Goal: Task Accomplishment & Management: Manage account settings

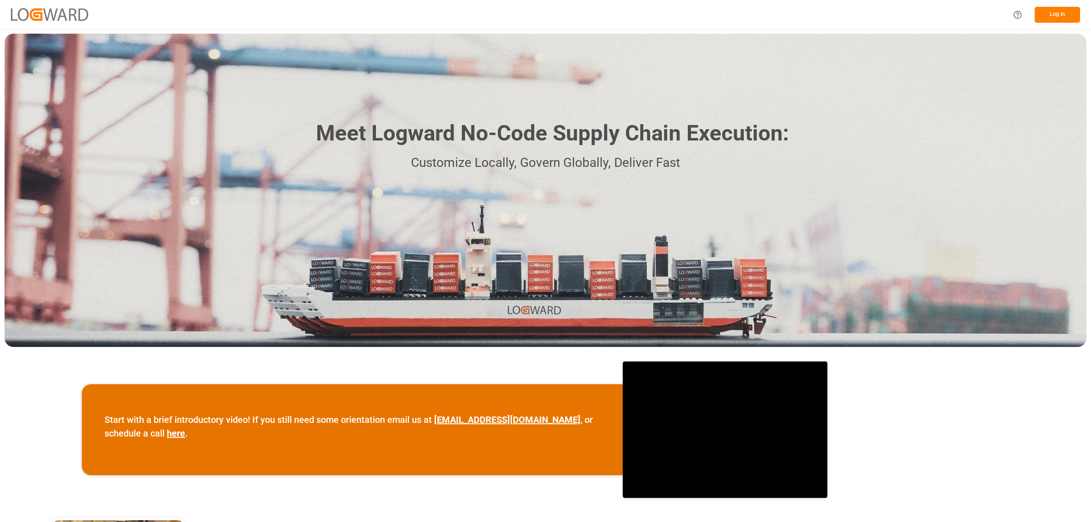
click at [1058, 14] on button "Log In" at bounding box center [1057, 15] width 45 height 16
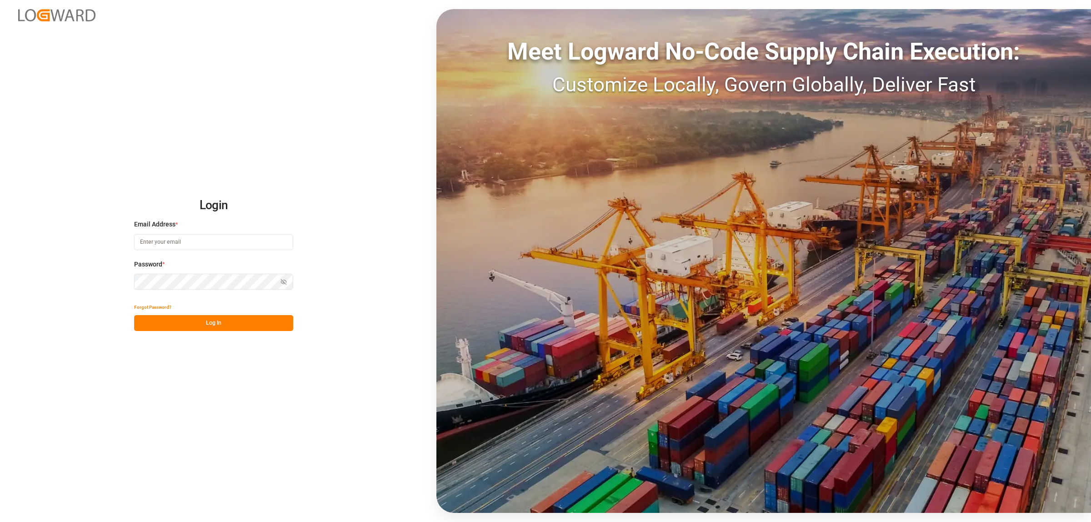
type input "[PERSON_NAME][EMAIL_ADDRESS][PERSON_NAME][DOMAIN_NAME]"
click at [204, 326] on button "Log In" at bounding box center [213, 323] width 159 height 16
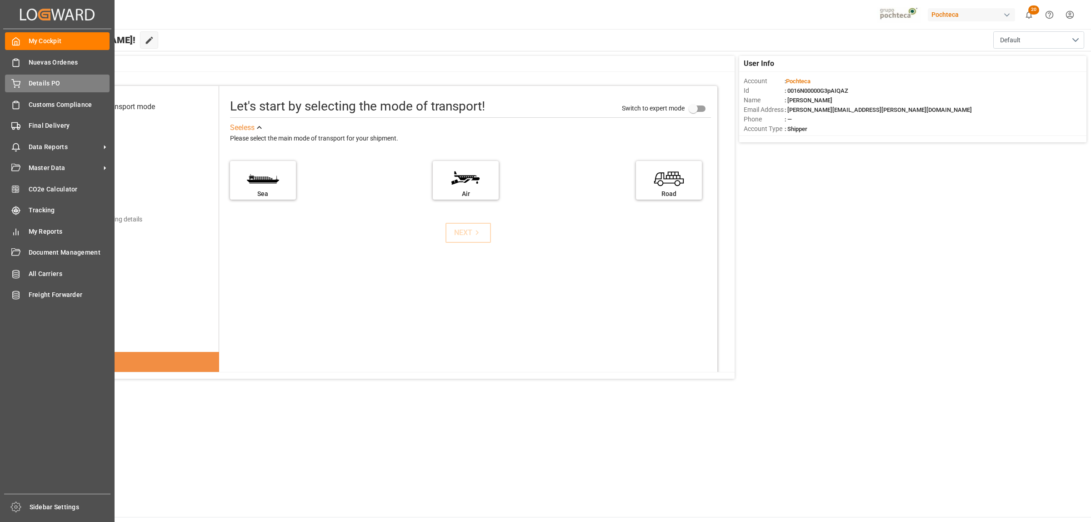
click at [52, 87] on span "Details PO" at bounding box center [69, 84] width 81 height 10
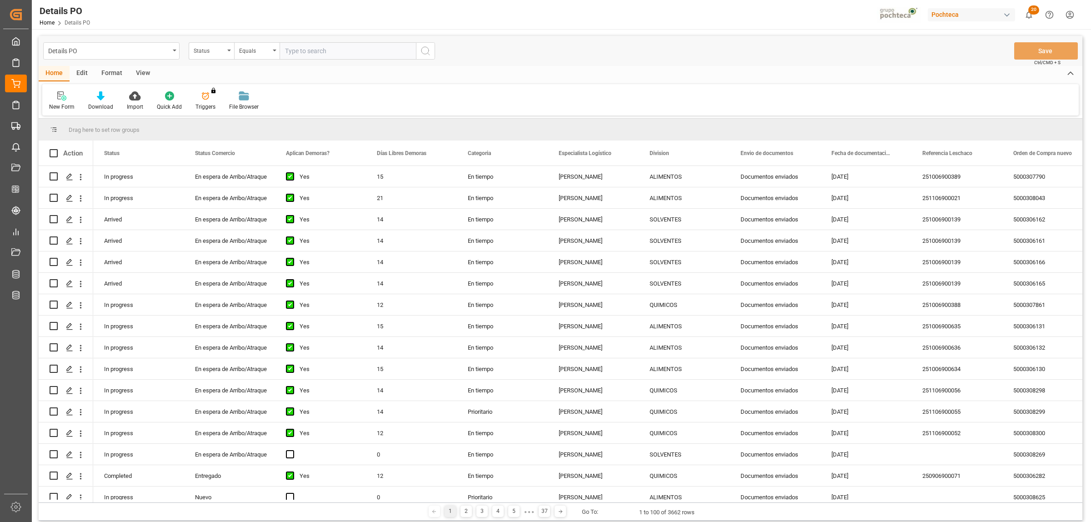
click at [108, 70] on div "Format" at bounding box center [112, 73] width 35 height 15
click at [65, 94] on icon at bounding box center [62, 96] width 6 height 7
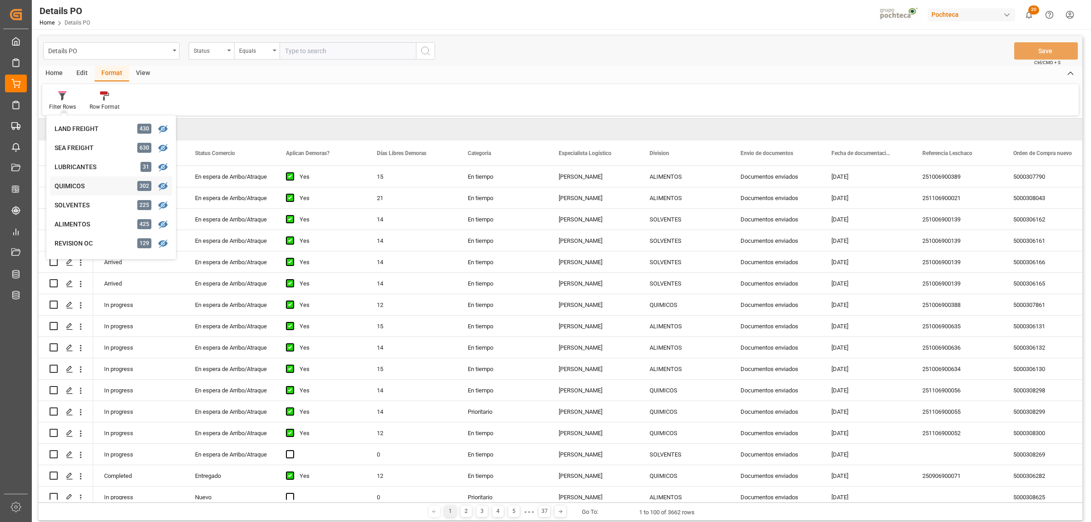
click at [79, 185] on div "QUIMICOS" at bounding box center [95, 186] width 80 height 10
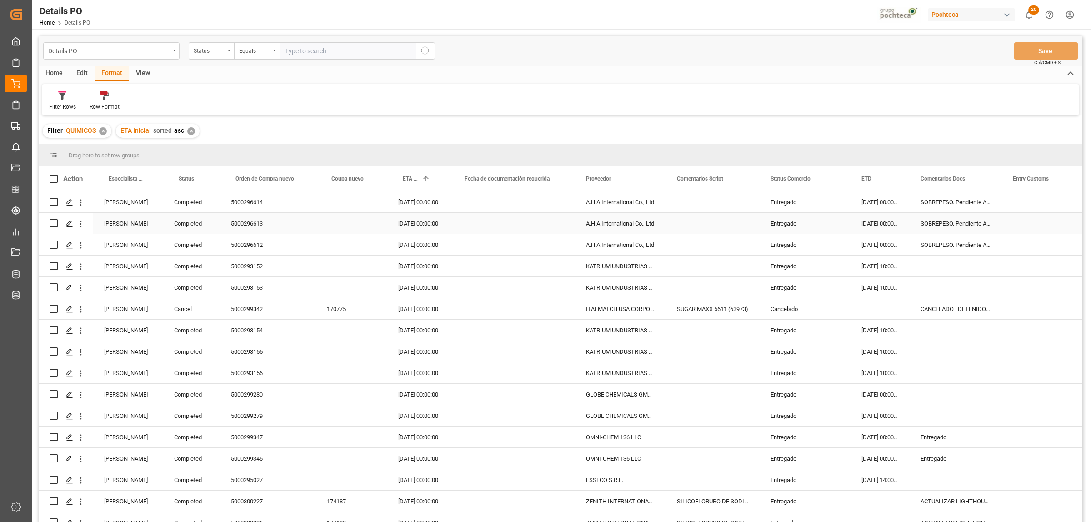
click at [779, 226] on div "Entregado" at bounding box center [805, 223] width 69 height 21
click at [840, 179] on div "Status Comercio" at bounding box center [805, 178] width 91 height 25
click at [835, 178] on span at bounding box center [836, 179] width 8 height 8
click at [887, 180] on span "filter" at bounding box center [884, 180] width 8 height 8
type input "Entregado"
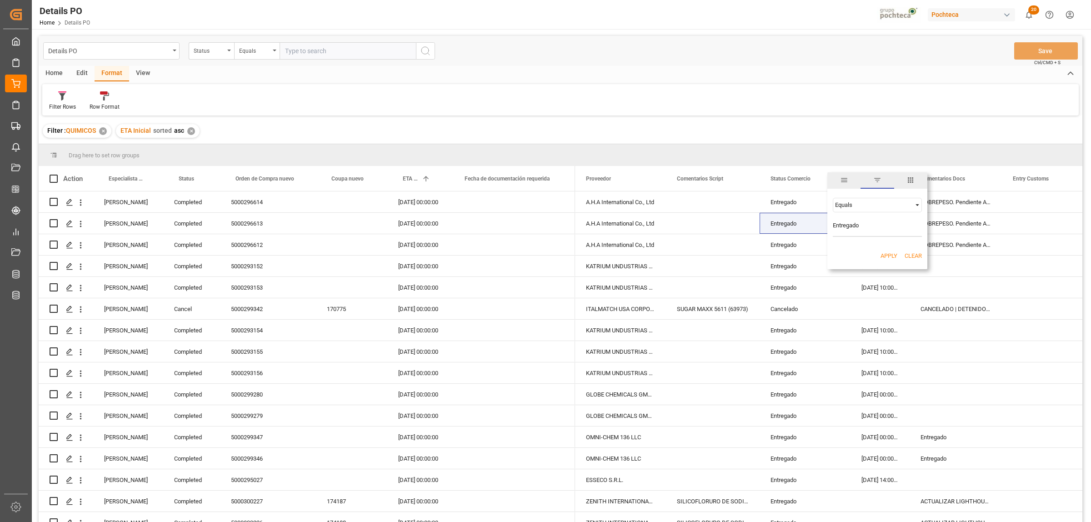
click at [883, 257] on button "Apply" at bounding box center [889, 255] width 17 height 9
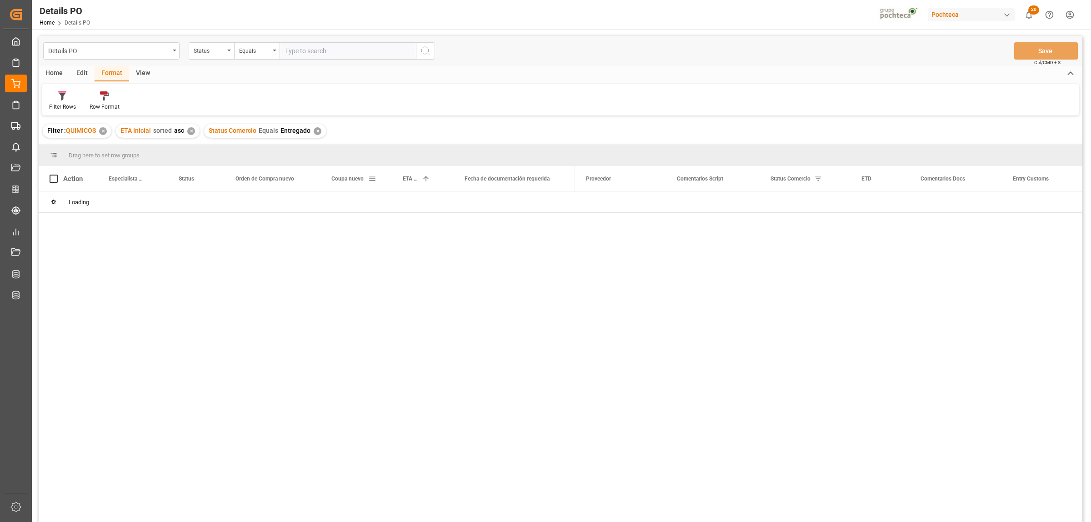
click at [317, 129] on div "✕" at bounding box center [318, 131] width 8 height 8
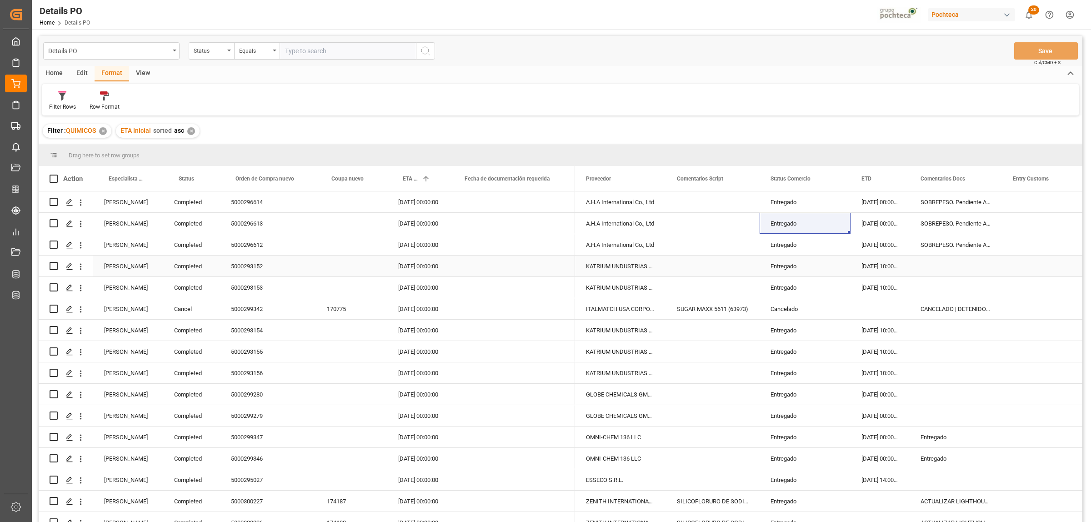
click at [780, 263] on div "Entregado" at bounding box center [805, 266] width 69 height 21
click at [838, 178] on span at bounding box center [836, 179] width 8 height 8
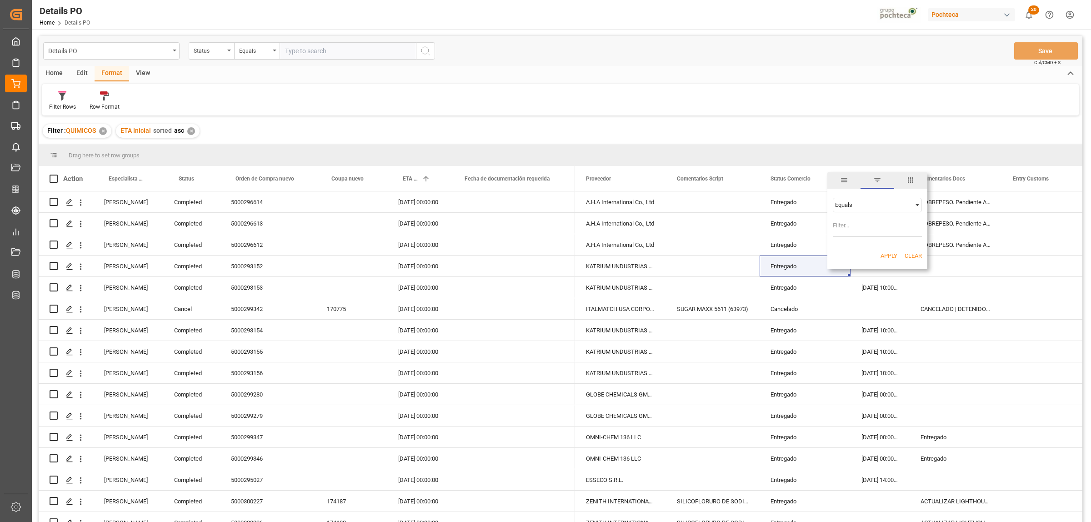
click at [915, 207] on span "Filtering operator" at bounding box center [918, 205] width 8 height 8
click at [852, 236] on span "Not equal" at bounding box center [847, 234] width 25 height 7
click at [852, 234] on input "Filter Value" at bounding box center [877, 228] width 89 height 18
paste input "Entregado"
type input "Entregado"
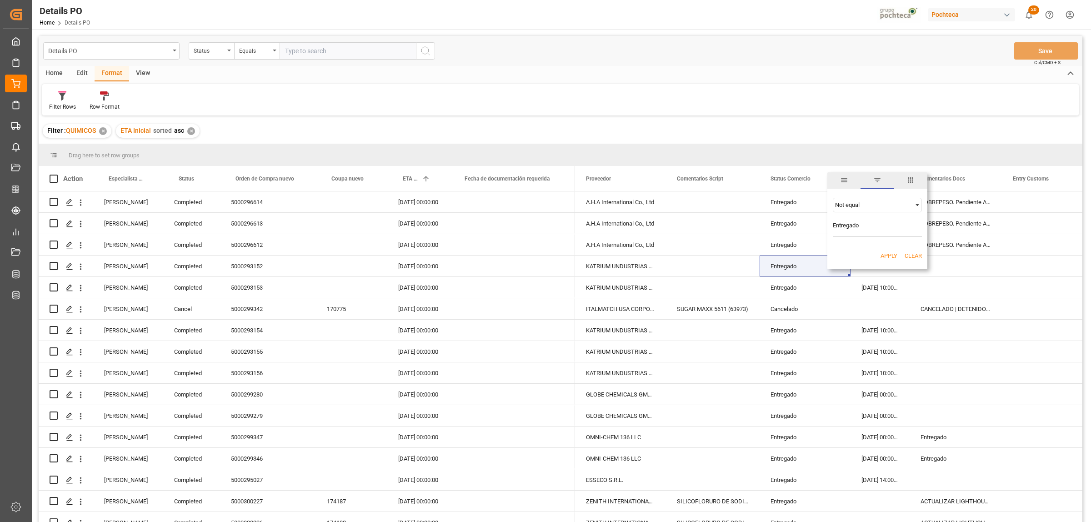
click at [890, 251] on button "Apply" at bounding box center [889, 255] width 17 height 9
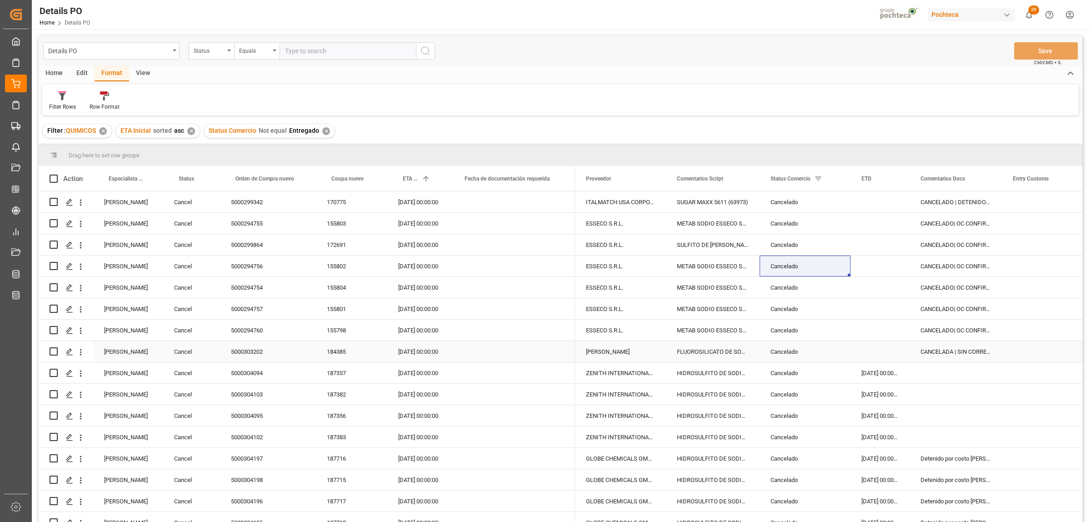
click at [181, 349] on div "Cancel" at bounding box center [191, 351] width 57 height 21
click at [207, 176] on span at bounding box center [205, 179] width 8 height 8
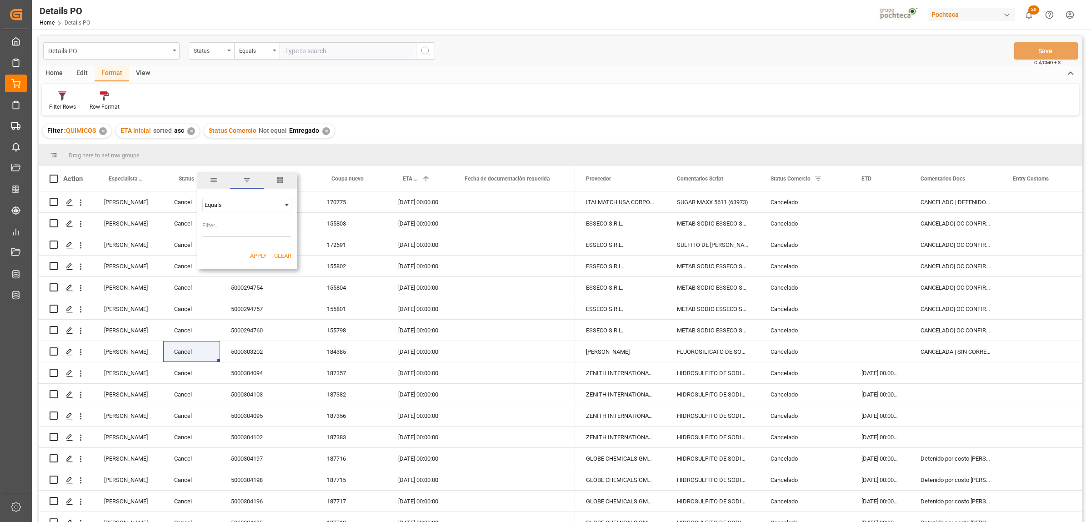
click at [283, 205] on span "Filtering operator" at bounding box center [287, 205] width 8 height 8
click at [225, 264] on span "Not equal" at bounding box center [216, 263] width 25 height 7
click at [223, 231] on input "Filter Value" at bounding box center [246, 228] width 89 height 18
paste input "Cancel"
type input "Cancel"
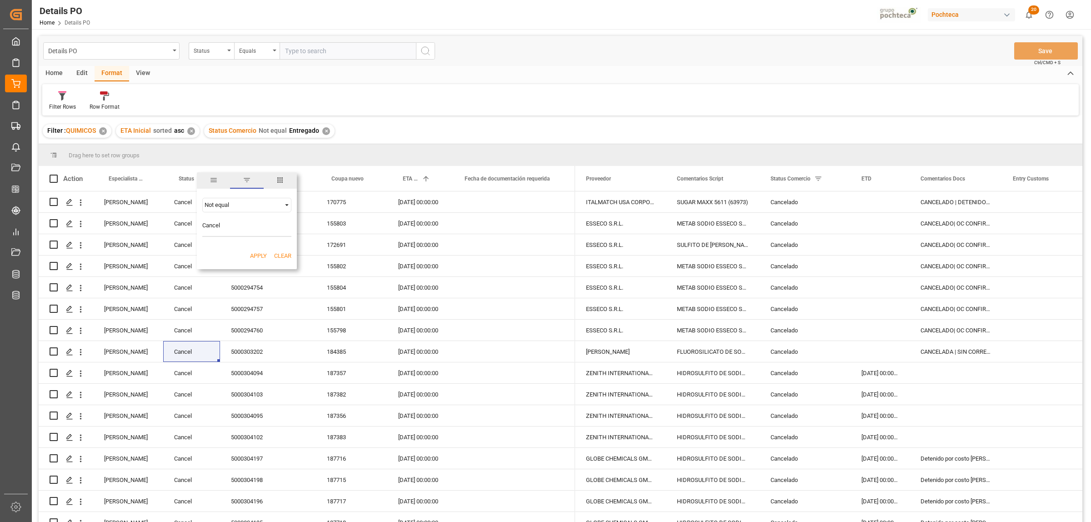
click at [254, 255] on button "Apply" at bounding box center [258, 255] width 17 height 9
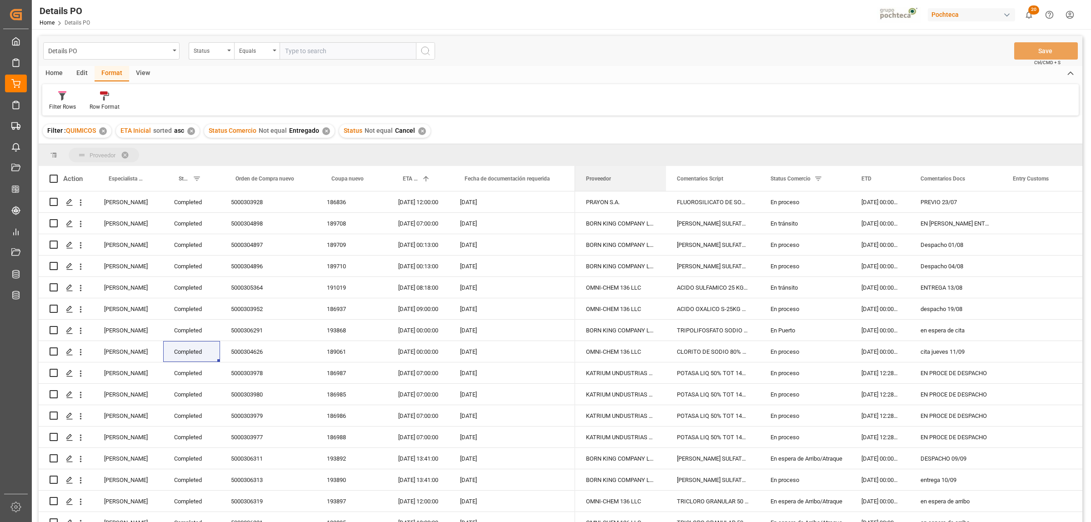
drag, startPoint x: 598, startPoint y: 178, endPoint x: 581, endPoint y: 156, distance: 28.5
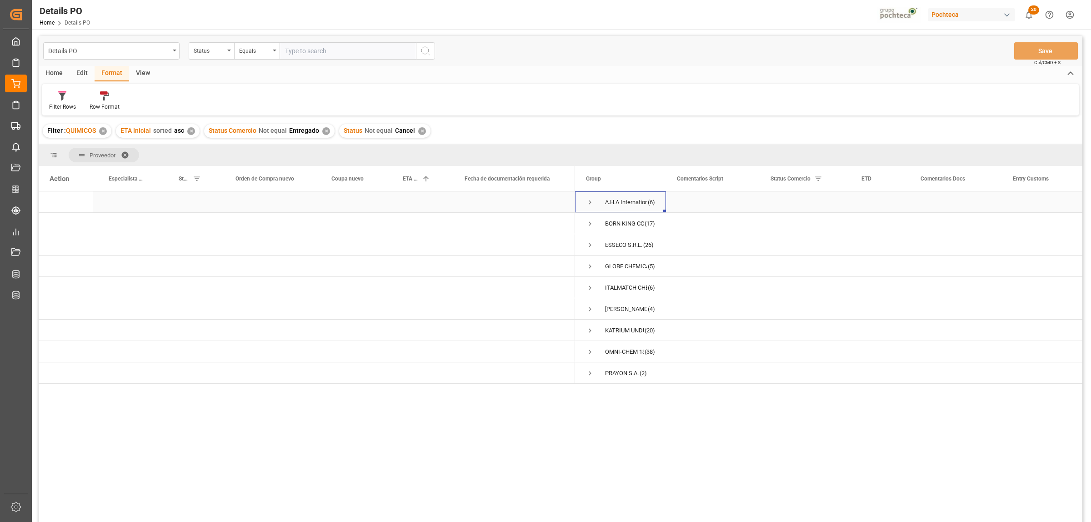
click at [590, 201] on span "Press SPACE to select this row." at bounding box center [590, 202] width 8 height 8
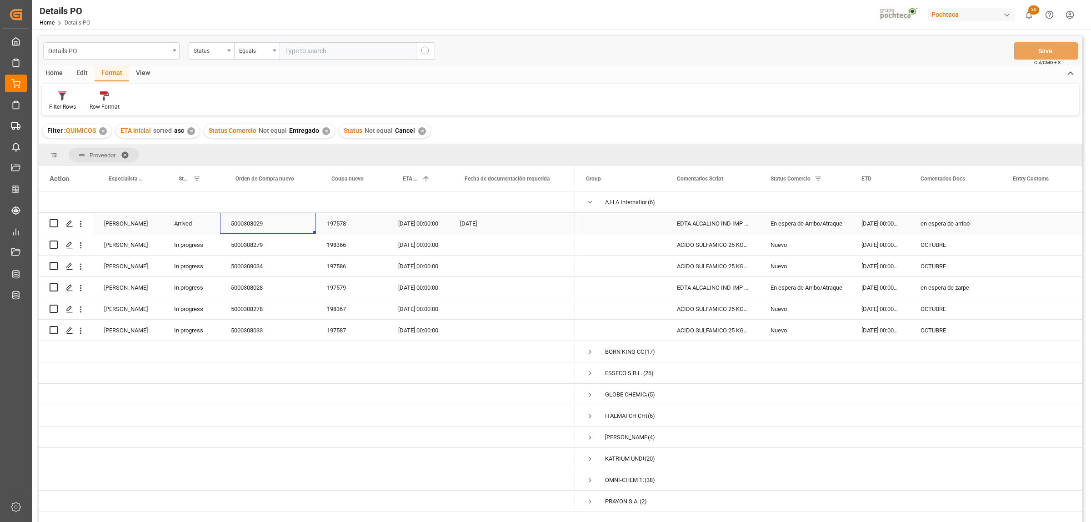
click at [250, 222] on div "5000308029" at bounding box center [268, 223] width 96 height 21
click at [945, 224] on div "en espera de arribo" at bounding box center [956, 223] width 92 height 21
drag, startPoint x: 928, startPoint y: 229, endPoint x: 992, endPoint y: 228, distance: 64.1
click at [992, 228] on input "en espera de arribo" at bounding box center [956, 228] width 78 height 17
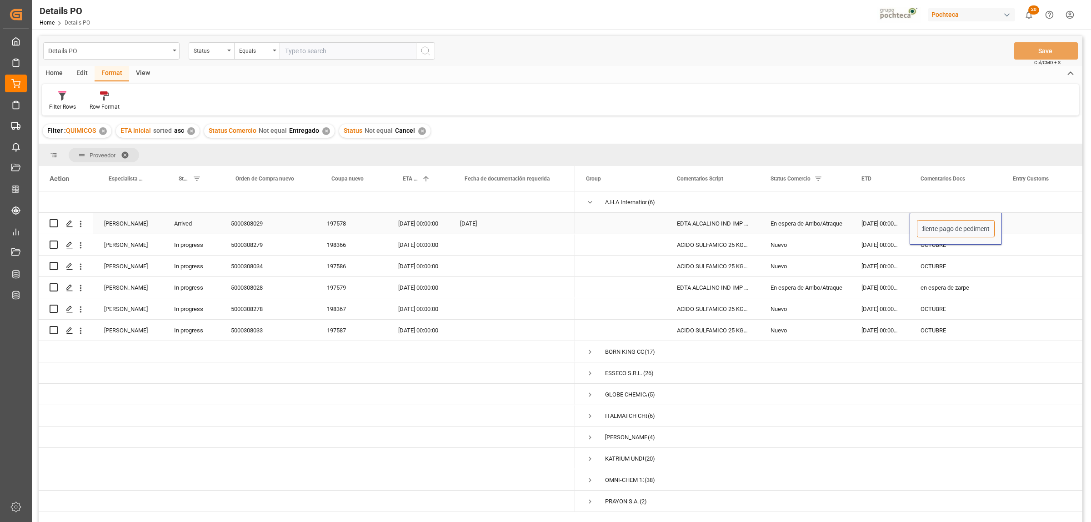
type input "Pendiente pago de pedimento"
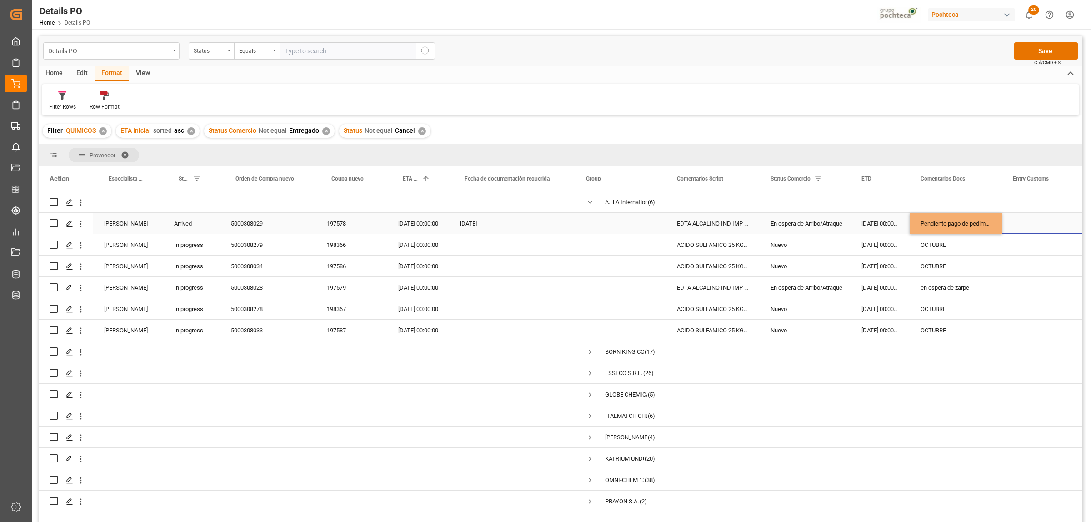
click at [1040, 225] on div "Press SPACE to select this row." at bounding box center [1047, 223] width 91 height 21
click at [244, 242] on div "5000308279" at bounding box center [268, 244] width 96 height 21
click at [246, 287] on div "5000308028" at bounding box center [268, 287] width 96 height 21
click at [251, 305] on div "5000308278" at bounding box center [268, 308] width 96 height 21
click at [1016, 258] on div "Press SPACE to select this row." at bounding box center [1047, 266] width 91 height 21
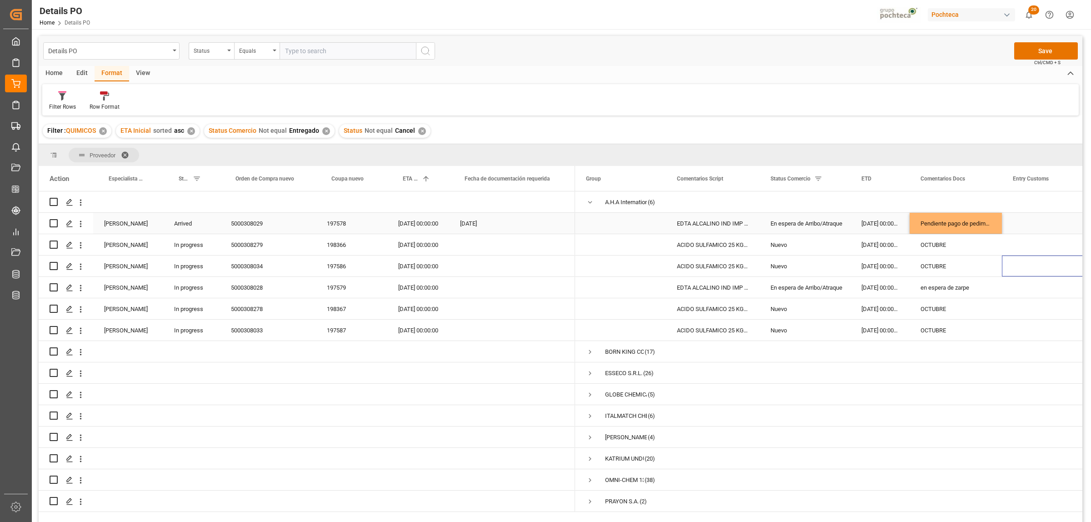
click at [1020, 217] on div "Press SPACE to select this row." at bounding box center [1047, 223] width 91 height 21
click at [1039, 53] on button "Save" at bounding box center [1047, 50] width 64 height 17
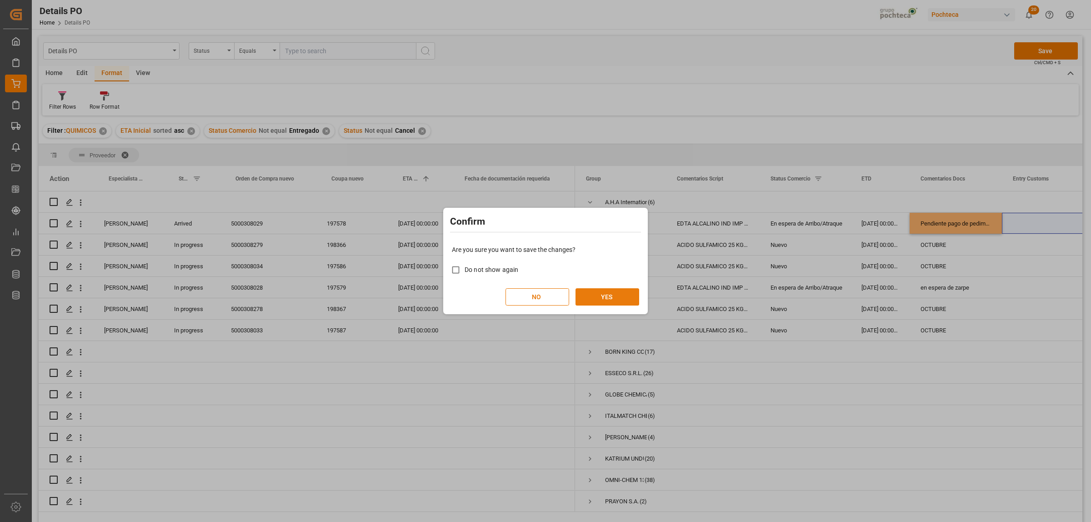
click at [610, 293] on button "YES" at bounding box center [608, 296] width 64 height 17
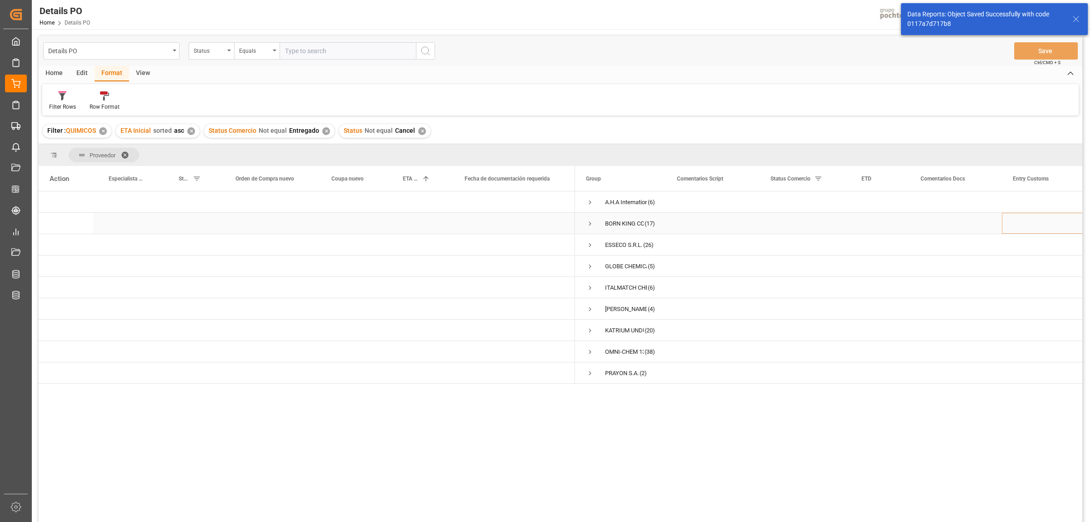
click at [589, 221] on span "Press SPACE to select this row." at bounding box center [590, 224] width 8 height 8
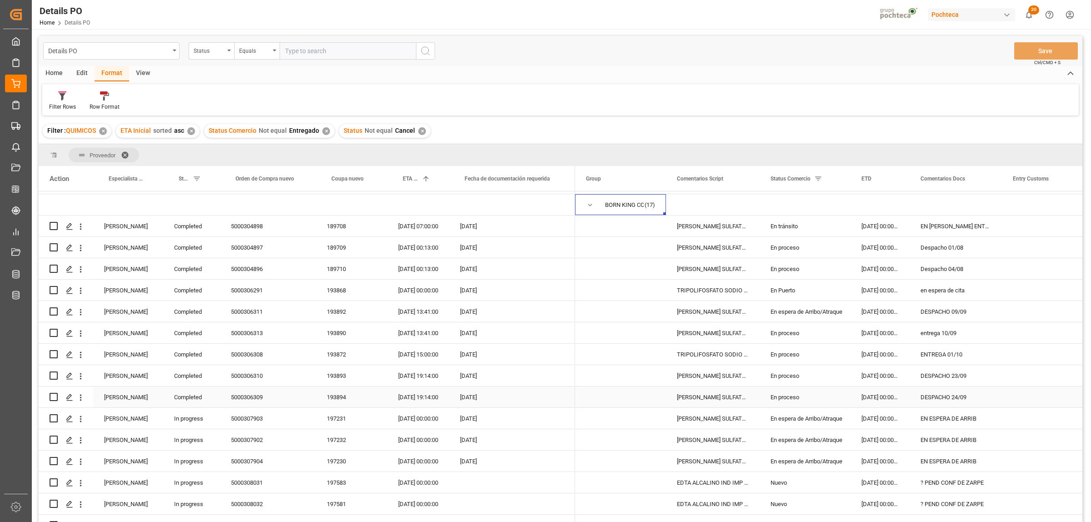
scroll to position [0, 0]
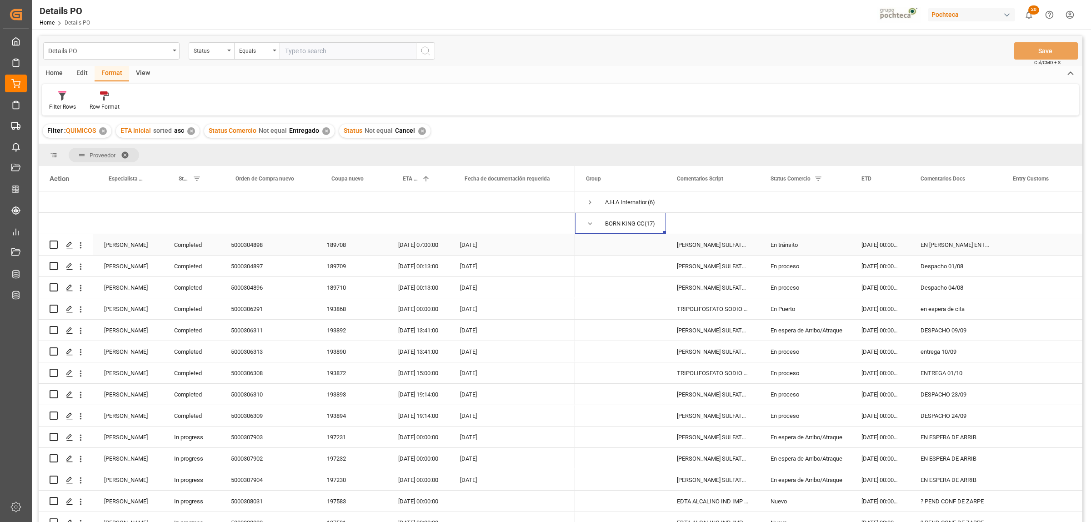
click at [249, 246] on div "5000304898" at bounding box center [268, 244] width 96 height 21
click at [780, 246] on div "En tránsito" at bounding box center [805, 245] width 69 height 21
click at [837, 250] on icon "open menu" at bounding box center [834, 250] width 11 height 11
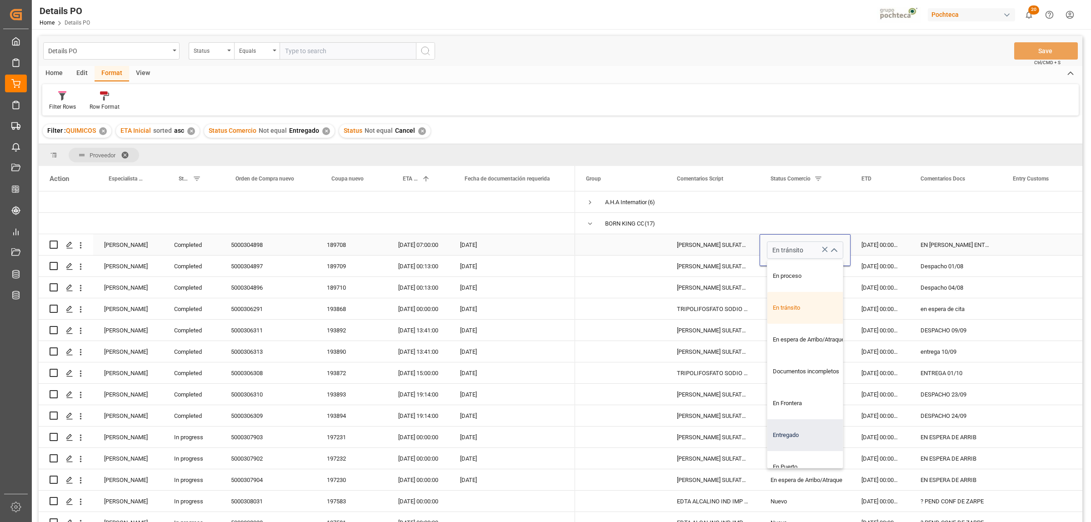
click at [790, 435] on div "Entregado" at bounding box center [811, 435] width 86 height 32
type input "Entregado"
click at [937, 271] on div "Despacho 01/08" at bounding box center [956, 266] width 92 height 21
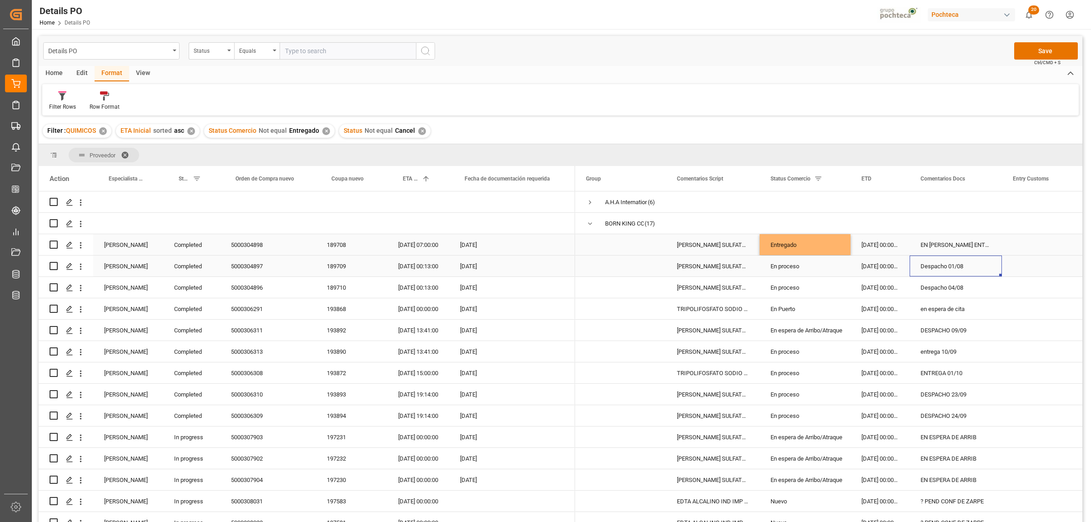
click at [251, 266] on div "5000304897" at bounding box center [268, 266] width 96 height 21
click at [794, 267] on div "En proceso" at bounding box center [805, 266] width 69 height 21
click at [837, 273] on icon "open menu" at bounding box center [834, 272] width 11 height 11
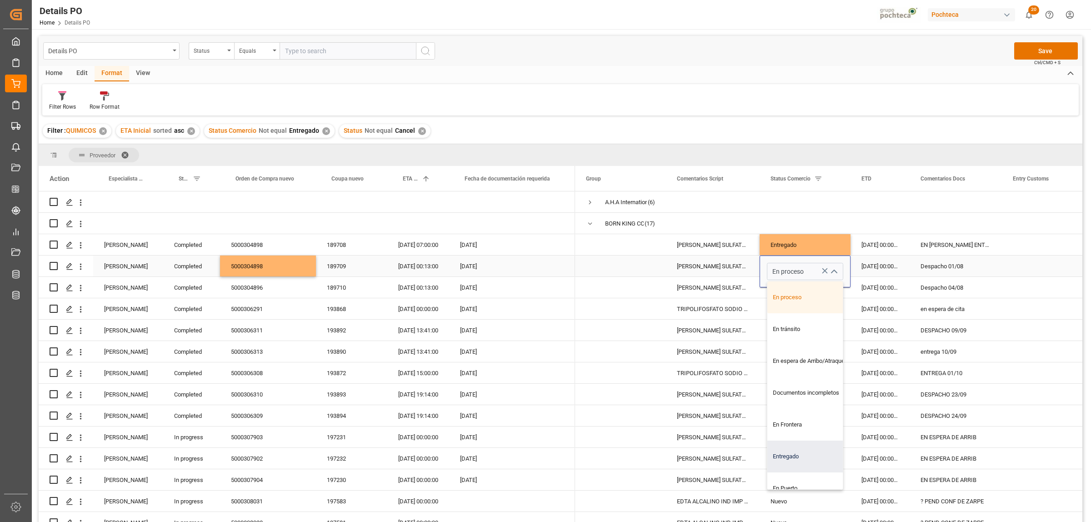
click at [794, 452] on div "Entregado" at bounding box center [811, 457] width 86 height 32
type input "Entregado"
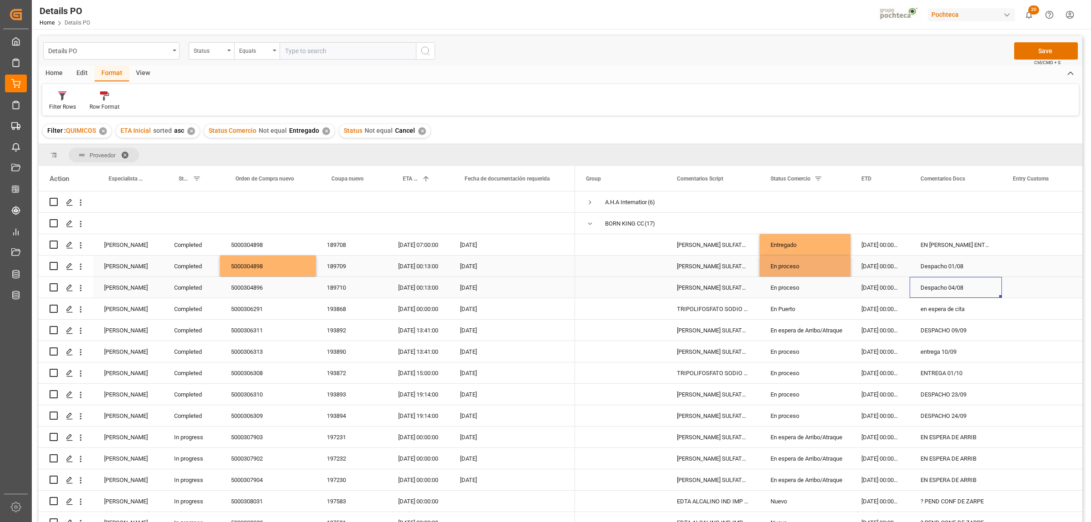
click at [925, 290] on div "Despacho 04/08" at bounding box center [956, 287] width 92 height 21
click at [264, 289] on div "5000304896" at bounding box center [268, 287] width 96 height 21
click at [801, 289] on div "En proceso" at bounding box center [805, 287] width 69 height 21
click at [795, 267] on div "Entregado" at bounding box center [805, 266] width 69 height 21
click at [795, 284] on div "En proceso" at bounding box center [805, 287] width 69 height 21
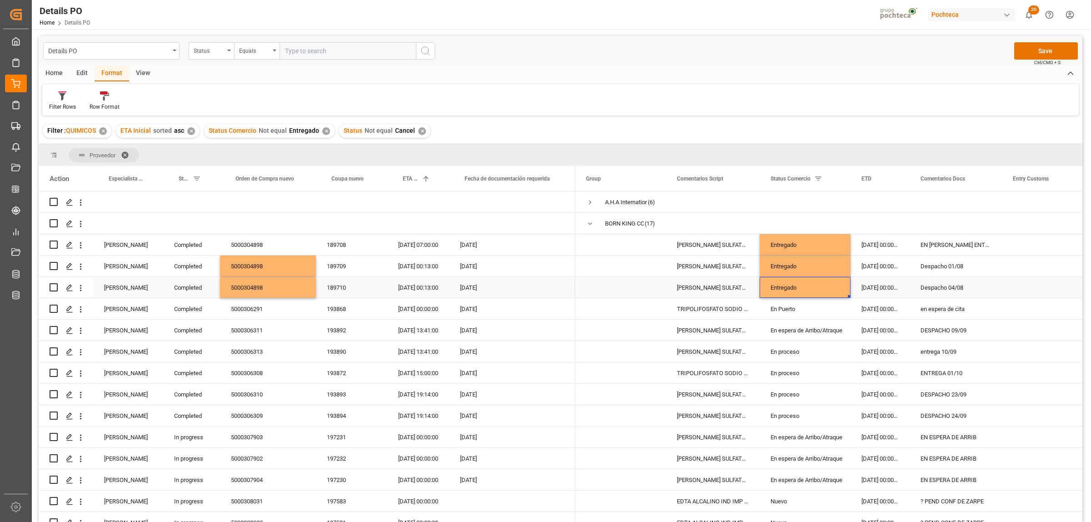
scroll to position [57, 0]
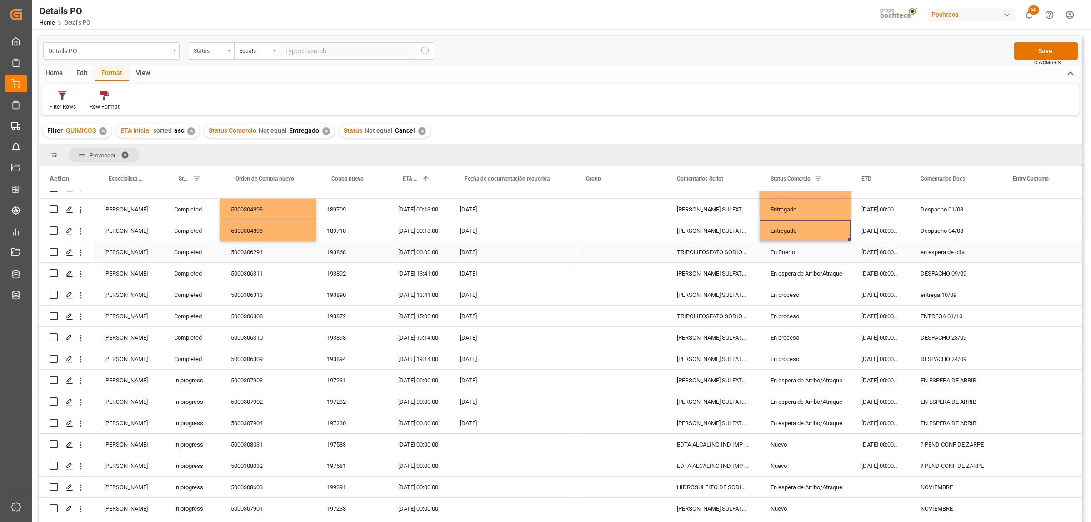
click at [258, 248] on div "5000306291" at bounding box center [268, 251] width 96 height 21
click at [792, 231] on div "Entregado" at bounding box center [805, 231] width 69 height 21
click at [792, 250] on div "En Puerto" at bounding box center [805, 252] width 69 height 21
click at [253, 271] on div "5000306311" at bounding box center [268, 273] width 96 height 21
click at [807, 277] on div "En espera de Arribo/Atraque" at bounding box center [805, 273] width 69 height 21
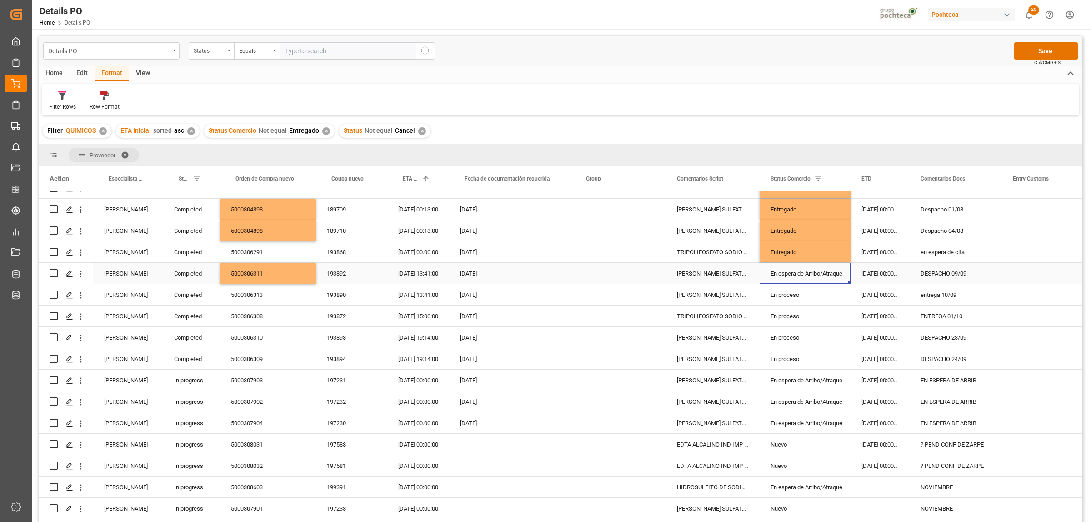
click at [807, 277] on div "En espera de Arribo/Atraque" at bounding box center [805, 273] width 69 height 21
click at [835, 281] on icon "open menu" at bounding box center [834, 279] width 11 height 11
click at [787, 464] on div "Entregado" at bounding box center [811, 464] width 86 height 32
type input "Entregado"
click at [251, 294] on div "5000306313" at bounding box center [268, 294] width 96 height 21
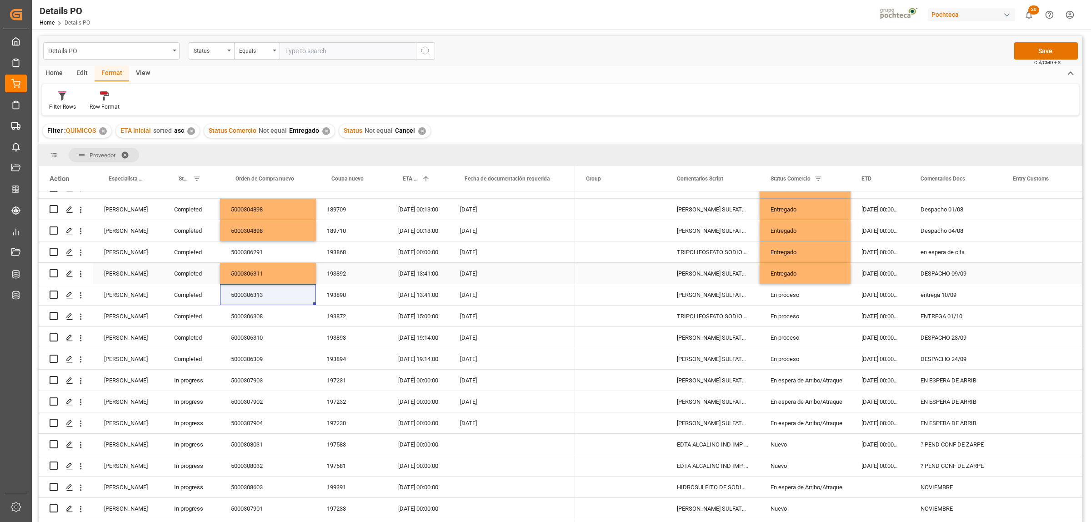
click at [811, 274] on div "Entregado" at bounding box center [805, 273] width 69 height 21
click at [804, 298] on div "En proceso" at bounding box center [805, 295] width 69 height 21
click at [248, 323] on div "5000306308" at bounding box center [268, 316] width 96 height 21
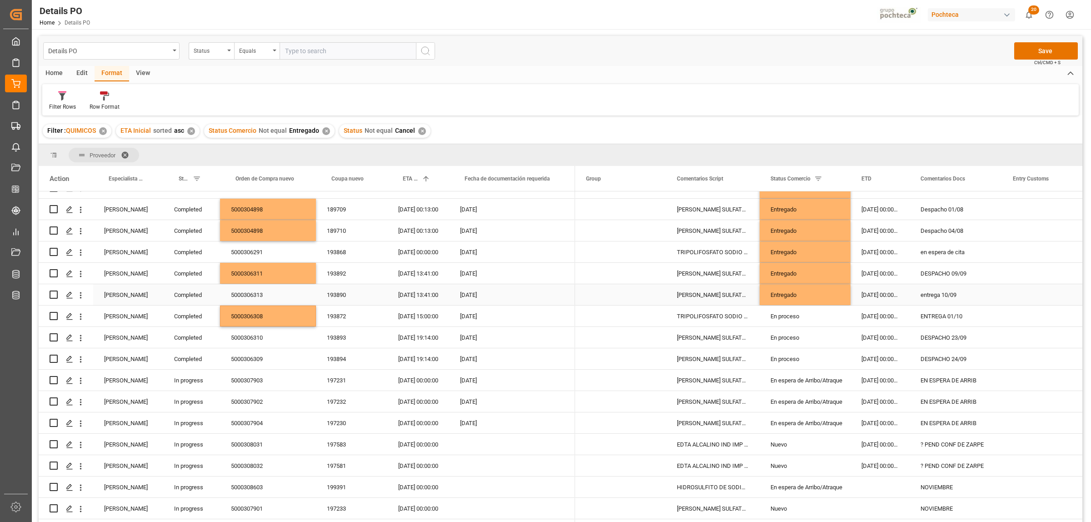
click at [833, 296] on div "Entregado" at bounding box center [805, 295] width 69 height 21
click at [808, 319] on div "En proceso" at bounding box center [805, 316] width 69 height 21
click at [255, 337] on div "5000306310" at bounding box center [268, 337] width 96 height 21
click at [790, 317] on div "Entregado" at bounding box center [805, 316] width 69 height 21
click at [793, 340] on div "En proceso" at bounding box center [805, 337] width 69 height 21
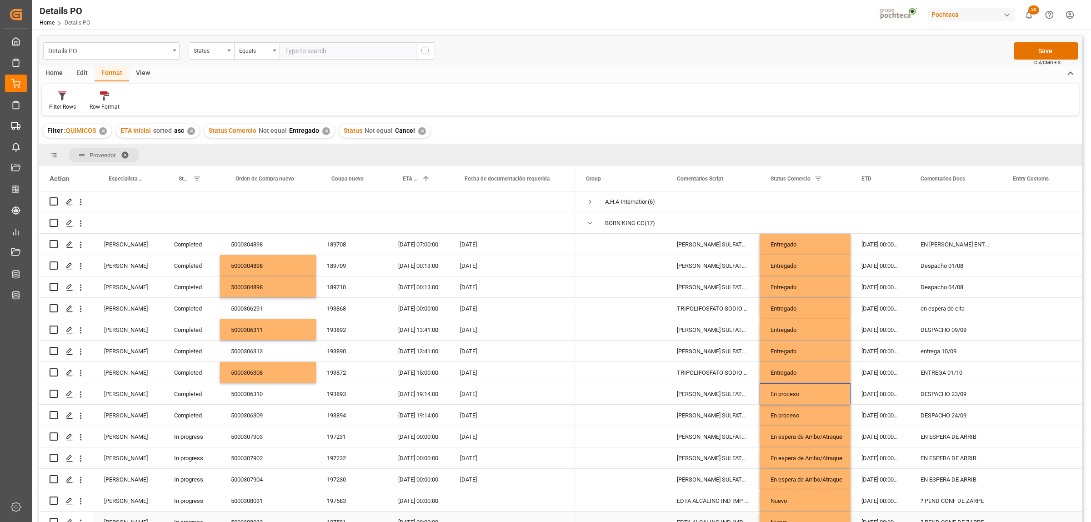
scroll to position [0, 0]
click at [255, 397] on div "5000306310" at bounding box center [268, 394] width 96 height 21
click at [591, 222] on span "Press SPACE to select this row." at bounding box center [590, 224] width 8 height 8
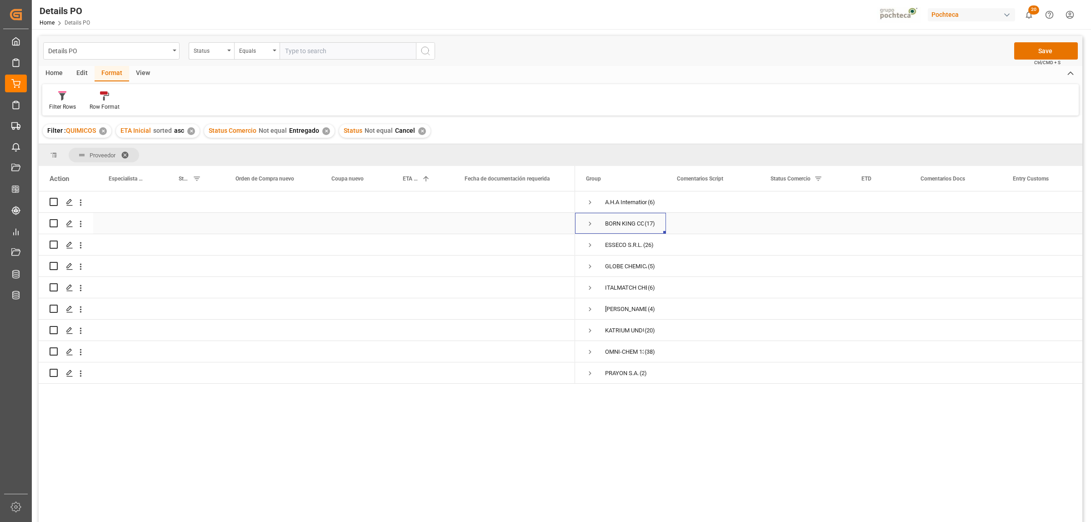
click at [591, 222] on span "Press SPACE to select this row." at bounding box center [590, 224] width 8 height 8
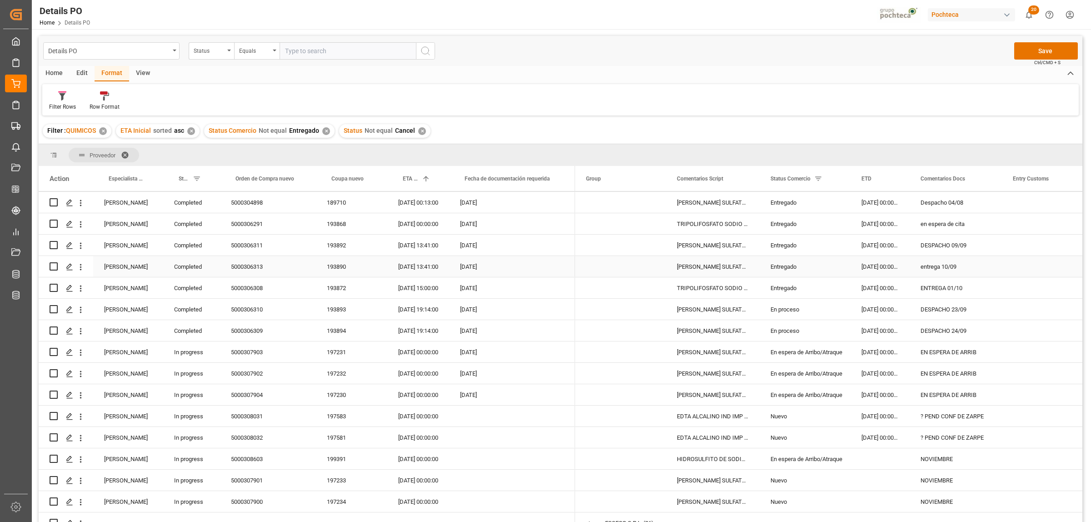
scroll to position [114, 0]
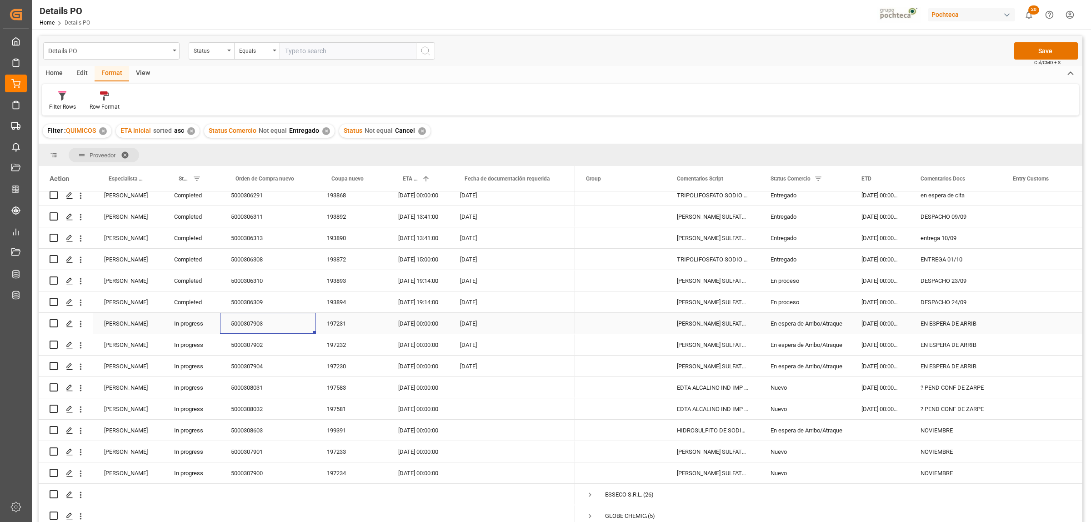
click at [248, 323] on div "5000307903" at bounding box center [268, 323] width 96 height 21
click at [248, 279] on div "5000306310" at bounding box center [268, 280] width 96 height 21
click at [796, 265] on div "Entregado" at bounding box center [805, 259] width 69 height 21
click at [783, 286] on div "En proceso" at bounding box center [805, 281] width 69 height 21
click at [787, 298] on div "En proceso" at bounding box center [805, 302] width 69 height 21
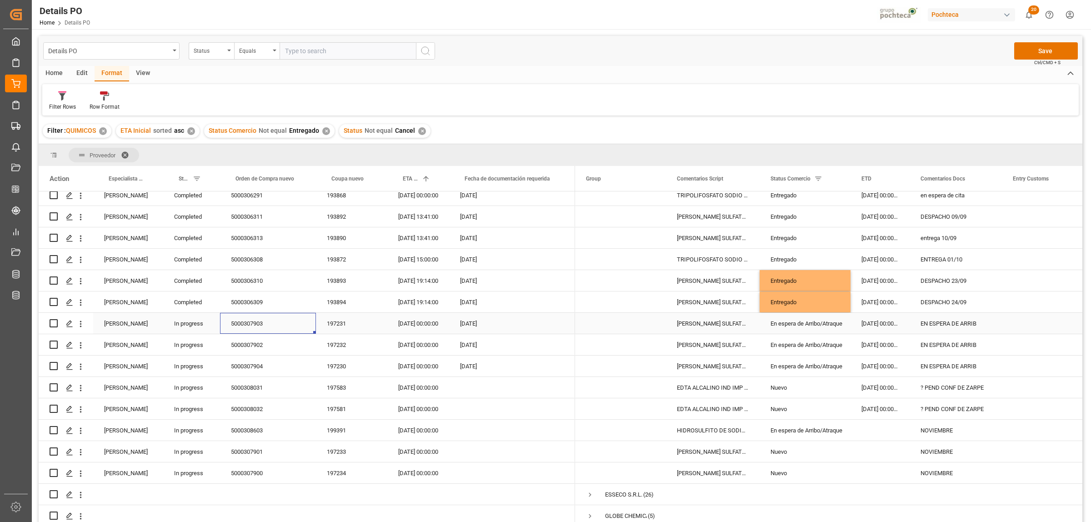
click at [256, 325] on div "5000307903" at bounding box center [268, 323] width 96 height 21
click at [946, 321] on div "EN ESPERA DE ARRIB" at bounding box center [956, 323] width 92 height 21
drag, startPoint x: 919, startPoint y: 329, endPoint x: 988, endPoint y: 330, distance: 69.6
click at [988, 330] on input "EN ESPERA DE ARRIB" at bounding box center [956, 328] width 78 height 17
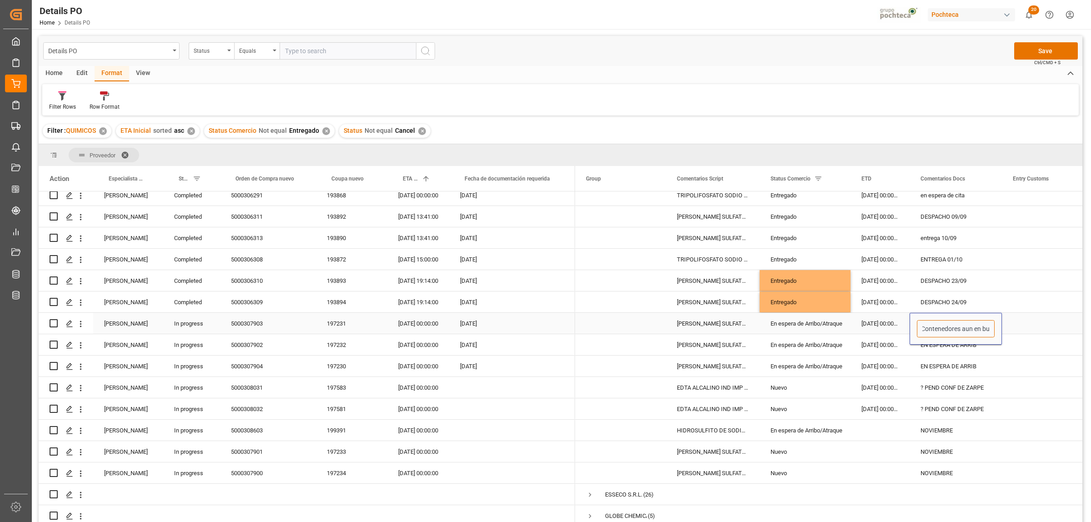
scroll to position [0, 5]
type input "Contenedores aun en buque"
click at [263, 344] on div "5000307902" at bounding box center [268, 344] width 96 height 21
click at [966, 326] on div "Contenedores aun en buque" at bounding box center [956, 323] width 92 height 21
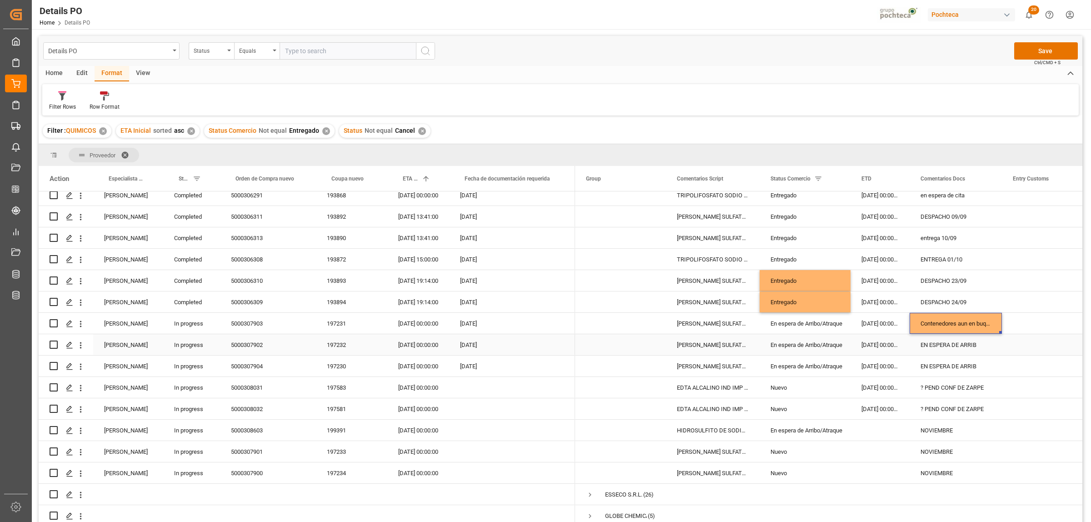
click at [965, 344] on div "EN ESPERA DE ARRIB" at bounding box center [956, 344] width 92 height 21
click at [973, 365] on div "EN ESPERA DE ARRIB" at bounding box center [956, 366] width 92 height 21
click at [246, 390] on div "5000308031" at bounding box center [268, 387] width 96 height 21
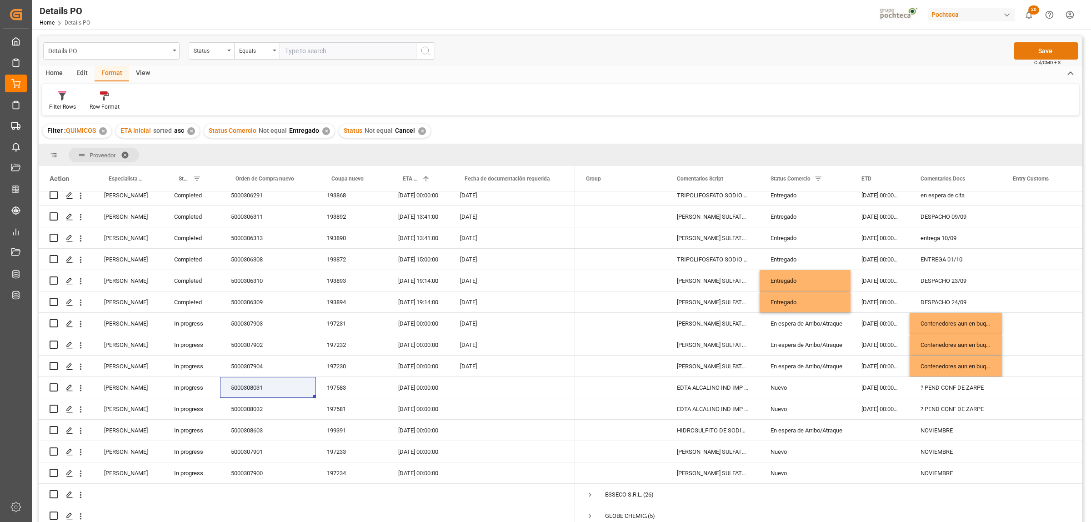
click at [1038, 49] on button "Save" at bounding box center [1047, 50] width 64 height 17
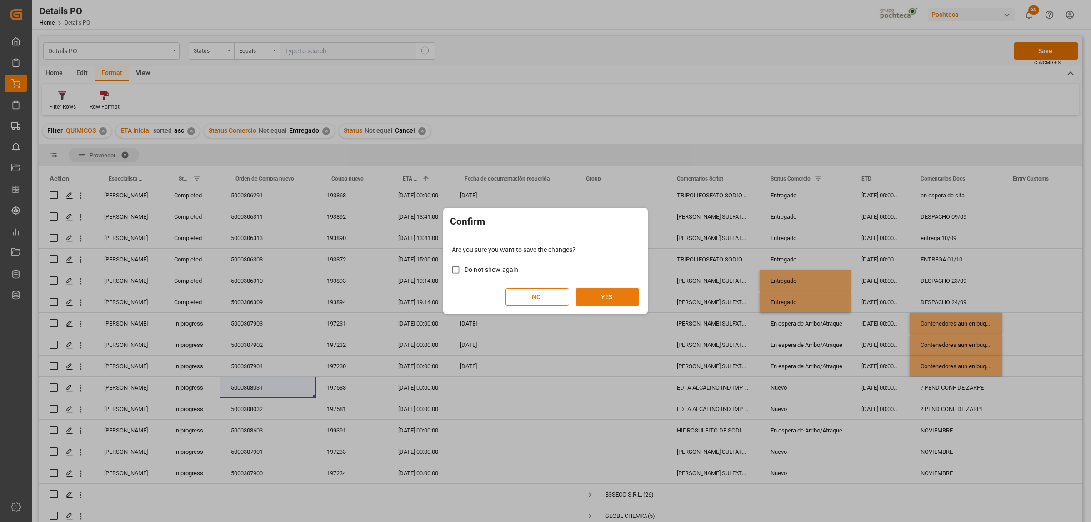
click at [623, 298] on button "YES" at bounding box center [608, 296] width 64 height 17
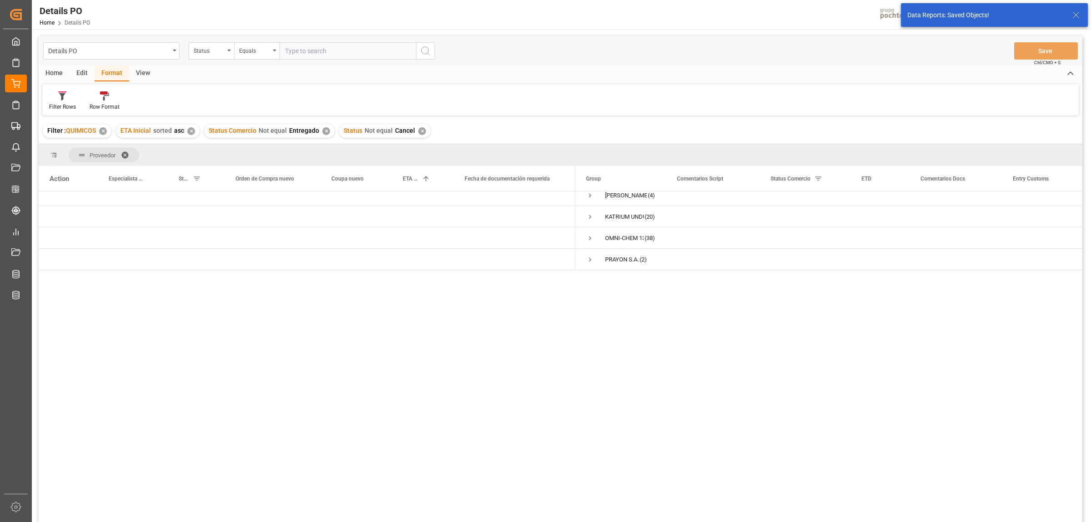
scroll to position [0, 0]
click at [593, 221] on span "Press SPACE to select this row." at bounding box center [590, 224] width 8 height 8
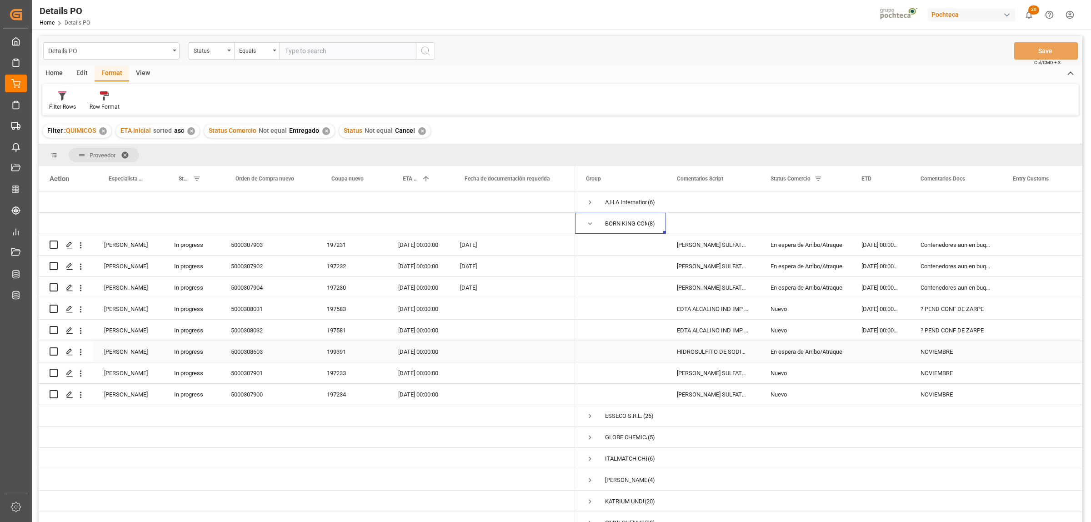
click at [253, 353] on div "5000308603" at bounding box center [268, 351] width 96 height 21
click at [412, 351] on div "[DATE] 00:00:00" at bounding box center [418, 351] width 62 height 21
click at [514, 453] on span "19" at bounding box center [513, 451] width 6 height 6
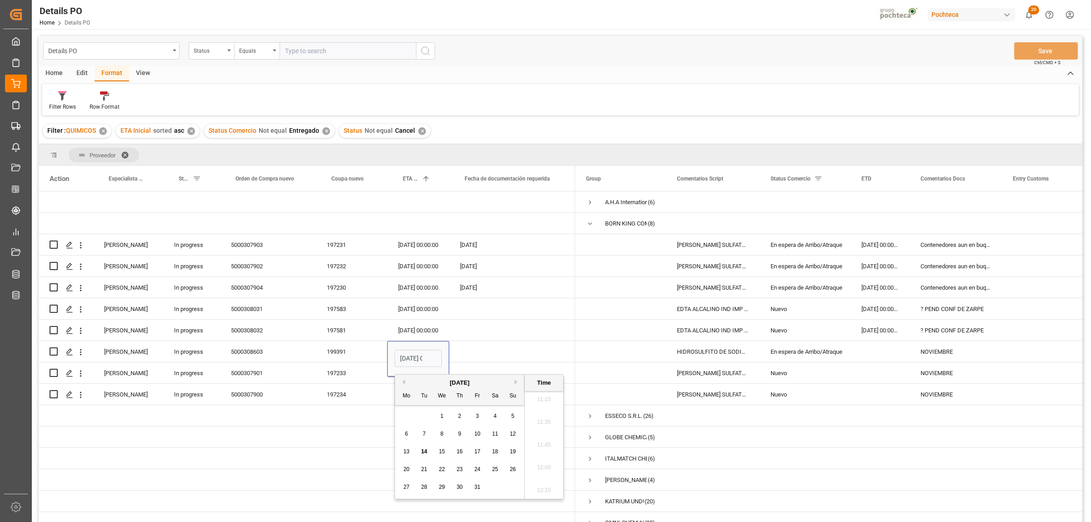
type input "[DATE] 00:00"
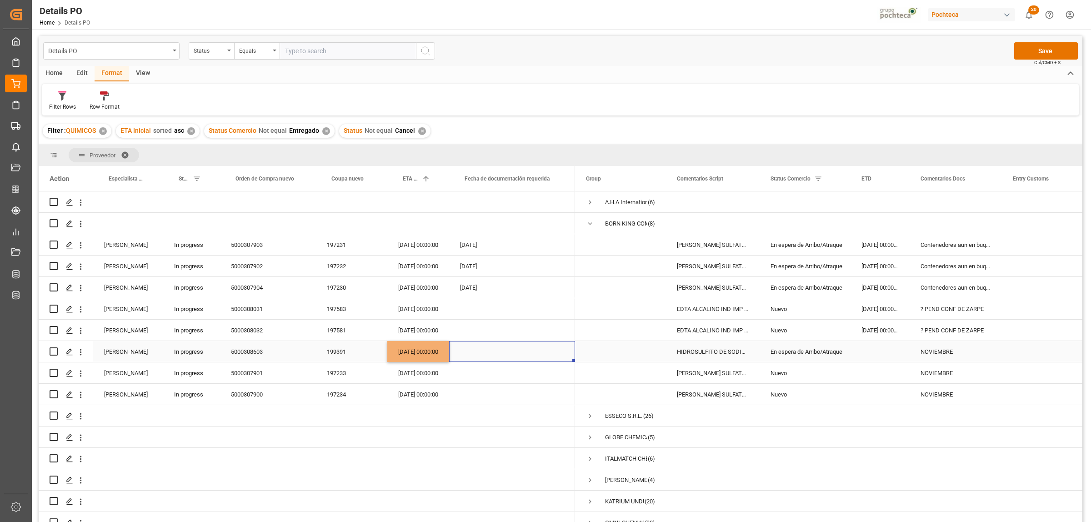
click at [543, 352] on div "Press SPACE to select this row." at bounding box center [512, 351] width 126 height 21
click at [1045, 54] on button "Save" at bounding box center [1047, 50] width 64 height 17
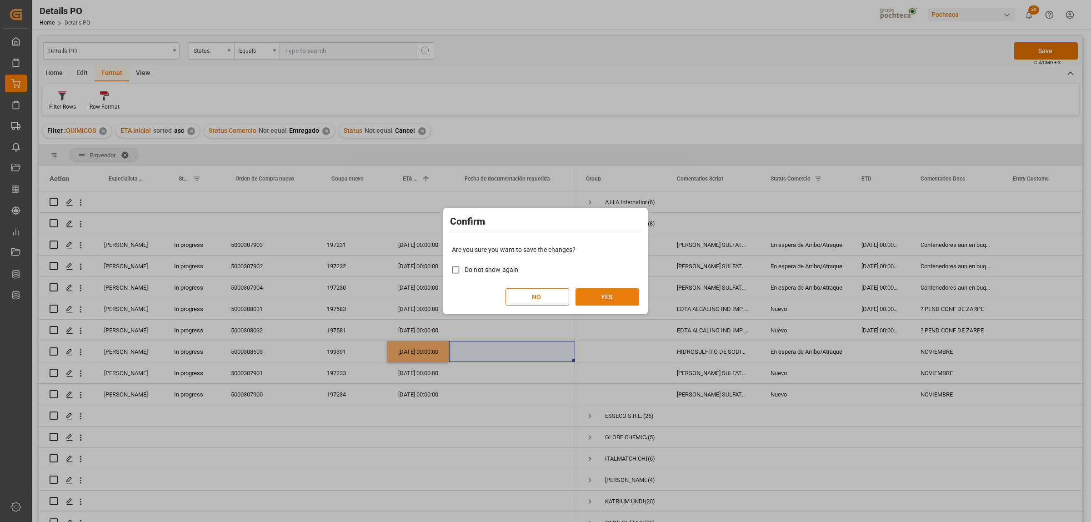
click at [608, 298] on button "YES" at bounding box center [608, 296] width 64 height 17
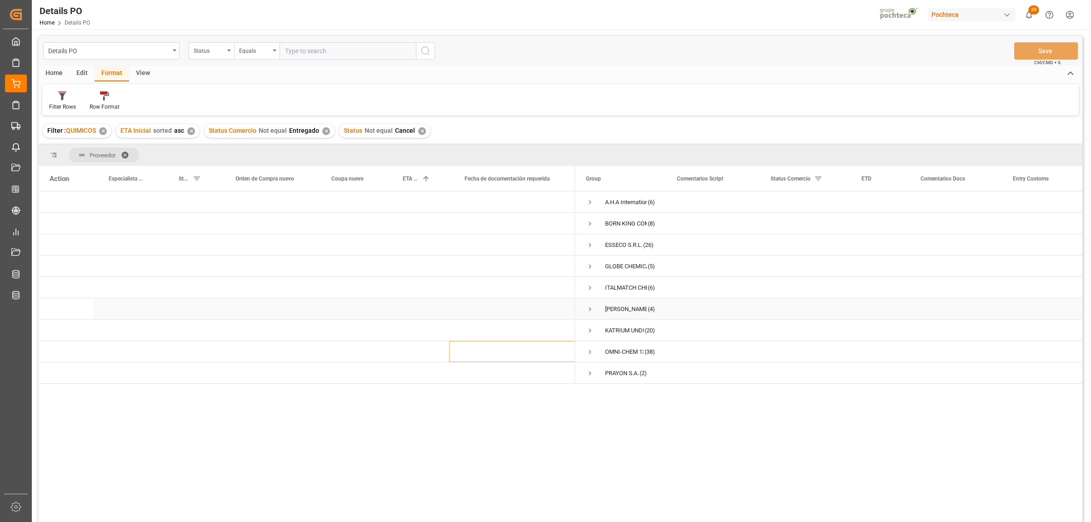
click at [592, 306] on span "Press SPACE to select this row." at bounding box center [590, 309] width 8 height 8
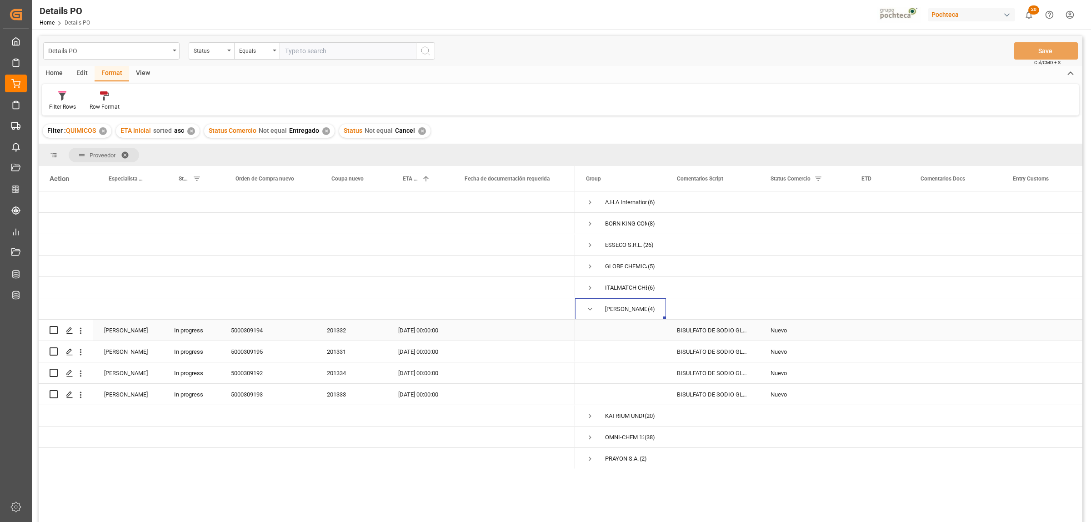
click at [334, 330] on div "201332" at bounding box center [351, 330] width 71 height 21
click at [952, 339] on div "Press SPACE to select this row." at bounding box center [956, 330] width 92 height 21
click at [958, 332] on input "Press SPACE to select this row." at bounding box center [956, 335] width 78 height 17
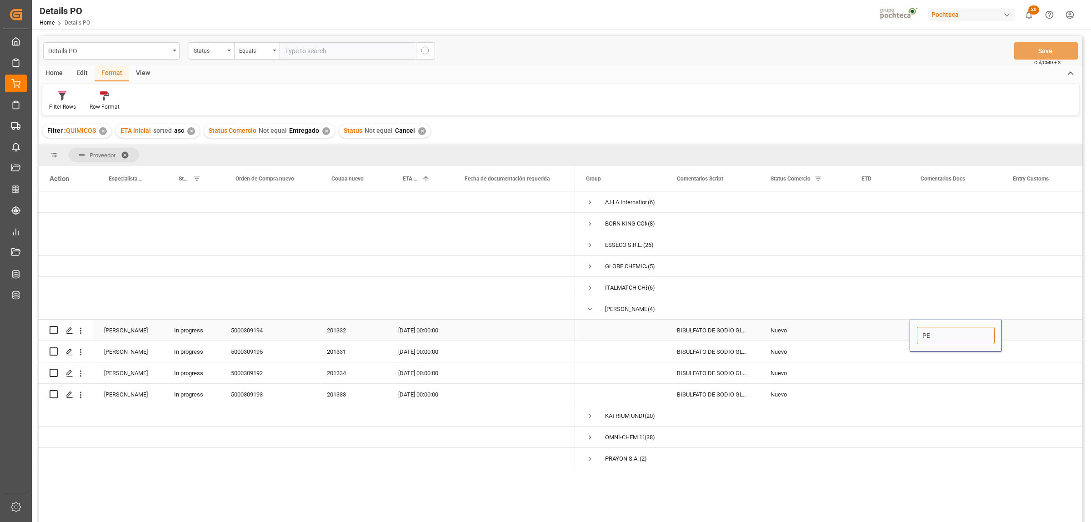
type input "P"
type input "DESTINO ?"
click at [976, 388] on div "Press SPACE to select this row." at bounding box center [956, 394] width 92 height 21
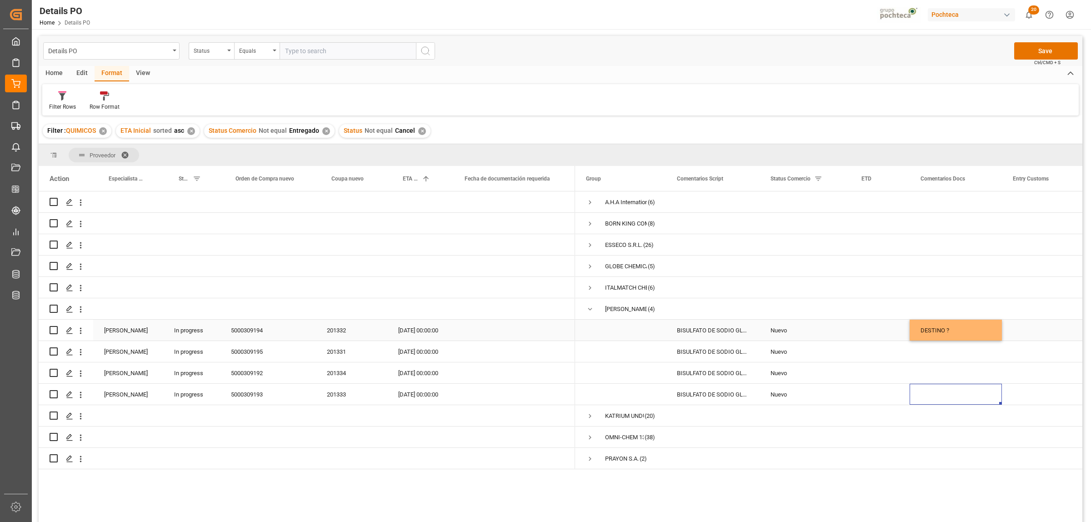
click at [783, 333] on div "Nuevo" at bounding box center [805, 330] width 69 height 21
click at [835, 333] on icon "open menu" at bounding box center [834, 336] width 11 height 11
click at [820, 417] on div "En espera de Arribo/Atraque" at bounding box center [811, 425] width 86 height 32
type input "En espera de Arribo/Atraque"
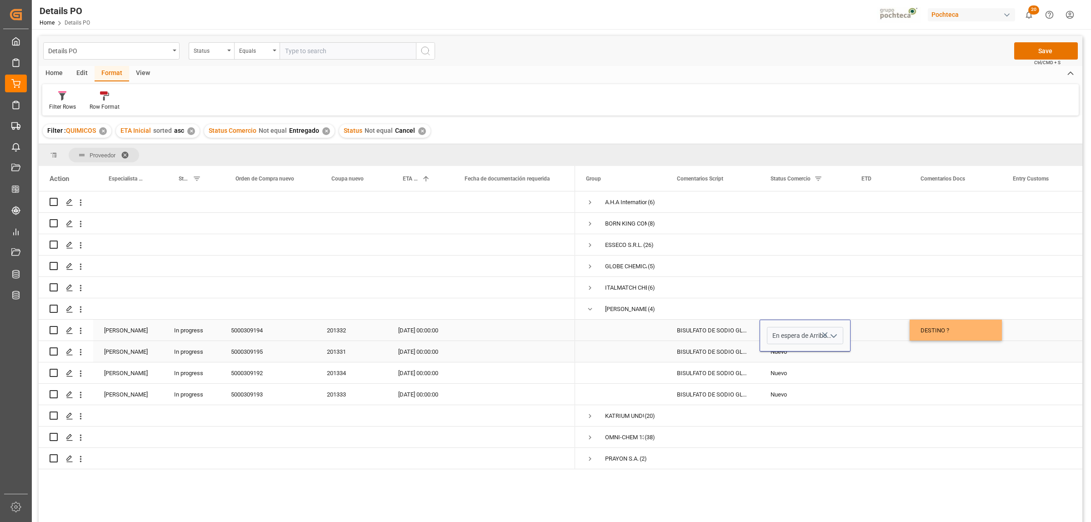
click at [949, 355] on div "Press SPACE to select this row." at bounding box center [956, 351] width 92 height 21
click at [347, 354] on div "201331" at bounding box center [351, 351] width 71 height 21
click at [789, 356] on div "Nuevo" at bounding box center [805, 352] width 69 height 21
click at [788, 357] on div "Nuevo" at bounding box center [805, 352] width 69 height 21
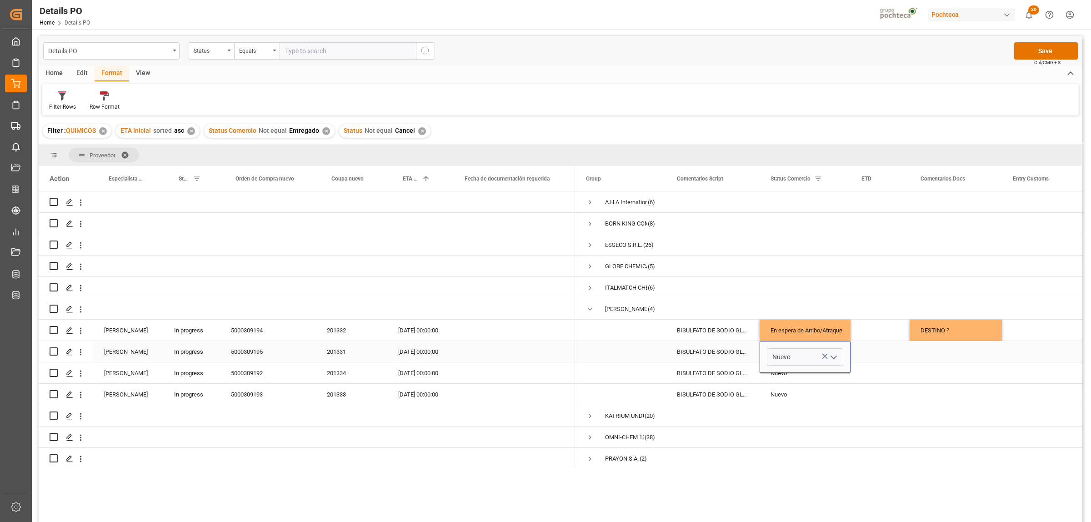
click at [830, 356] on icon "open menu" at bounding box center [834, 357] width 11 height 11
click at [810, 443] on div "En espera de Arribo/Atraque" at bounding box center [811, 447] width 86 height 32
type input "En espera de Arribo/Atraque"
click at [938, 331] on div "DESTINO ?" at bounding box center [956, 330] width 92 height 21
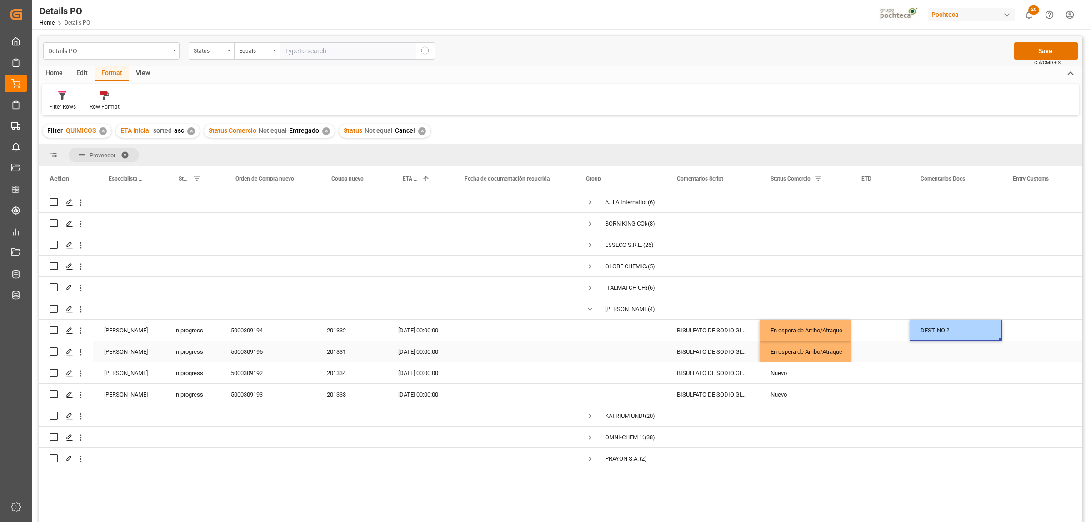
click at [940, 352] on div "Press SPACE to select this row." at bounding box center [956, 351] width 92 height 21
click at [337, 369] on div "201334" at bounding box center [351, 372] width 71 height 21
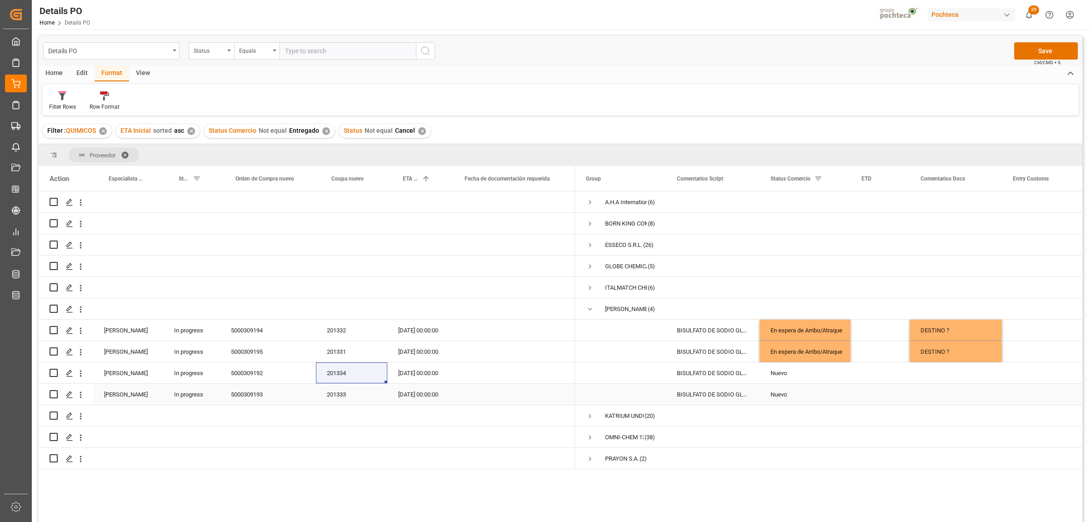
click at [340, 397] on div "201333" at bounding box center [351, 394] width 71 height 21
click at [1038, 50] on button "Save" at bounding box center [1047, 50] width 64 height 17
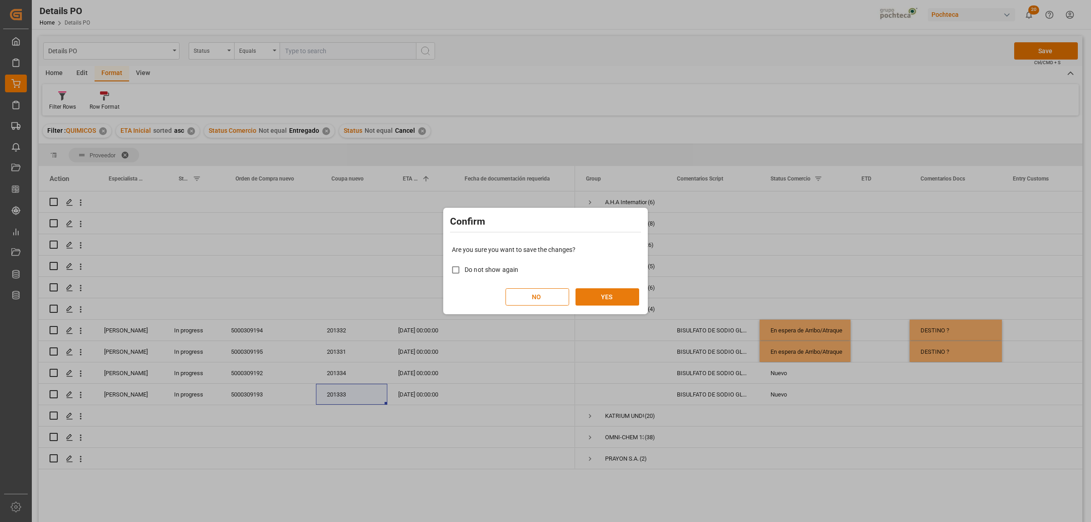
click at [599, 298] on button "YES" at bounding box center [608, 296] width 64 height 17
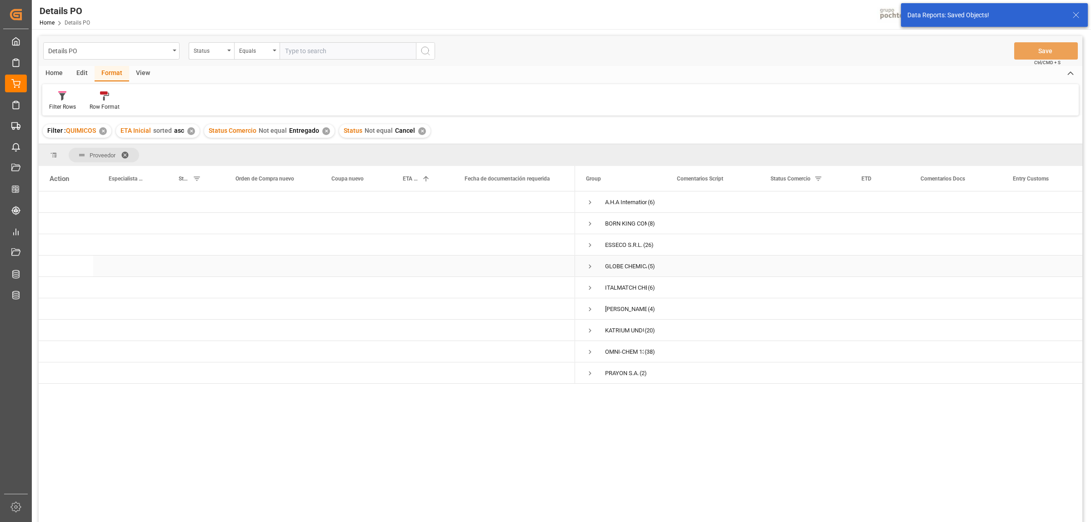
click at [590, 265] on span "Press SPACE to select this row." at bounding box center [590, 266] width 8 height 8
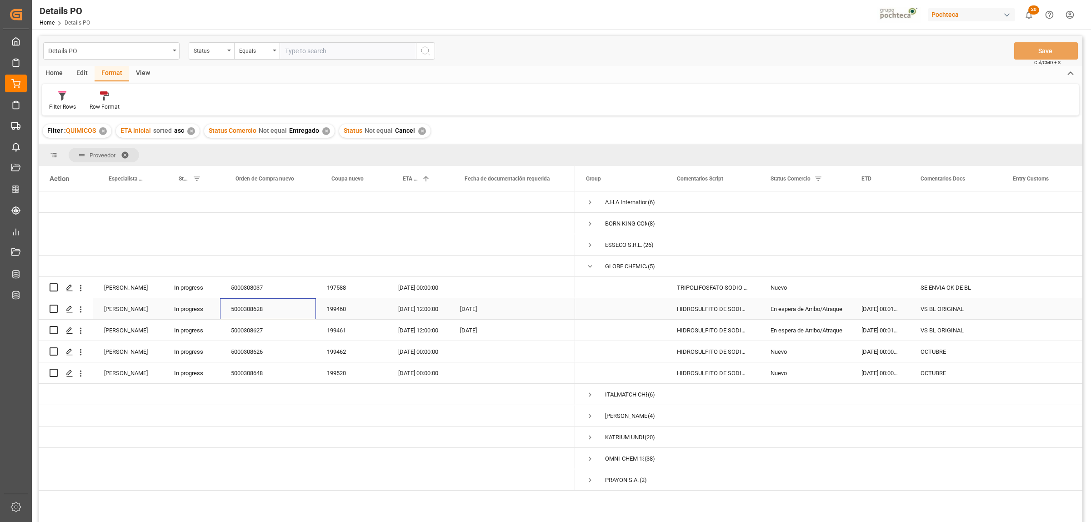
click at [251, 307] on div "5000308628" at bounding box center [268, 308] width 96 height 21
click at [250, 285] on div "5000308037" at bounding box center [268, 287] width 96 height 21
click at [252, 306] on div "5000308628" at bounding box center [268, 308] width 96 height 21
click at [930, 310] on div "VS BL ORIGINAL" at bounding box center [956, 308] width 92 height 21
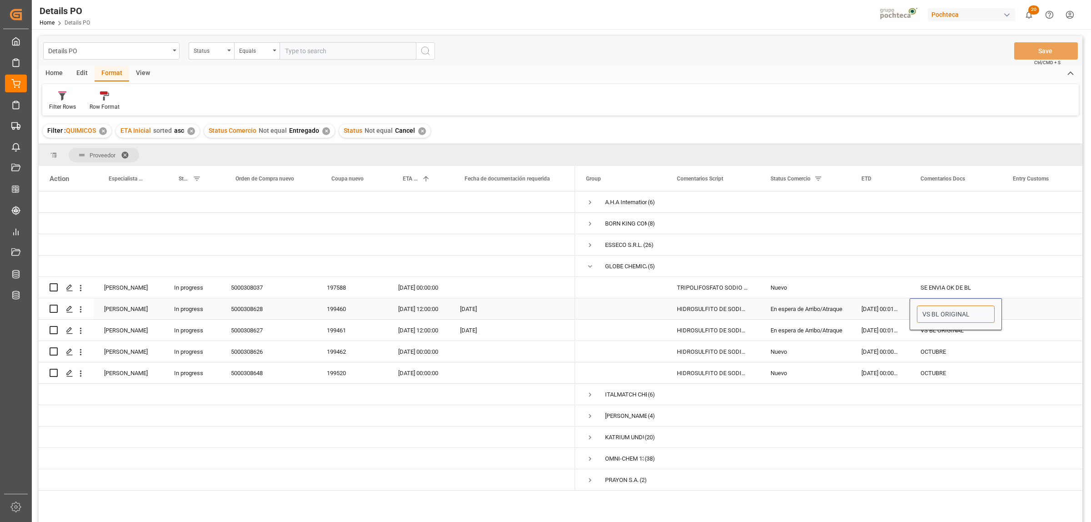
click at [924, 315] on input "VS BL ORIGINAL" at bounding box center [956, 314] width 78 height 17
type input "CAMBIO ETA 20/10 VS BL ORIGINAL"
click at [1021, 317] on div "Press SPACE to select this row." at bounding box center [1047, 308] width 91 height 21
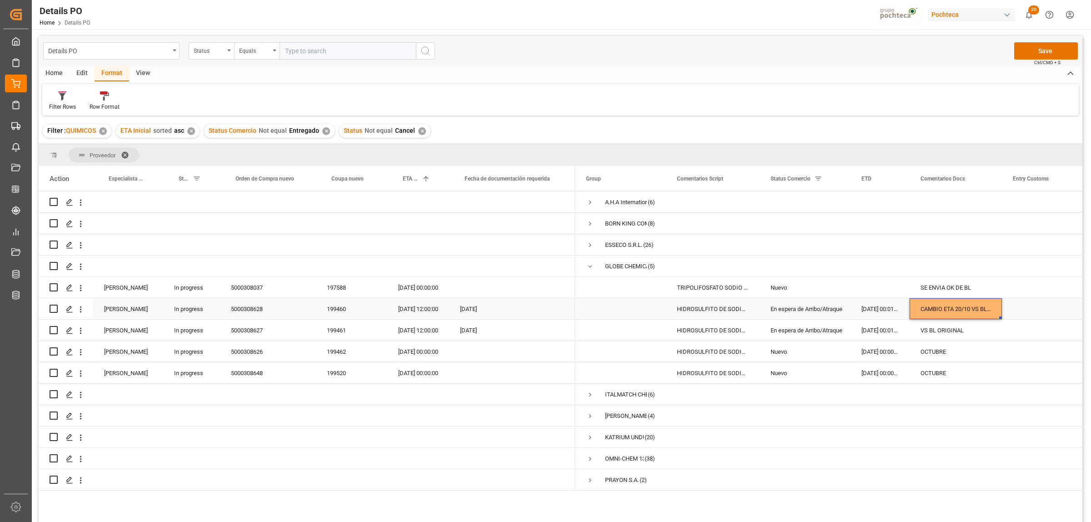
click at [966, 314] on div "CAMBIO ETA 20/10 VS BL ORIGINAL" at bounding box center [956, 308] width 92 height 21
click at [950, 330] on div "VS BL ORIGINAL" at bounding box center [956, 330] width 92 height 21
click at [976, 348] on div "OCTUBRE" at bounding box center [956, 351] width 92 height 21
click at [1045, 54] on button "Save" at bounding box center [1047, 50] width 64 height 17
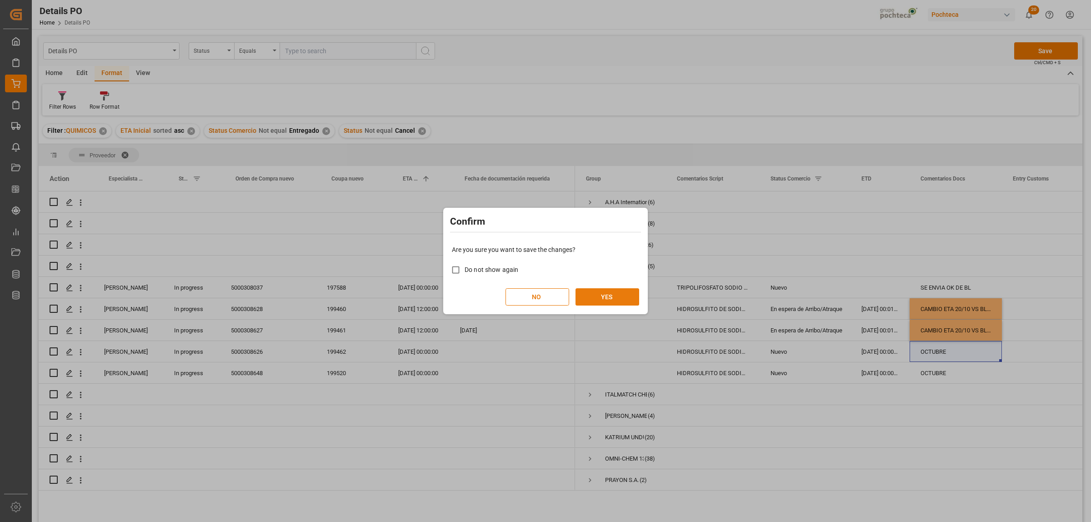
click at [608, 296] on button "YES" at bounding box center [608, 296] width 64 height 17
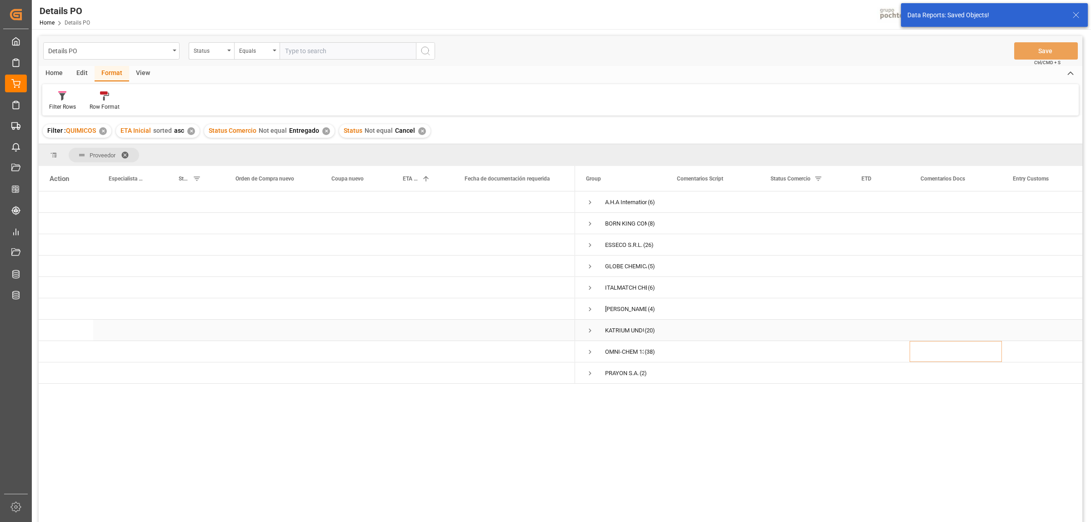
click at [590, 328] on span "Press SPACE to select this row." at bounding box center [590, 331] width 8 height 8
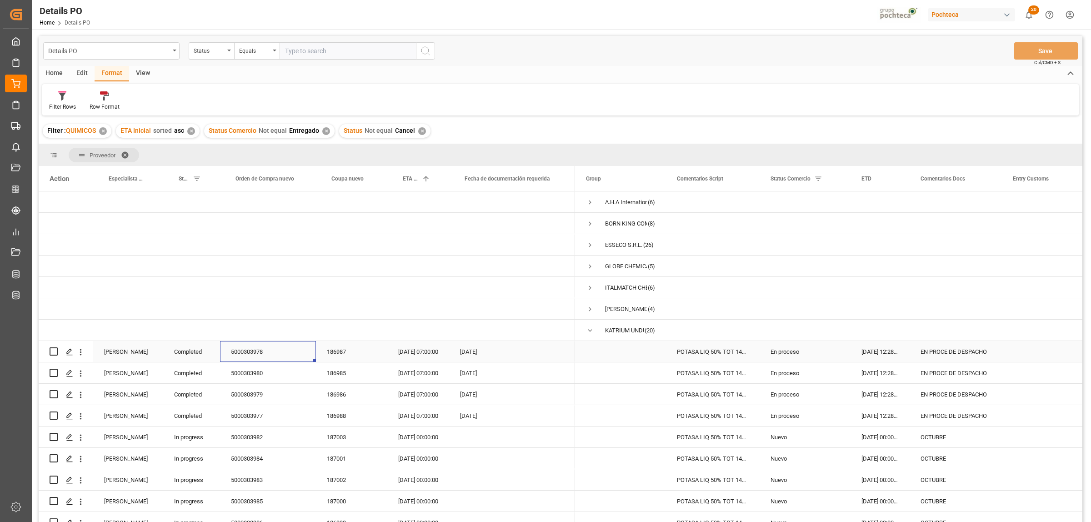
click at [256, 351] on div "5000303978" at bounding box center [268, 351] width 96 height 21
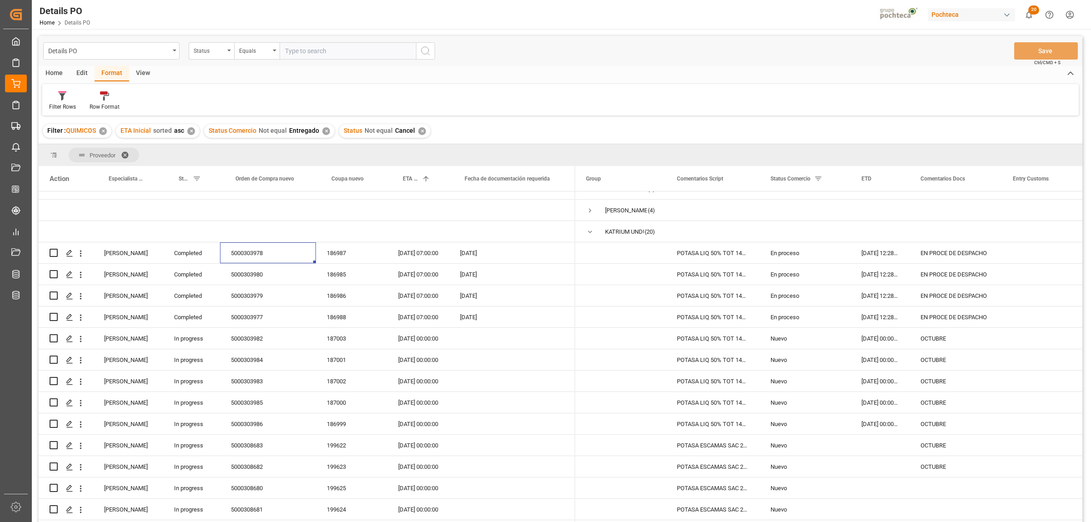
scroll to position [114, 0]
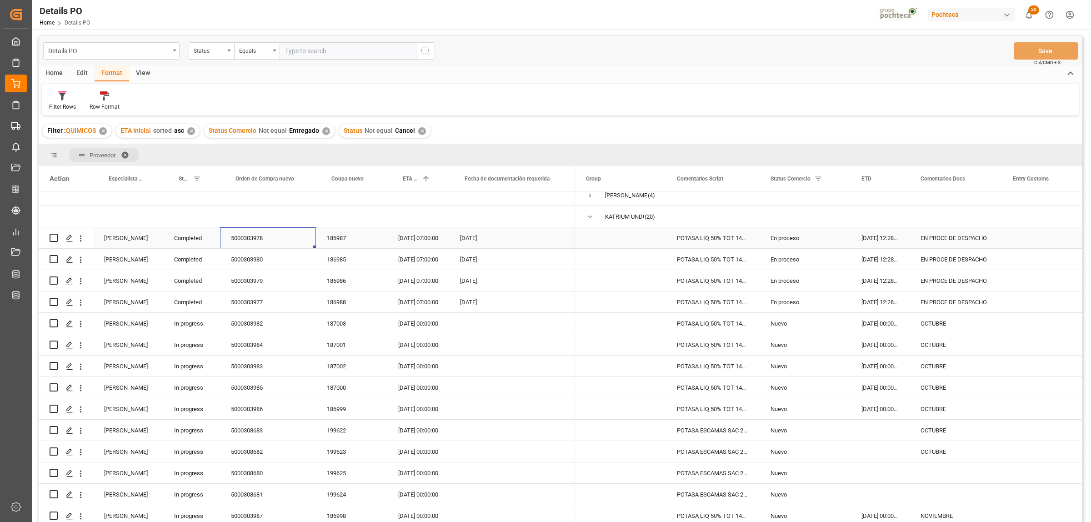
click at [782, 238] on div "En proceso" at bounding box center [805, 238] width 69 height 21
click at [837, 244] on icon "open menu" at bounding box center [834, 243] width 11 height 11
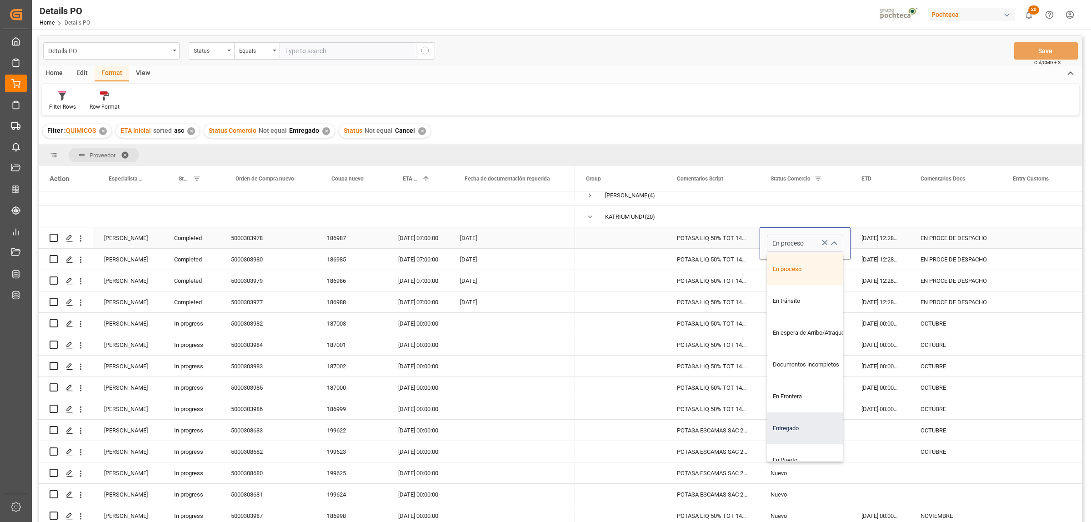
click at [789, 425] on div "Entregado" at bounding box center [811, 428] width 86 height 32
type input "Entregado"
click at [255, 260] on div "5000303980" at bounding box center [268, 259] width 96 height 21
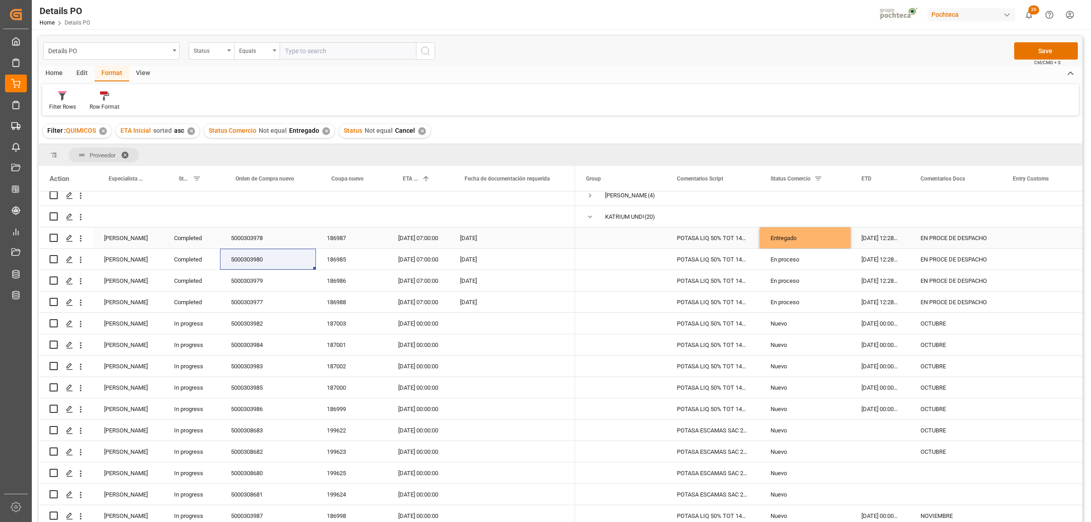
click at [795, 237] on div "Entregado" at bounding box center [805, 238] width 69 height 21
click at [790, 262] on div "En proceso" at bounding box center [805, 259] width 69 height 21
click at [249, 280] on div "5000303979" at bounding box center [268, 280] width 96 height 21
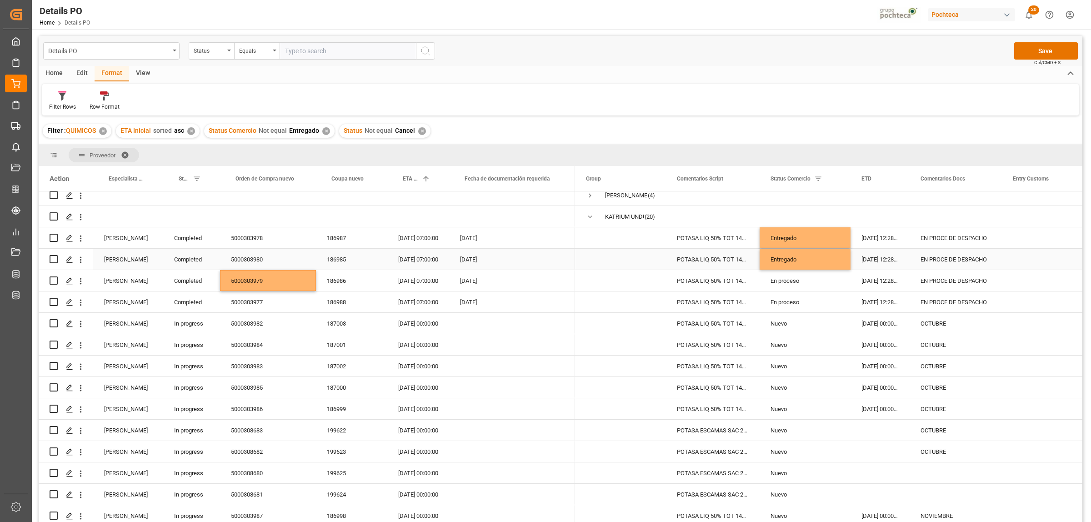
click at [785, 262] on div "Entregado" at bounding box center [805, 259] width 69 height 21
click at [781, 284] on div "En proceso" at bounding box center [805, 281] width 69 height 21
click at [258, 305] on div "5000303977" at bounding box center [268, 302] width 96 height 21
click at [776, 279] on div "Entregado" at bounding box center [805, 281] width 69 height 21
click at [776, 304] on div "En proceso" at bounding box center [805, 302] width 69 height 21
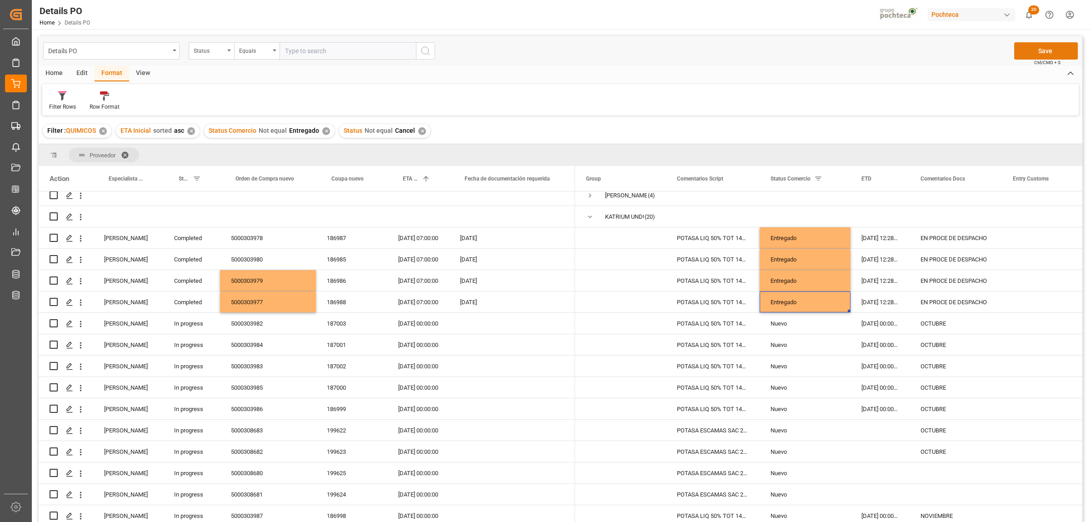
click at [1043, 58] on button "Save" at bounding box center [1047, 50] width 64 height 17
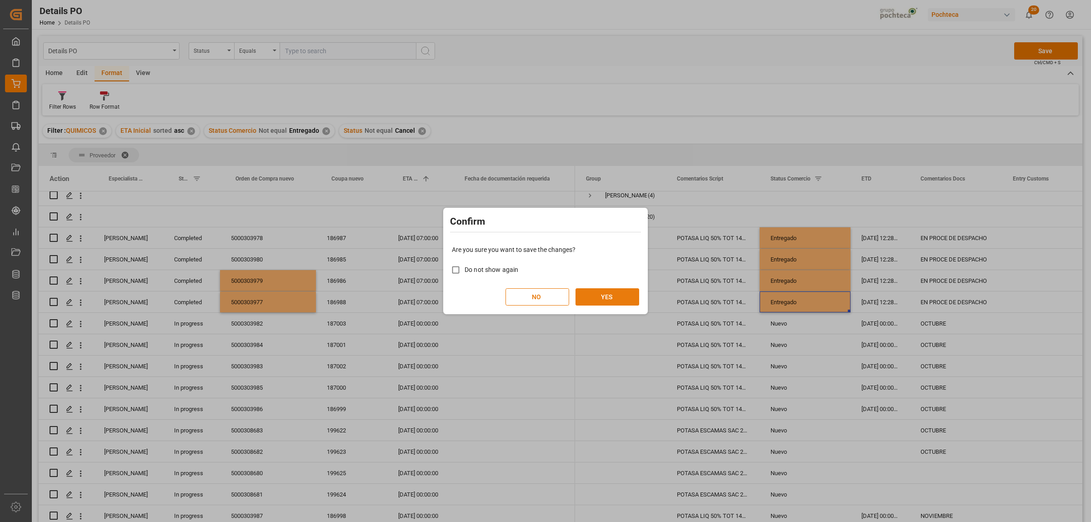
click at [624, 299] on button "YES" at bounding box center [608, 296] width 64 height 17
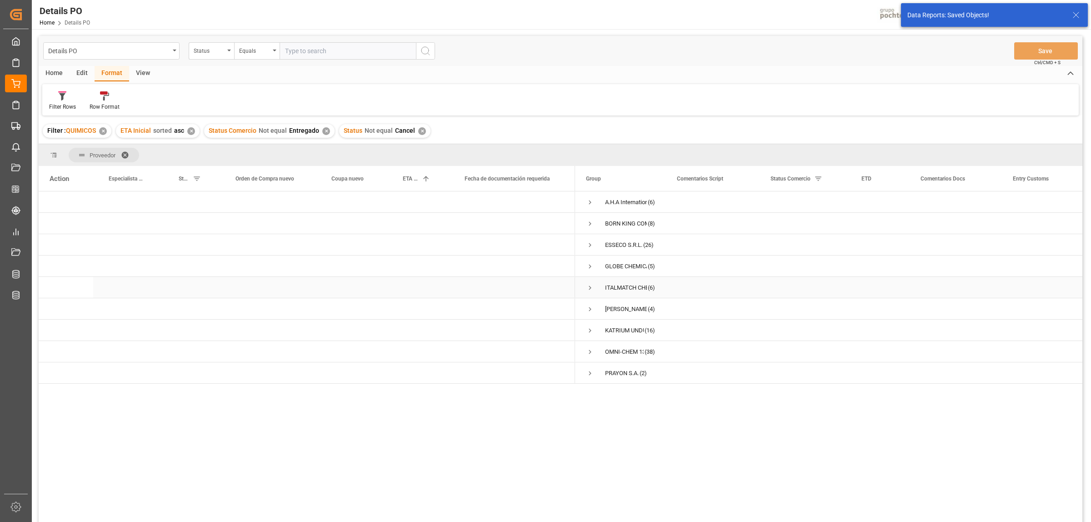
scroll to position [0, 0]
click at [590, 373] on span "Press SPACE to select this row." at bounding box center [590, 373] width 8 height 8
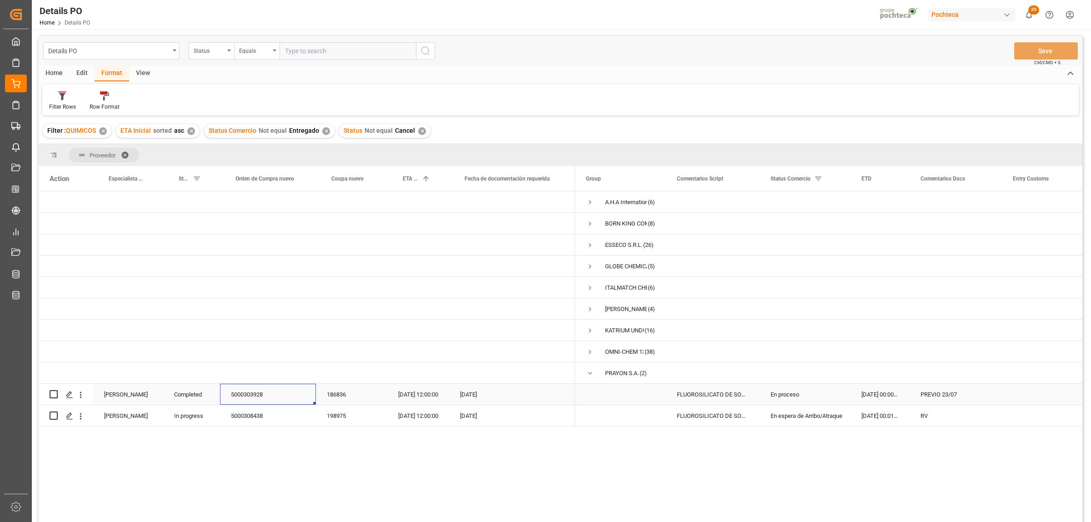
click at [260, 395] on div "5000303928" at bounding box center [268, 394] width 96 height 21
click at [788, 393] on div "En proceso" at bounding box center [805, 394] width 69 height 21
click at [831, 401] on icon "open menu" at bounding box center [834, 400] width 11 height 11
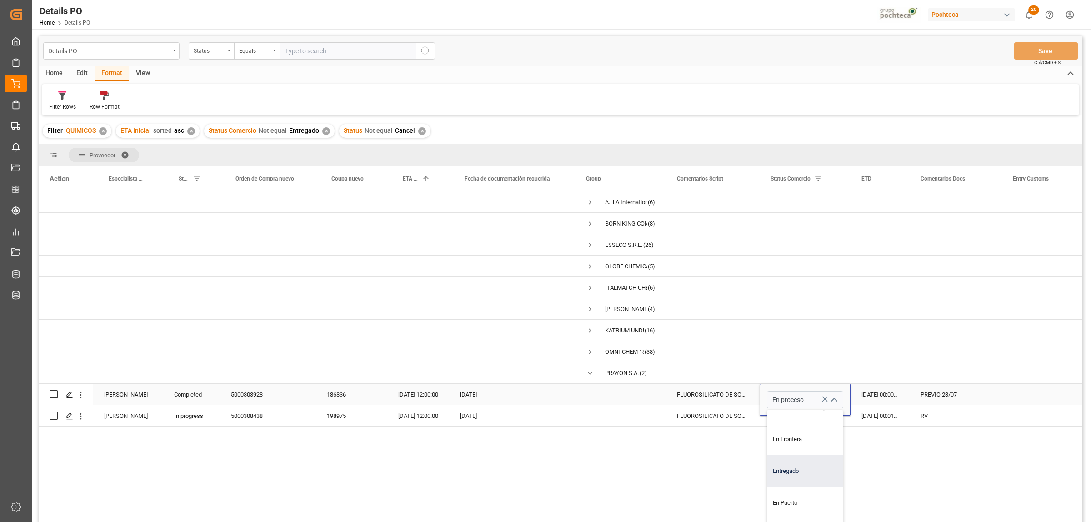
click at [796, 471] on div "Entregado" at bounding box center [811, 471] width 86 height 32
type input "Entregado"
click at [930, 364] on div "Press SPACE to select this row." at bounding box center [956, 372] width 92 height 21
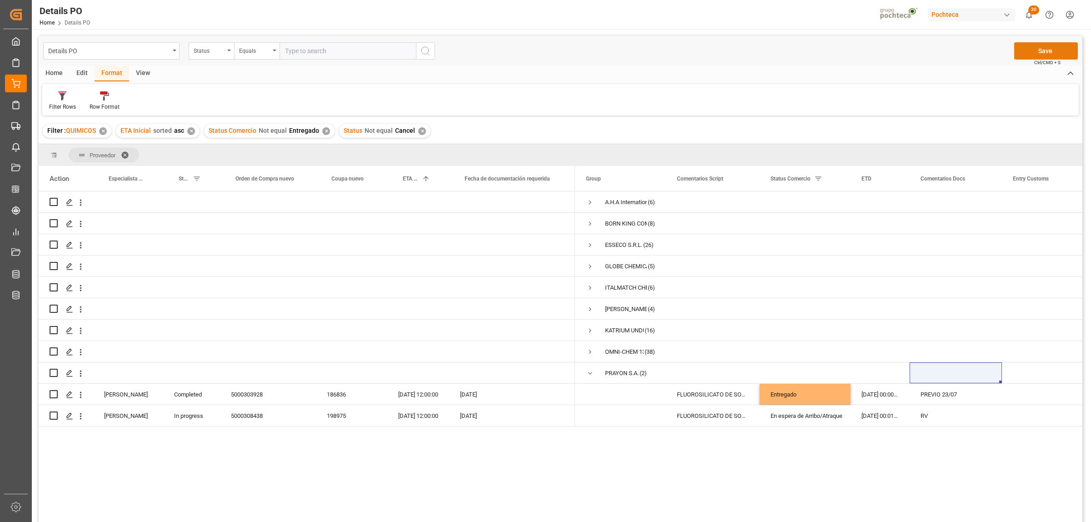
click at [1056, 47] on button "Save" at bounding box center [1047, 50] width 64 height 17
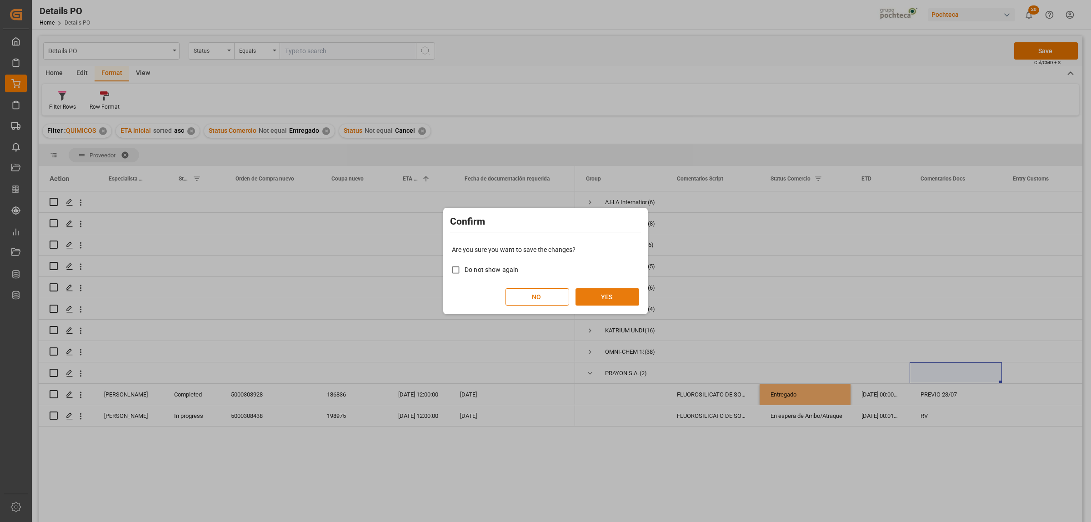
click at [613, 297] on button "YES" at bounding box center [608, 296] width 64 height 17
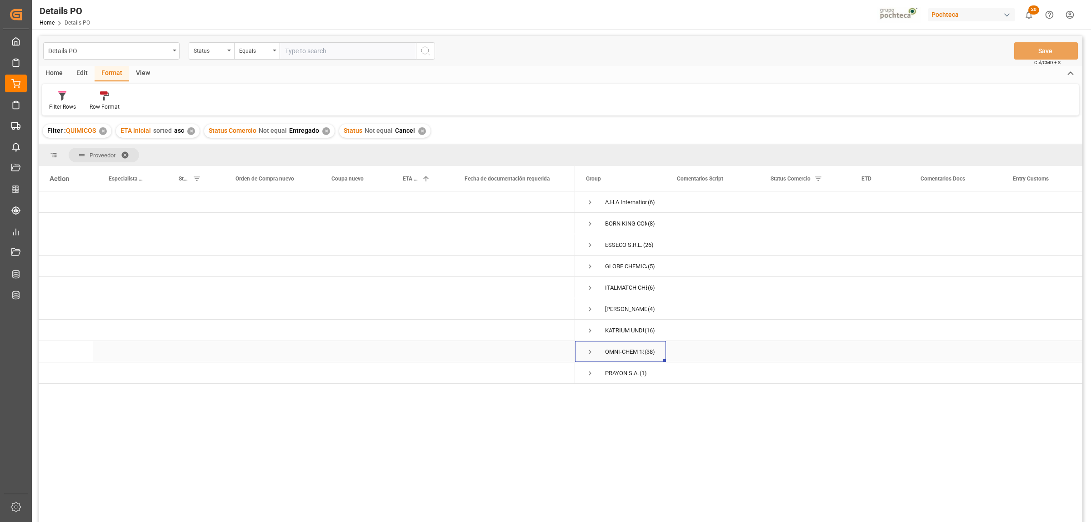
click at [588, 349] on span "Press SPACE to select this row." at bounding box center [590, 352] width 8 height 8
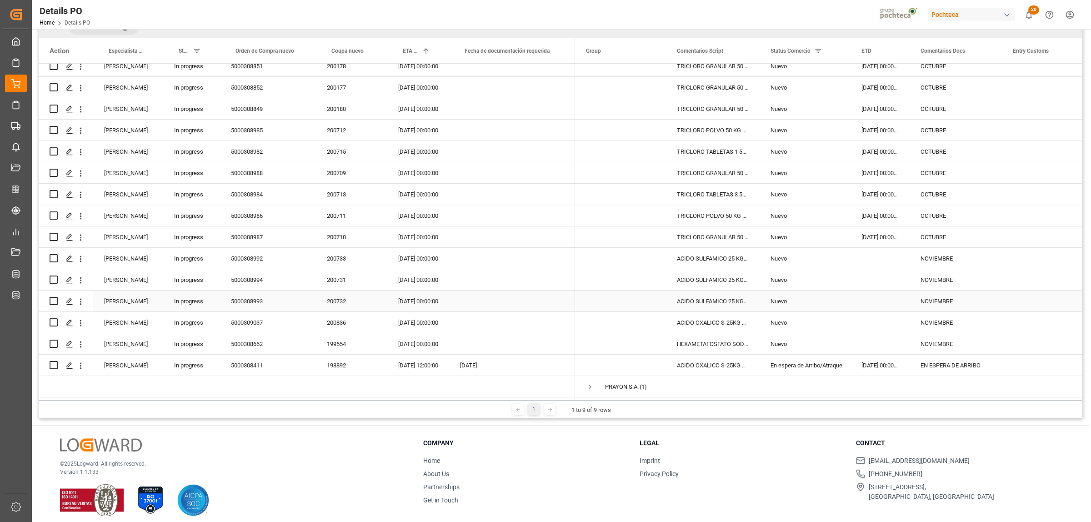
scroll to position [135, 0]
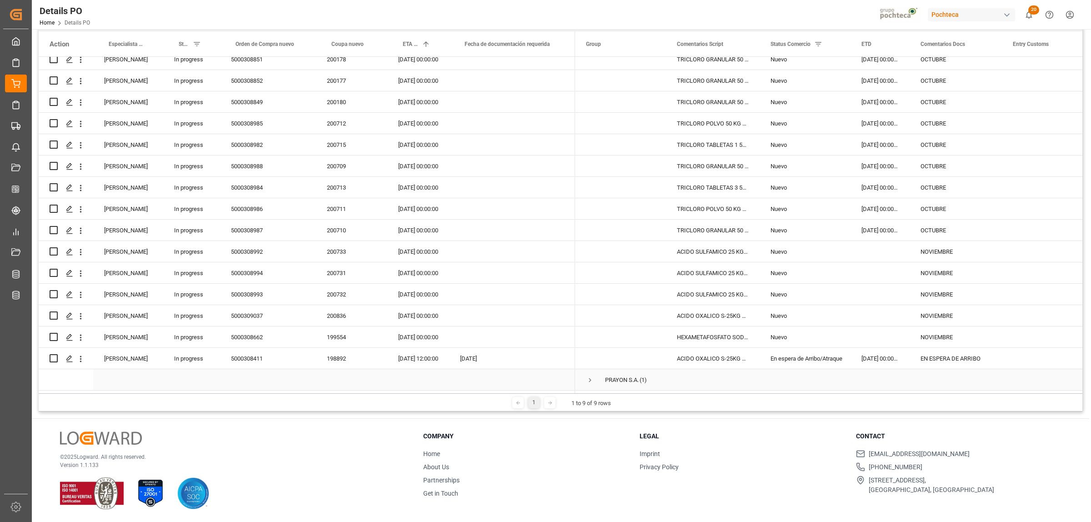
click at [589, 378] on span "Press SPACE to select this row." at bounding box center [590, 380] width 8 height 8
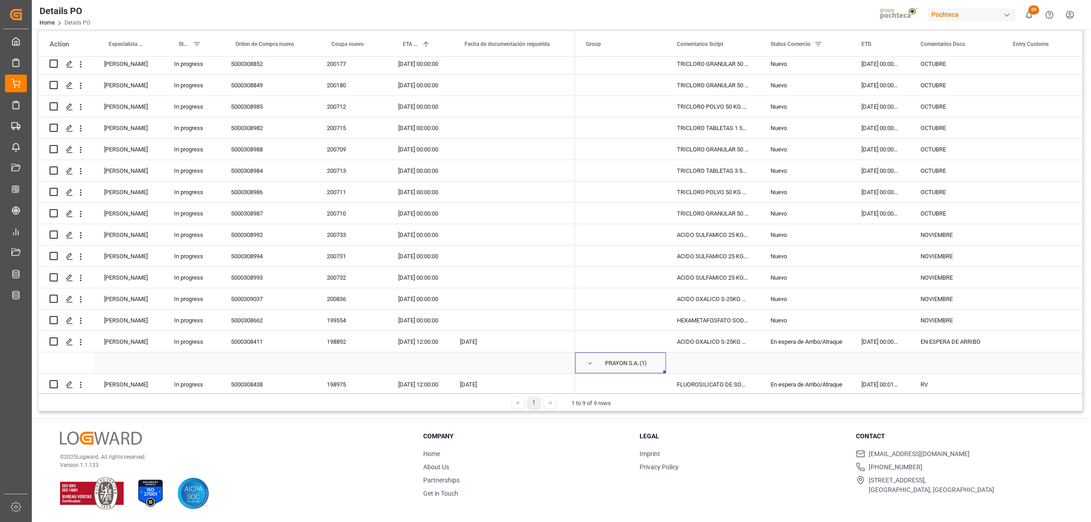
scroll to position [694, 0]
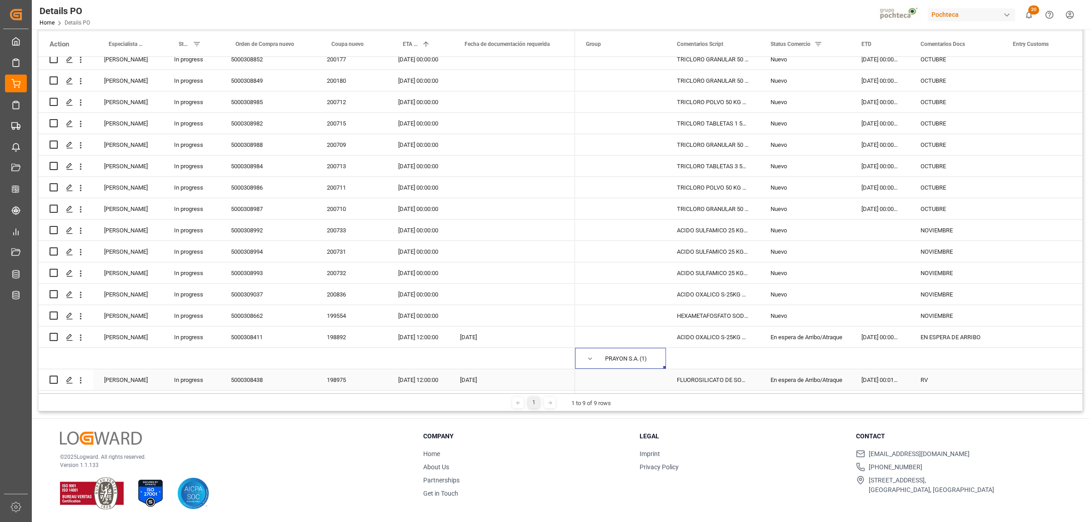
click at [254, 377] on div "5000308438" at bounding box center [268, 379] width 96 height 21
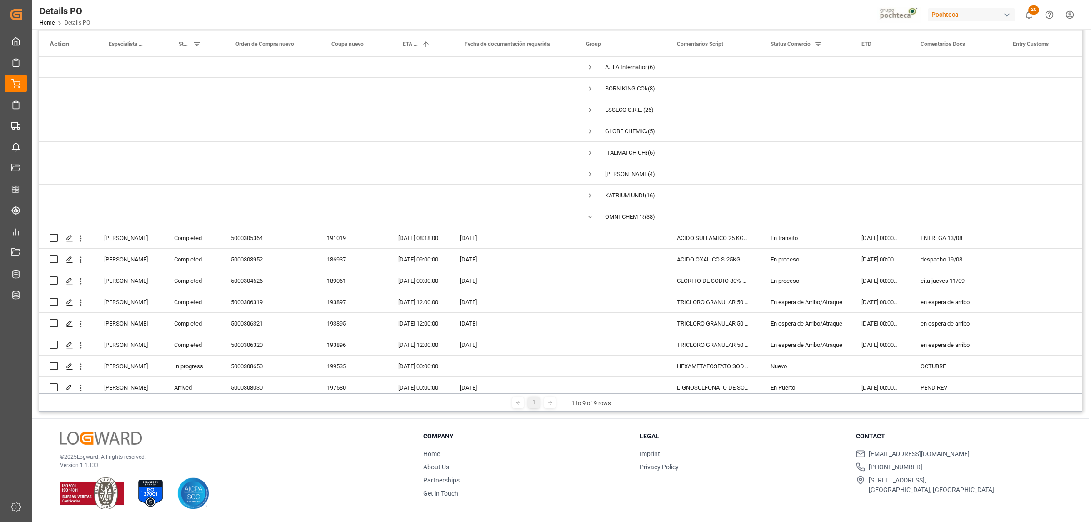
scroll to position [0, 0]
click at [590, 216] on span "Press SPACE to select this row." at bounding box center [590, 217] width 8 height 8
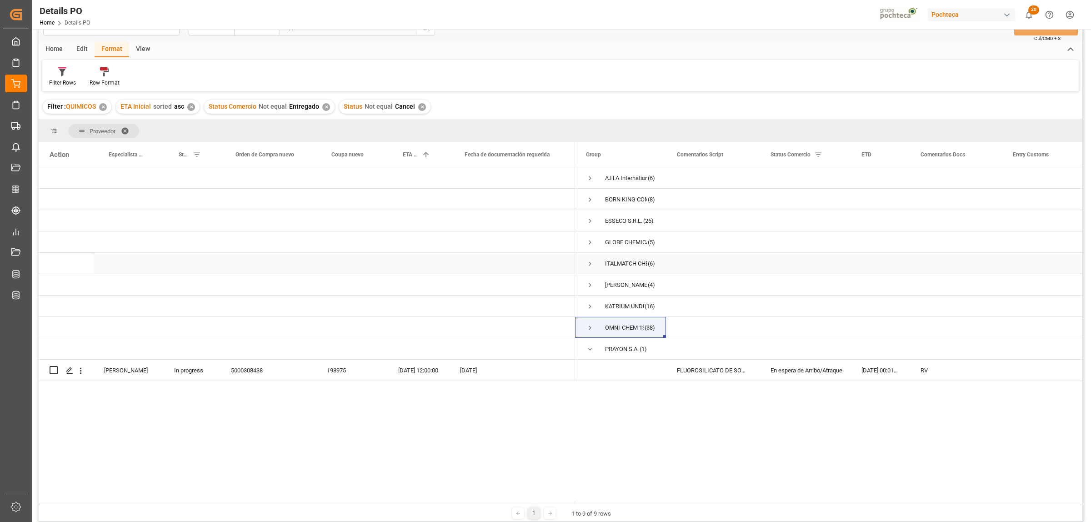
scroll to position [21, 0]
click at [590, 181] on span "Press SPACE to select this row." at bounding box center [590, 181] width 8 height 8
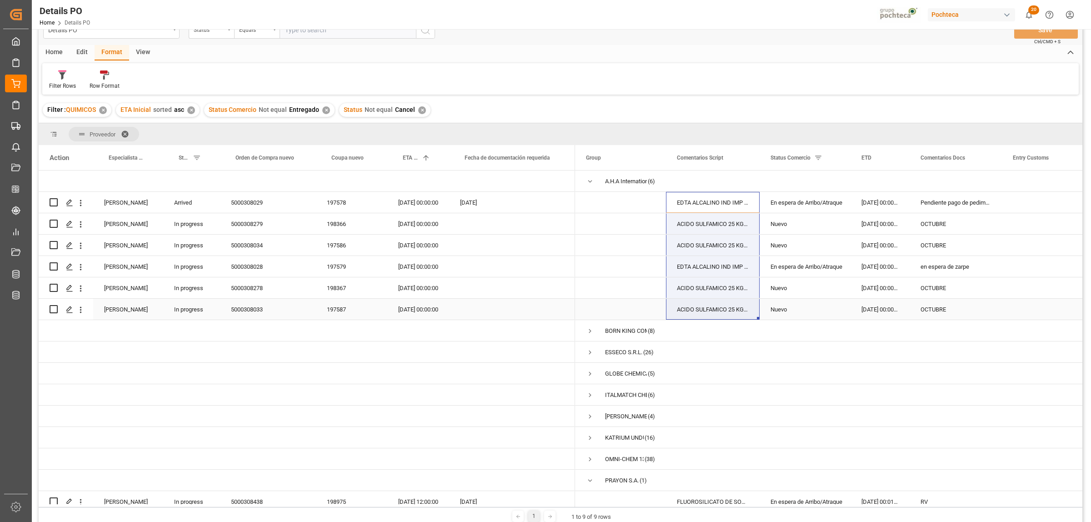
drag, startPoint x: 714, startPoint y: 205, endPoint x: 713, endPoint y: 306, distance: 101.0
click at [340, 208] on div "197578" at bounding box center [351, 202] width 71 height 21
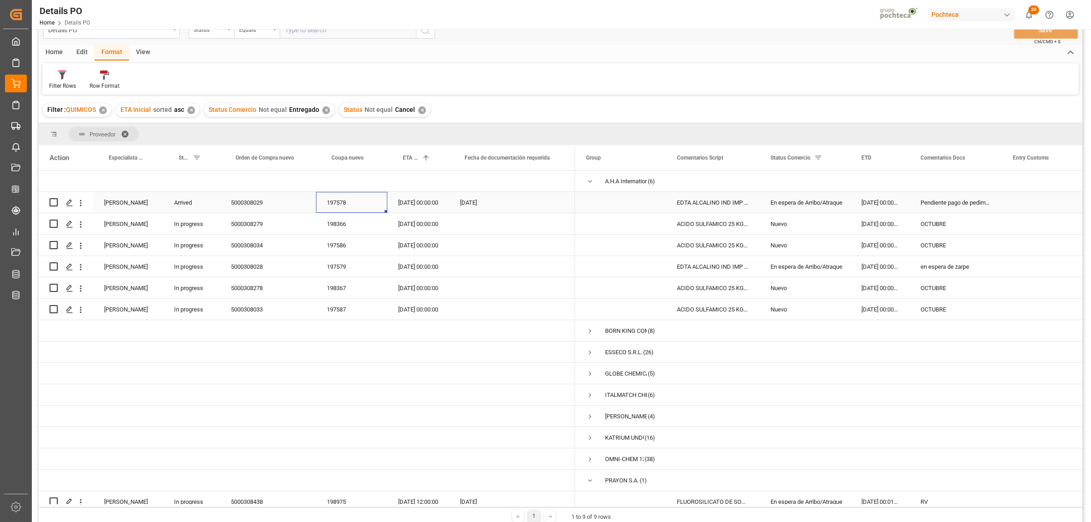
click at [963, 204] on div "Pendiente pago de pedimento" at bounding box center [956, 202] width 92 height 21
click at [589, 332] on span "Press SPACE to select this row." at bounding box center [590, 331] width 8 height 8
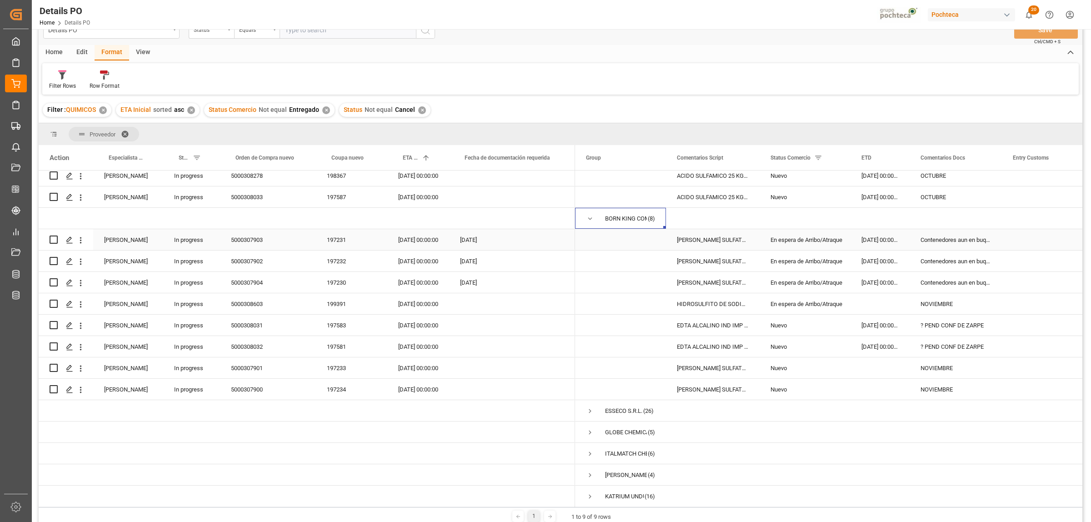
scroll to position [114, 0]
click at [255, 303] on div "5000308603" at bounding box center [268, 302] width 96 height 21
click at [331, 306] on div "199391" at bounding box center [351, 302] width 71 height 21
click at [252, 324] on div "5000308031" at bounding box center [268, 323] width 96 height 21
click at [589, 219] on span "Press SPACE to select this row." at bounding box center [590, 217] width 8 height 8
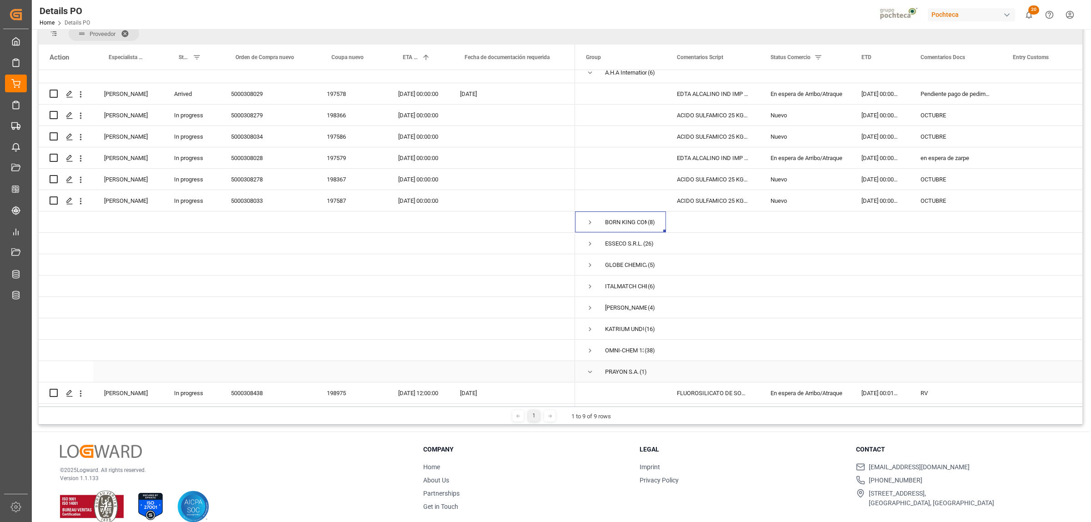
scroll to position [135, 0]
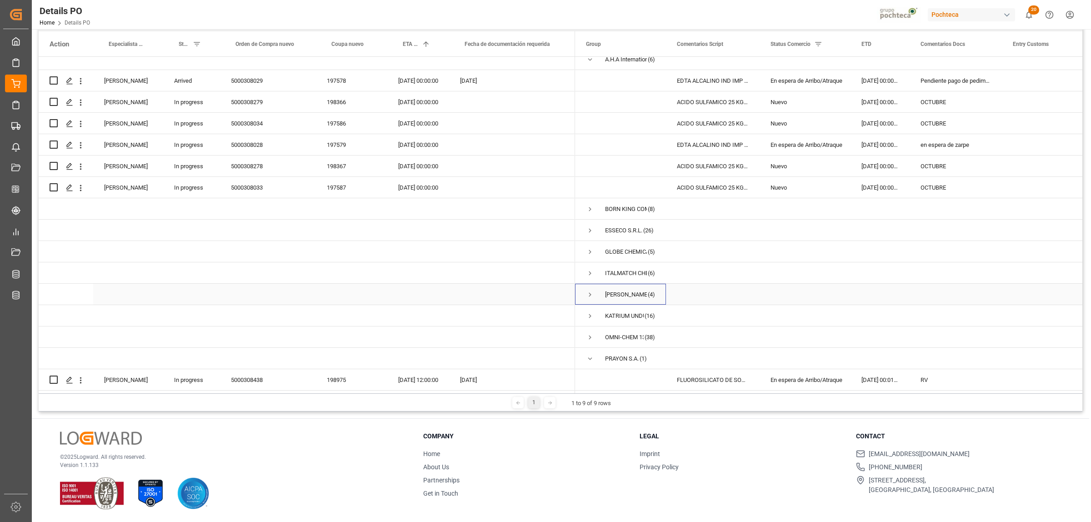
click at [590, 294] on span "Press SPACE to select this row." at bounding box center [590, 295] width 8 height 8
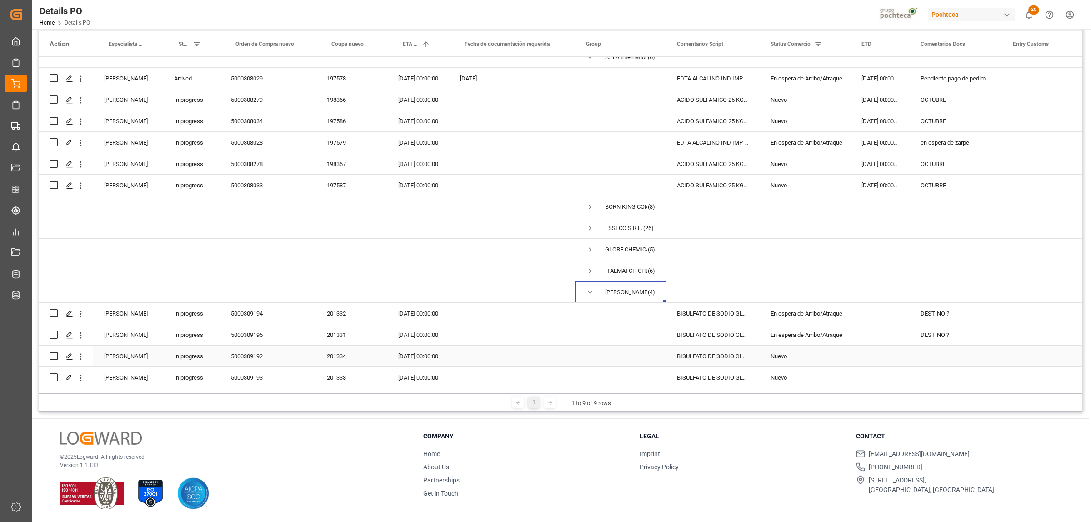
scroll to position [67, 0]
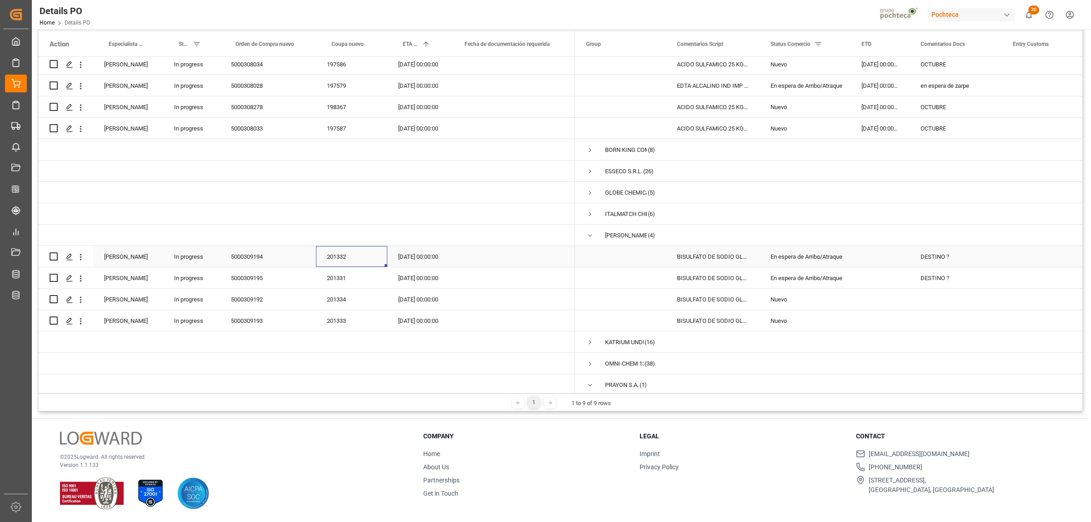
click at [337, 256] on div "201332" at bounding box center [351, 256] width 71 height 21
click at [337, 276] on div "201331" at bounding box center [351, 277] width 71 height 21
click at [932, 256] on div "DESTINO ?" at bounding box center [956, 256] width 92 height 21
drag, startPoint x: 958, startPoint y: 260, endPoint x: 922, endPoint y: 260, distance: 35.5
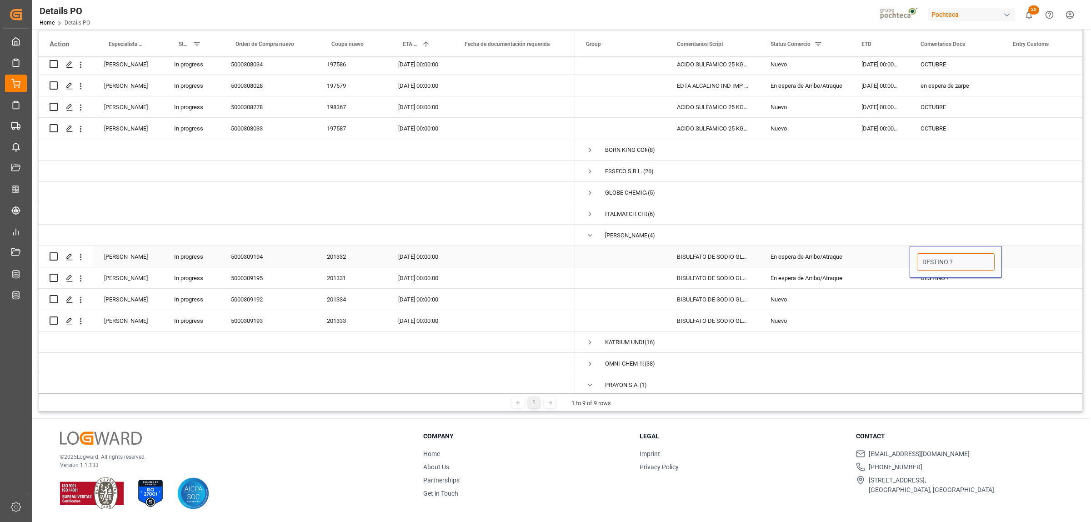
click at [922, 260] on input "DESTINO ?" at bounding box center [956, 261] width 78 height 17
type input "SAN [PERSON_NAME]"
click at [1012, 262] on div "Press SPACE to select this row." at bounding box center [1047, 256] width 91 height 21
click at [927, 277] on div "DESTINO ?" at bounding box center [956, 277] width 92 height 21
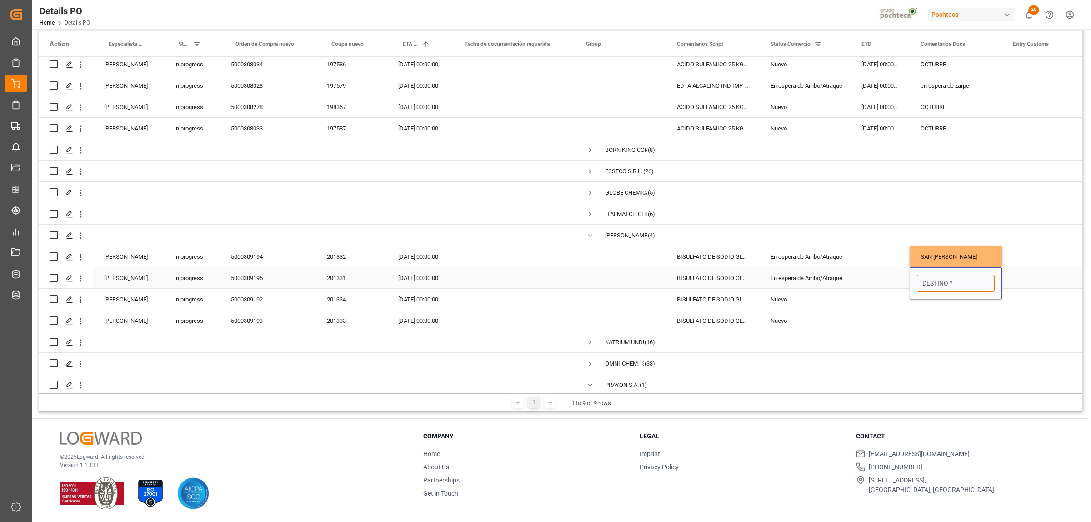
drag, startPoint x: 961, startPoint y: 281, endPoint x: 920, endPoint y: 284, distance: 41.1
click at [920, 284] on input "DESTINO ?" at bounding box center [956, 283] width 78 height 17
type input "SAN [PERSON_NAME]"
click at [1046, 280] on div "Press SPACE to select this row." at bounding box center [1047, 277] width 91 height 21
drag, startPoint x: 343, startPoint y: 299, endPoint x: 339, endPoint y: 314, distance: 15.6
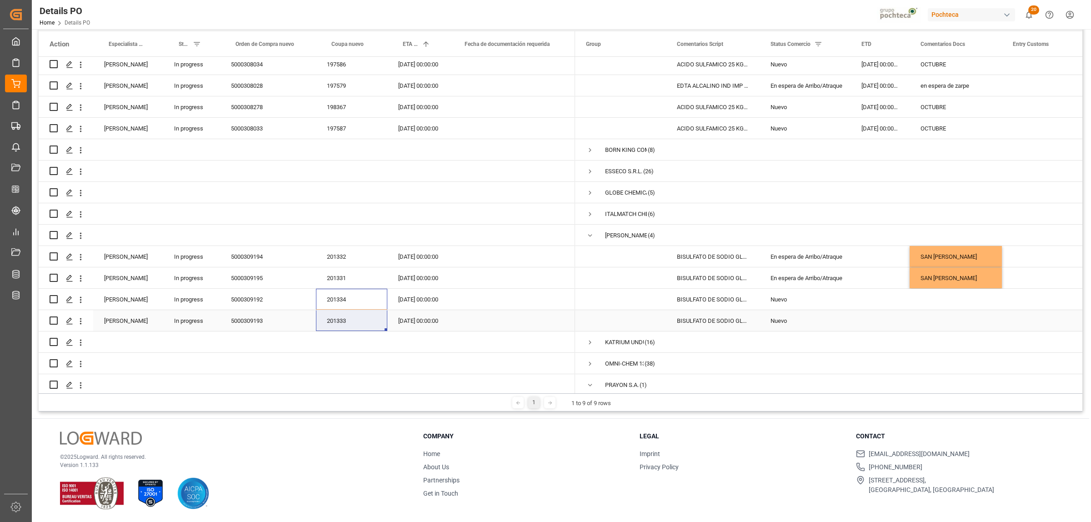
click at [339, 314] on div at bounding box center [307, 203] width 537 height 427
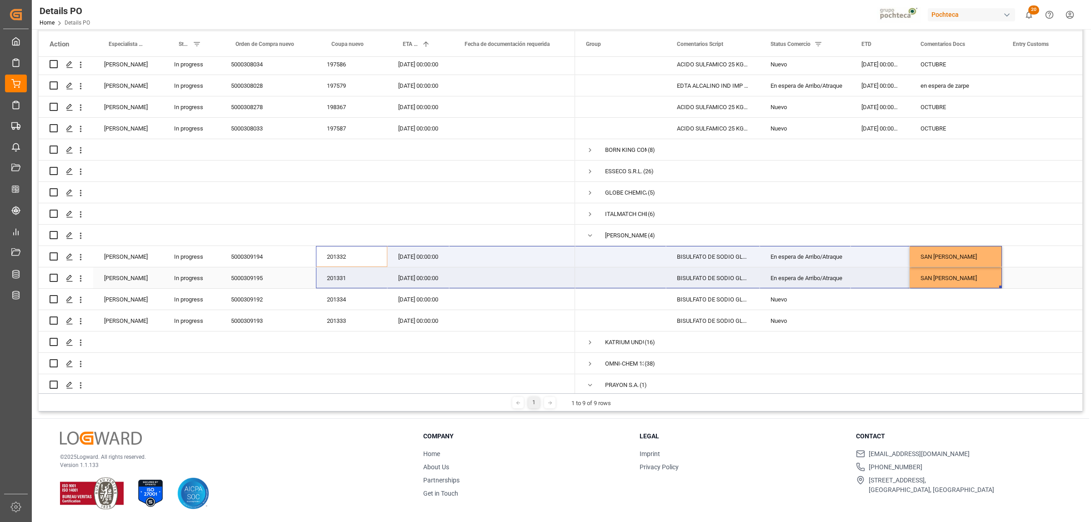
drag, startPoint x: 345, startPoint y: 257, endPoint x: 920, endPoint y: 283, distance: 575.4
click at [920, 283] on div "(6)" at bounding box center [561, 224] width 1044 height 334
click at [1006, 176] on div "Press SPACE to select this row." at bounding box center [1047, 171] width 91 height 21
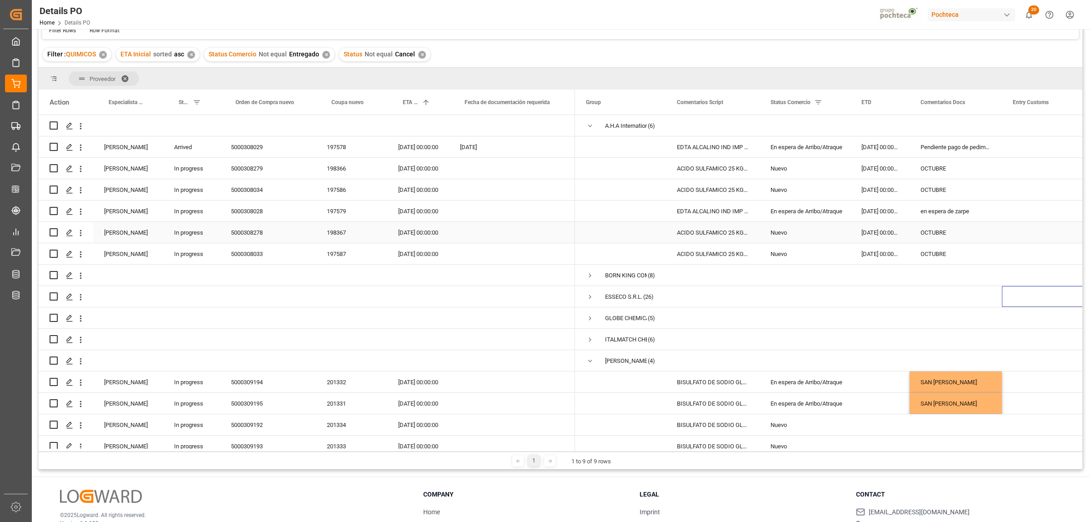
scroll to position [0, 0]
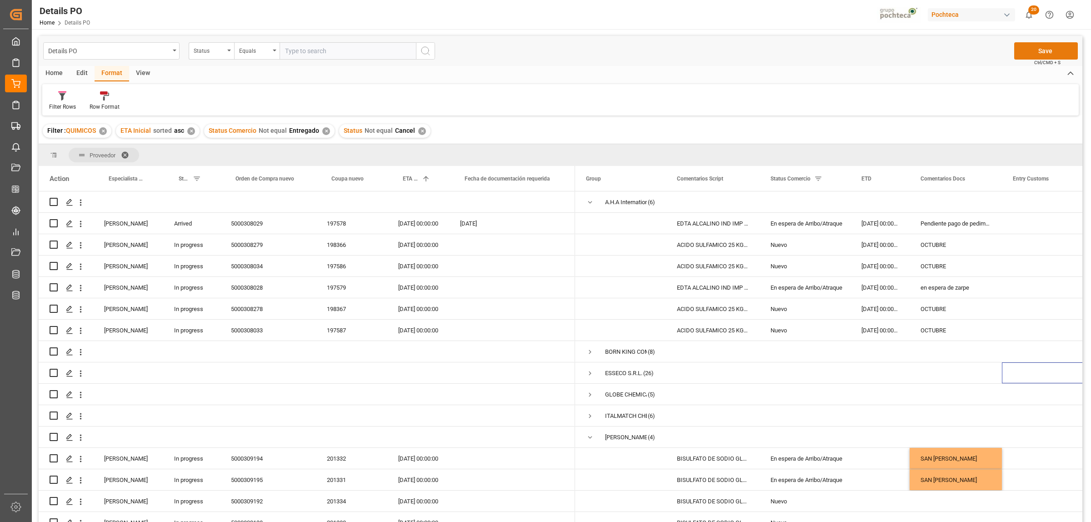
click at [1056, 53] on button "Save" at bounding box center [1047, 50] width 64 height 17
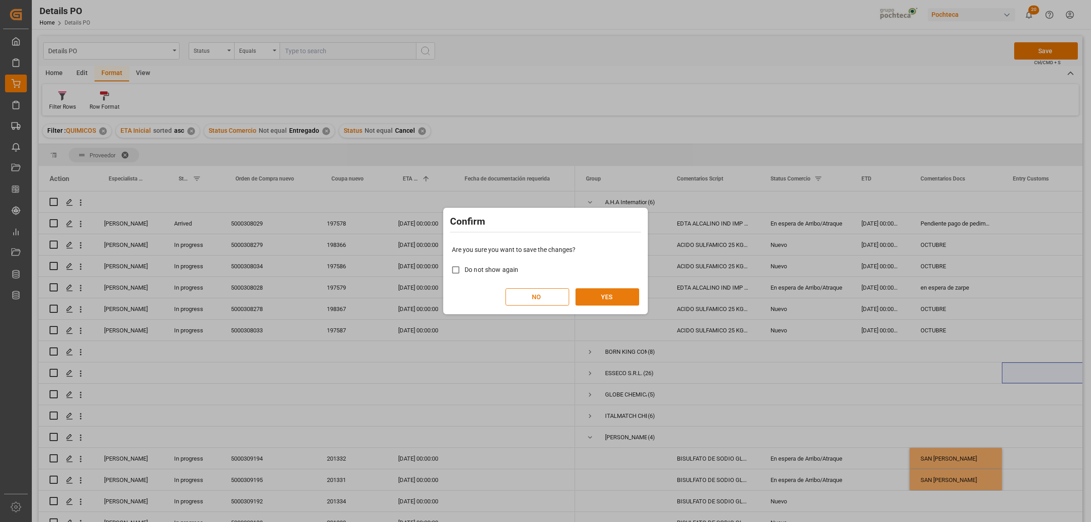
click at [612, 293] on button "YES" at bounding box center [608, 296] width 64 height 17
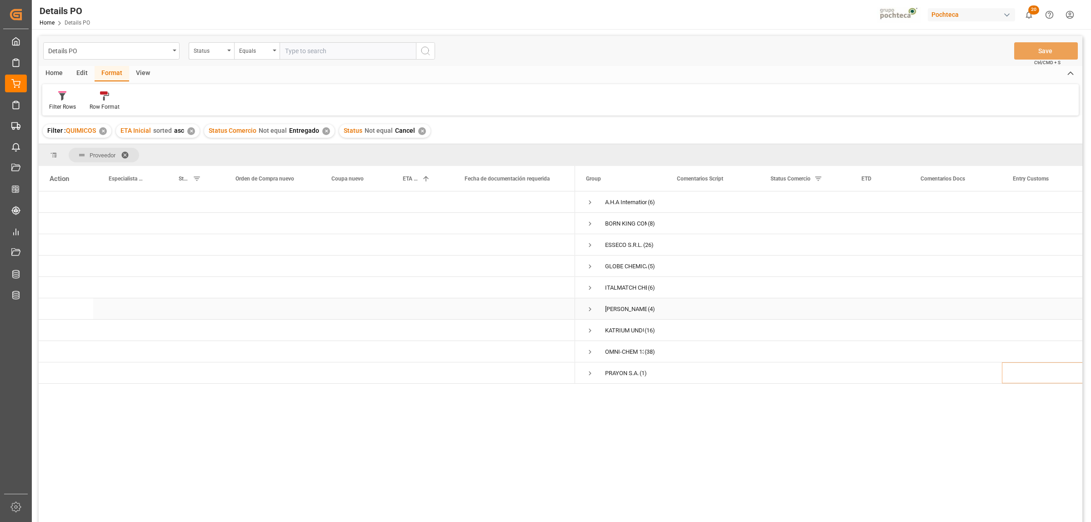
click at [590, 307] on span "Press SPACE to select this row." at bounding box center [590, 309] width 8 height 8
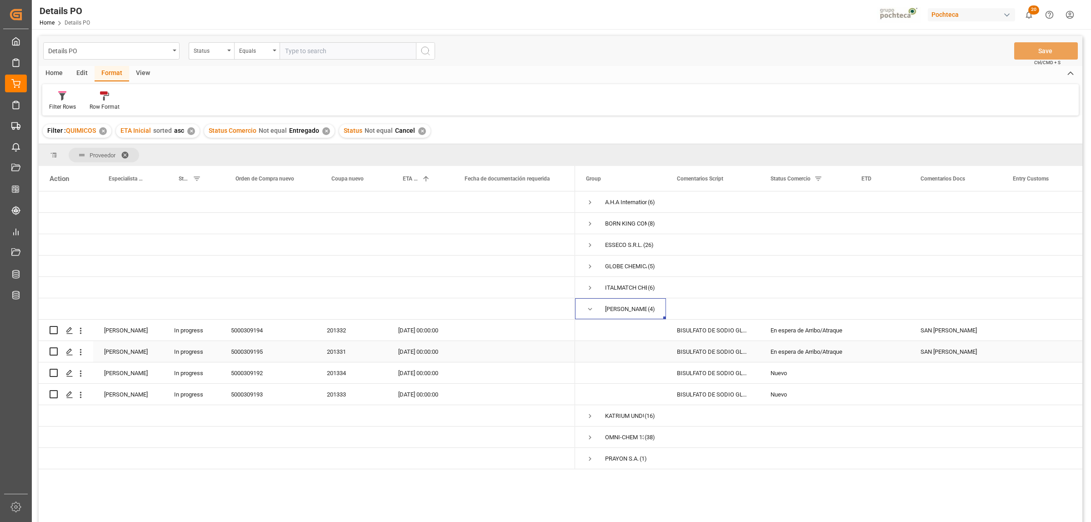
click at [340, 352] on div "201331" at bounding box center [351, 351] width 71 height 21
click at [938, 354] on div "SAN [PERSON_NAME]" at bounding box center [956, 351] width 92 height 21
click at [934, 352] on div "SAN [PERSON_NAME]" at bounding box center [956, 351] width 92 height 21
drag, startPoint x: 953, startPoint y: 357, endPoint x: 919, endPoint y: 361, distance: 34.3
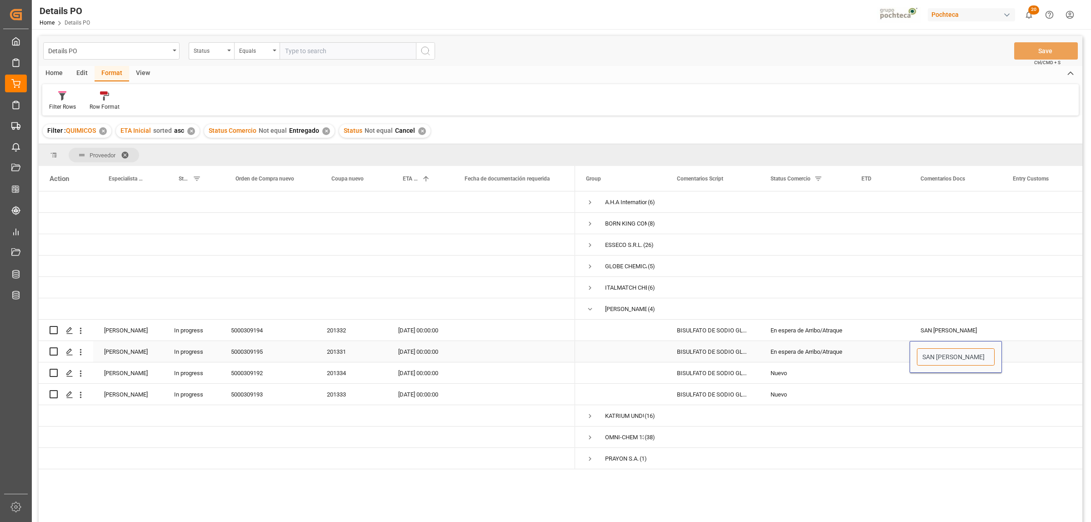
click at [920, 360] on input "SAN [PERSON_NAME]" at bounding box center [956, 356] width 78 height 17
type input "[GEOGRAPHIC_DATA]"
click at [1036, 337] on div "Press SPACE to select this row." at bounding box center [1047, 330] width 91 height 21
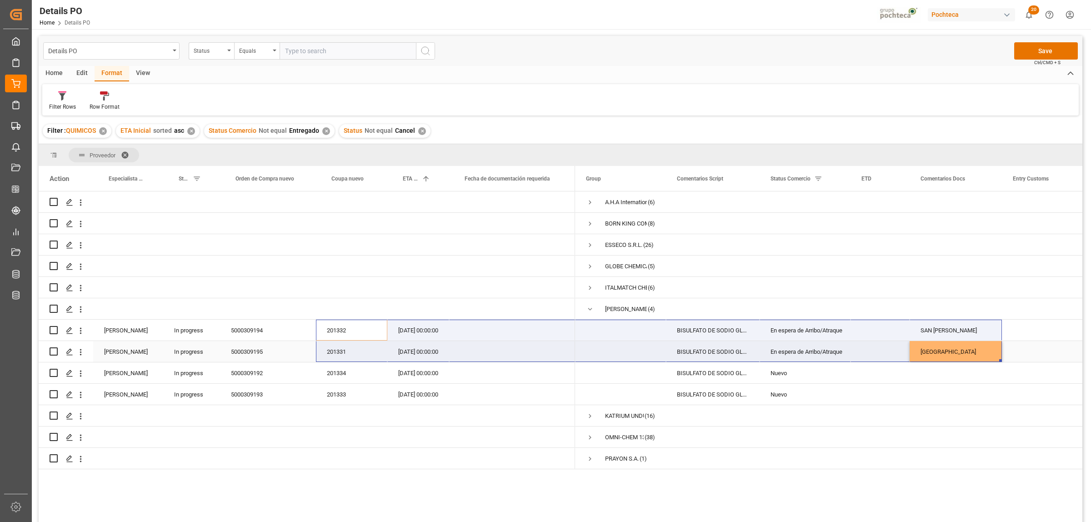
drag, startPoint x: 342, startPoint y: 335, endPoint x: 978, endPoint y: 356, distance: 637.0
click at [972, 353] on div "(6)" at bounding box center [561, 358] width 1044 height 334
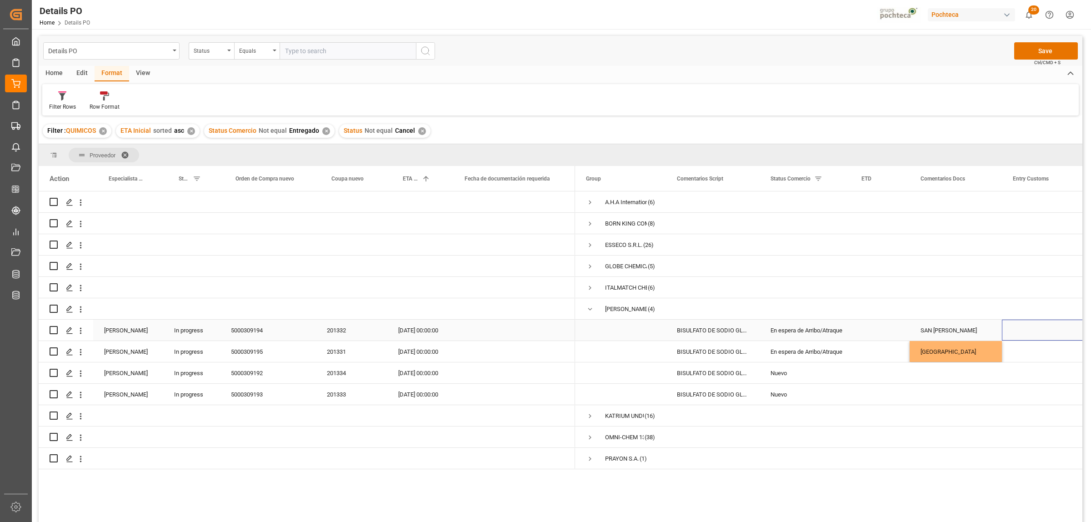
drag, startPoint x: 1046, startPoint y: 333, endPoint x: 1046, endPoint y: 342, distance: 8.6
click at [1047, 333] on div "Press SPACE to select this row." at bounding box center [1047, 330] width 91 height 21
click at [1053, 53] on button "Save" at bounding box center [1047, 50] width 64 height 17
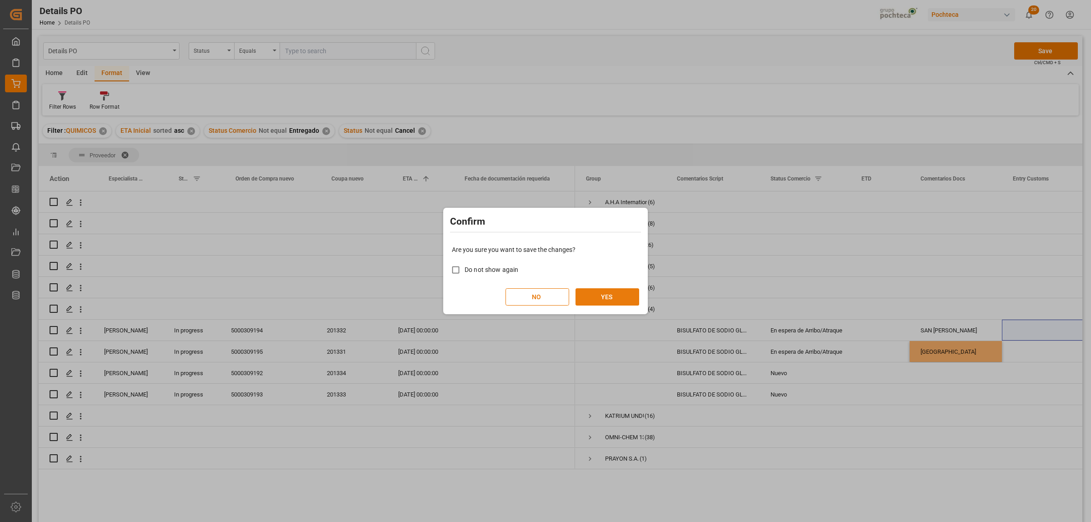
click at [606, 296] on button "YES" at bounding box center [608, 296] width 64 height 17
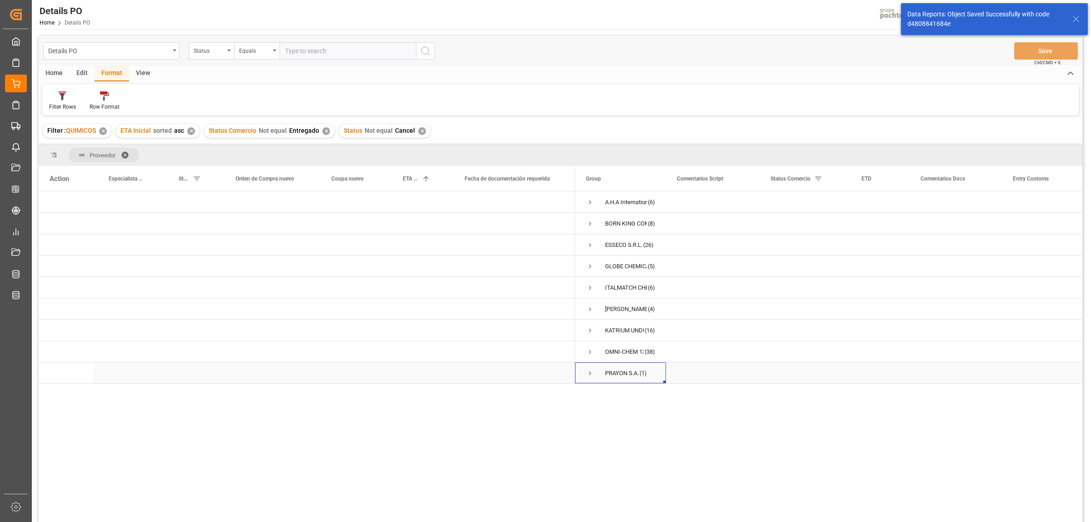
click at [588, 372] on span "Press SPACE to select this row." at bounding box center [590, 373] width 8 height 8
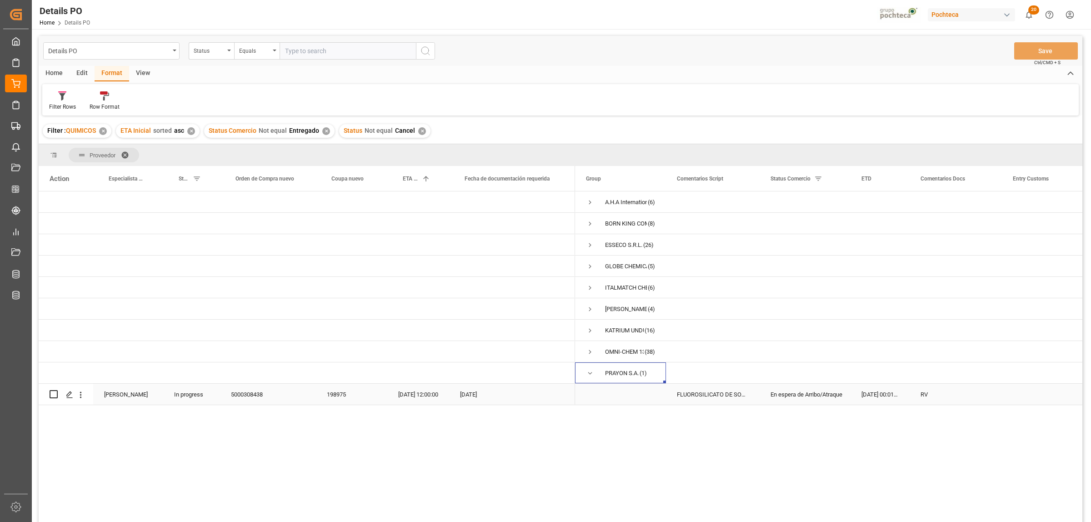
click at [919, 394] on div "RV" at bounding box center [956, 394] width 92 height 21
click at [589, 373] on span "Press SPACE to select this row." at bounding box center [590, 373] width 8 height 8
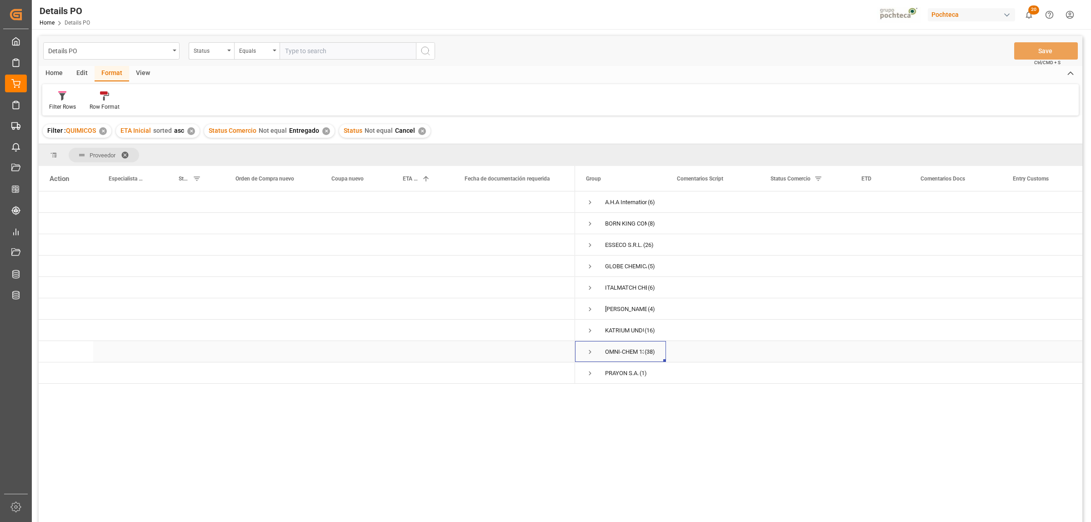
click at [591, 352] on span "Press SPACE to select this row." at bounding box center [590, 352] width 8 height 8
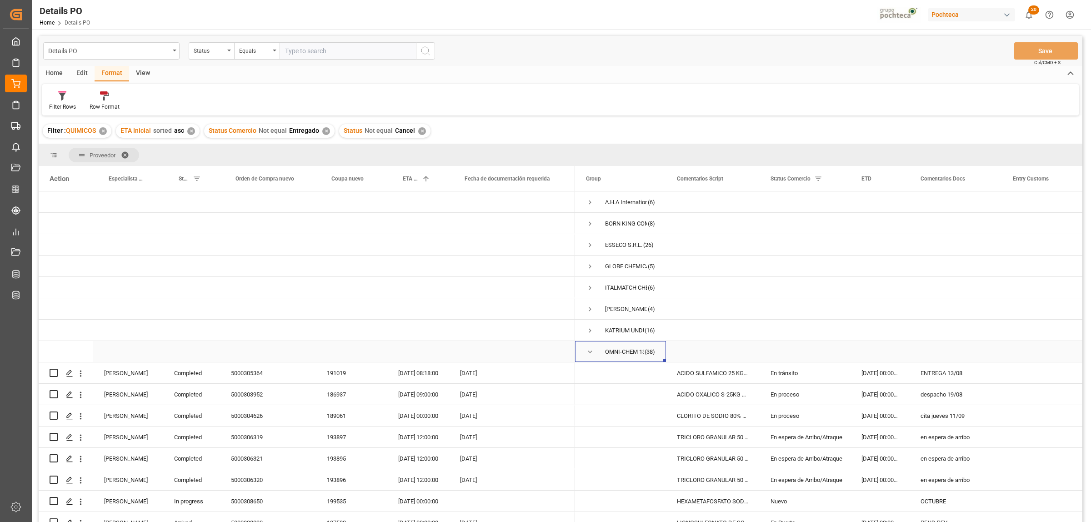
click at [589, 352] on span "Press SPACE to select this row." at bounding box center [590, 352] width 8 height 8
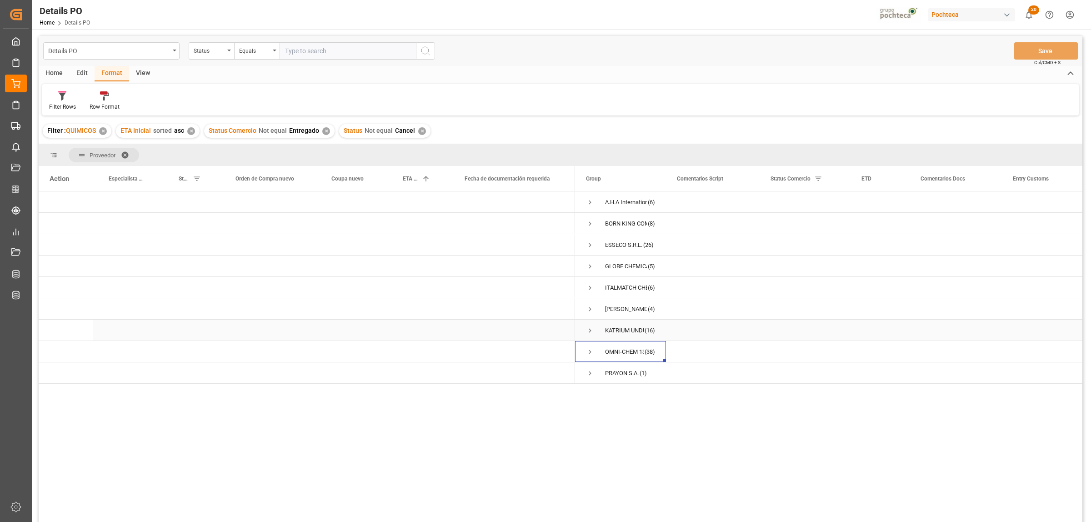
click at [589, 327] on span "Press SPACE to select this row." at bounding box center [590, 331] width 8 height 8
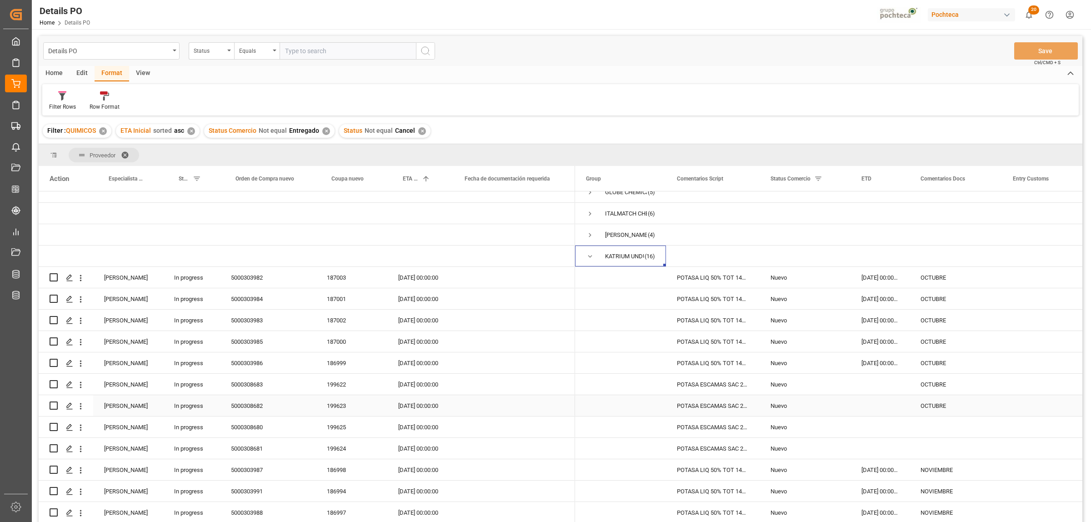
scroll to position [57, 0]
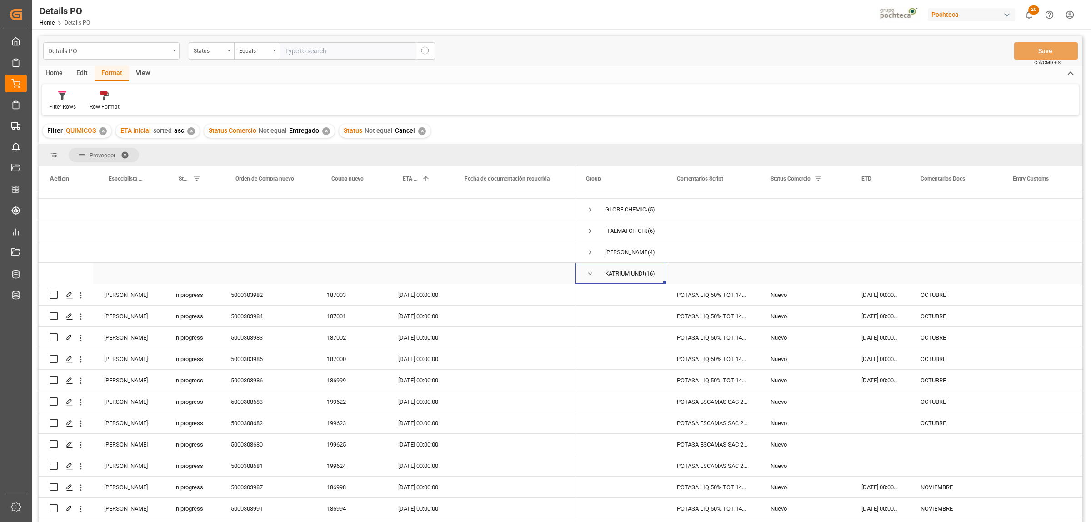
click at [589, 275] on span "Press SPACE to select this row." at bounding box center [590, 274] width 8 height 8
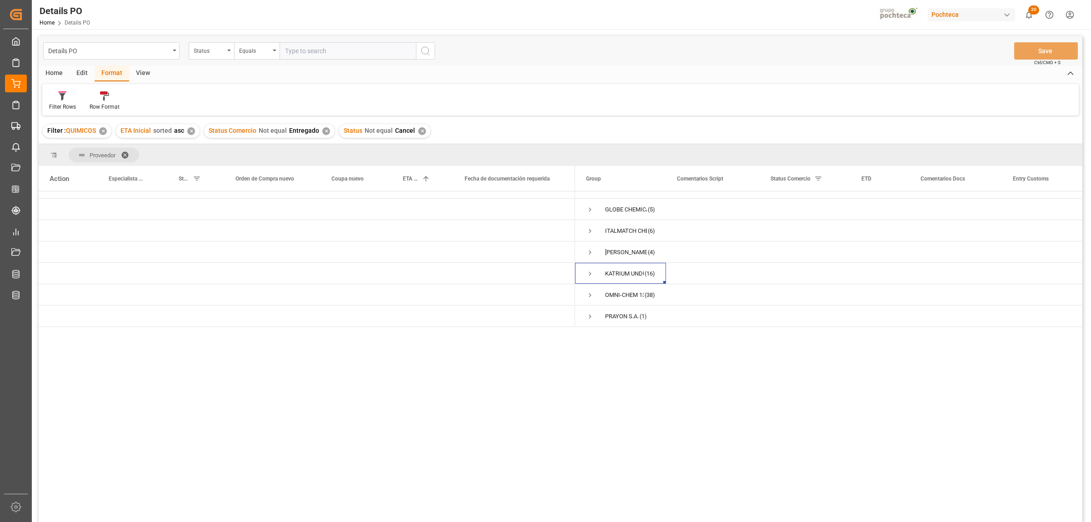
scroll to position [0, 0]
click at [593, 287] on span "Press SPACE to select this row." at bounding box center [590, 288] width 8 height 8
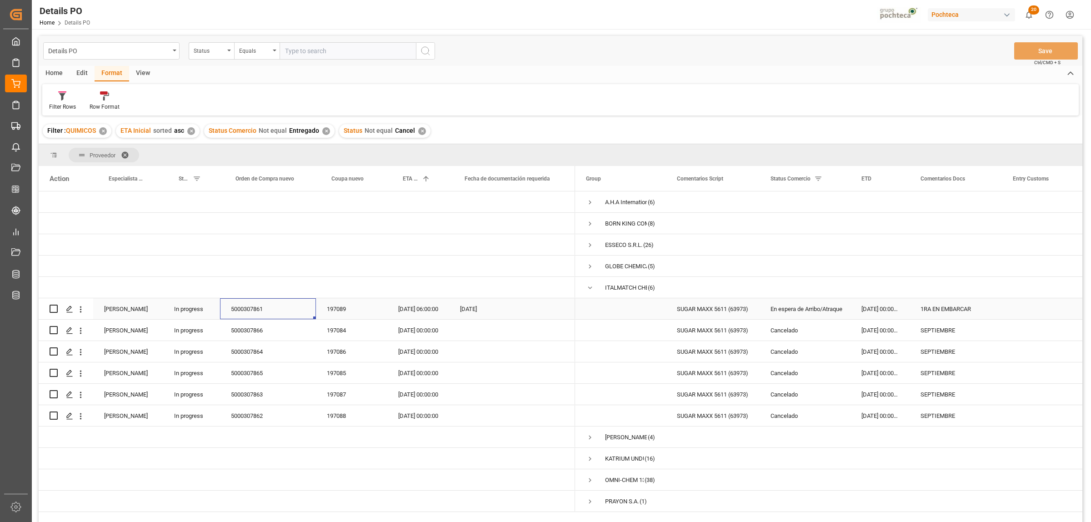
click at [239, 312] on div "5000307861" at bounding box center [268, 308] width 96 height 21
click at [590, 287] on span "Press SPACE to select this row." at bounding box center [590, 288] width 8 height 8
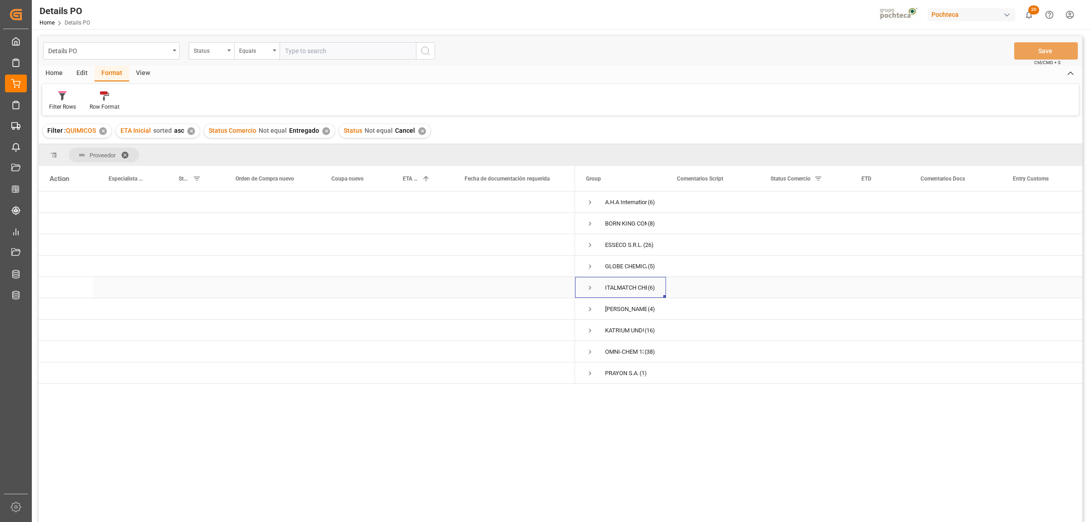
click at [589, 285] on span "Press SPACE to select this row." at bounding box center [590, 288] width 8 height 8
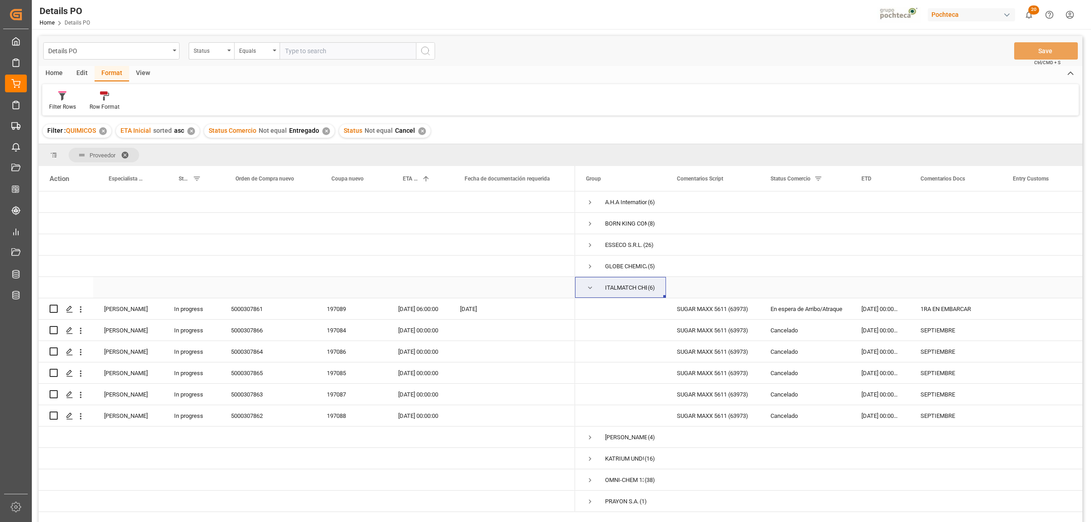
click at [589, 287] on span "Press SPACE to select this row." at bounding box center [590, 288] width 8 height 8
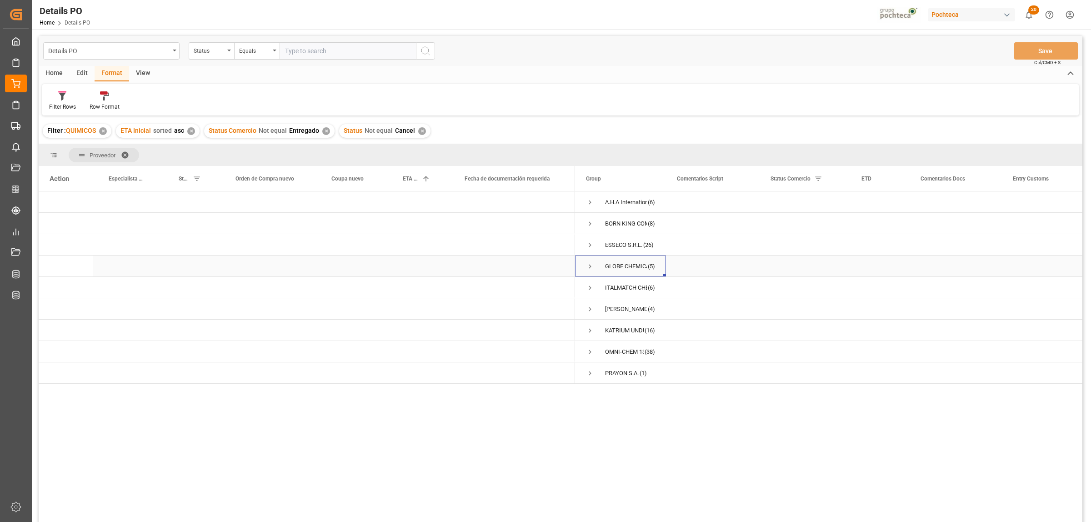
click at [590, 266] on span "Press SPACE to select this row." at bounding box center [590, 266] width 8 height 8
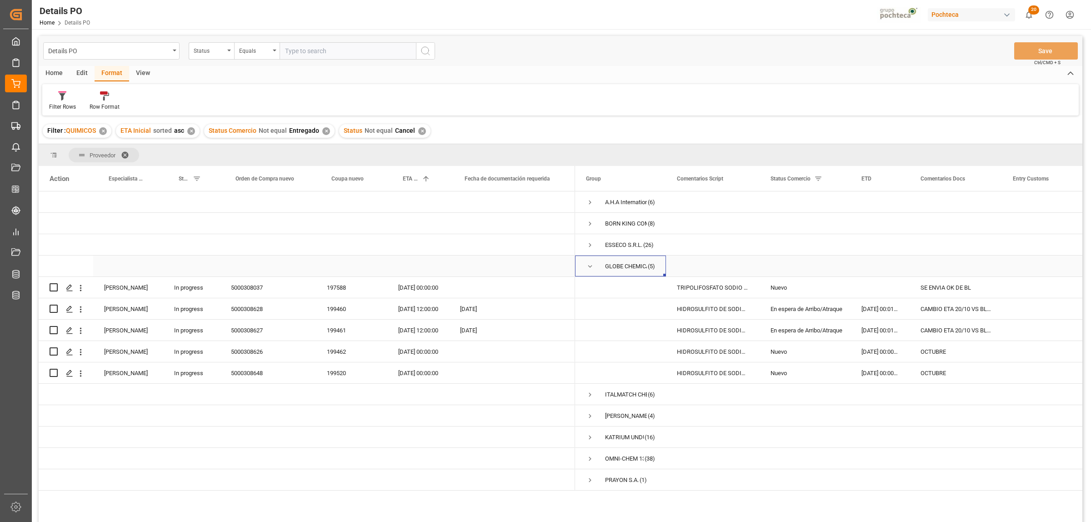
click at [590, 266] on span "Press SPACE to select this row." at bounding box center [590, 266] width 8 height 8
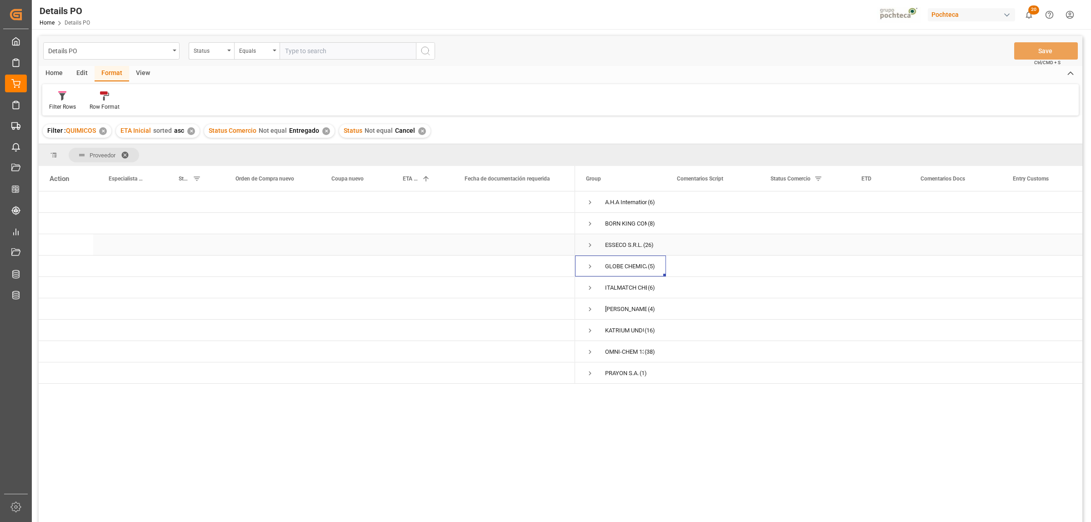
click at [589, 246] on span "Press SPACE to select this row." at bounding box center [590, 245] width 8 height 8
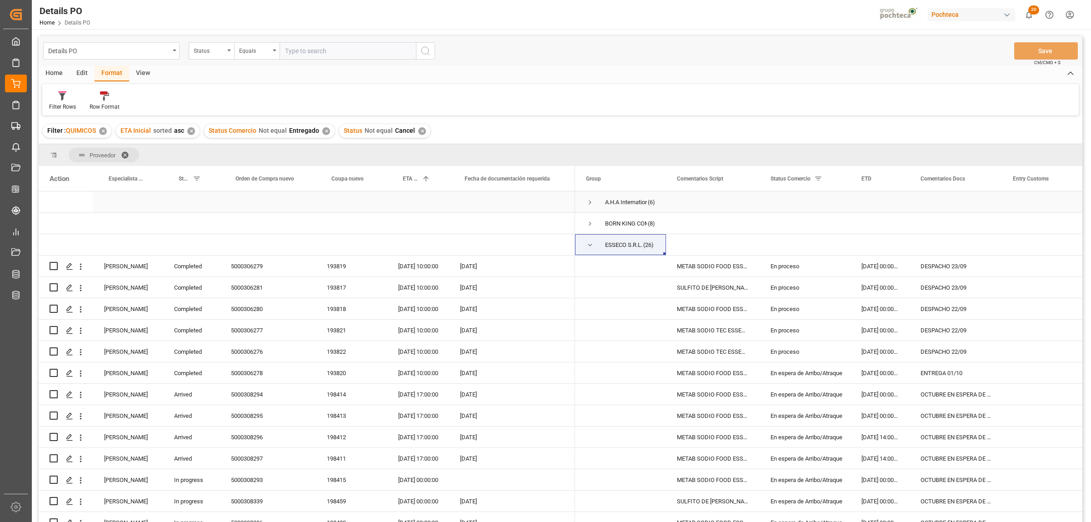
click at [590, 203] on span "Press SPACE to select this row." at bounding box center [590, 202] width 8 height 8
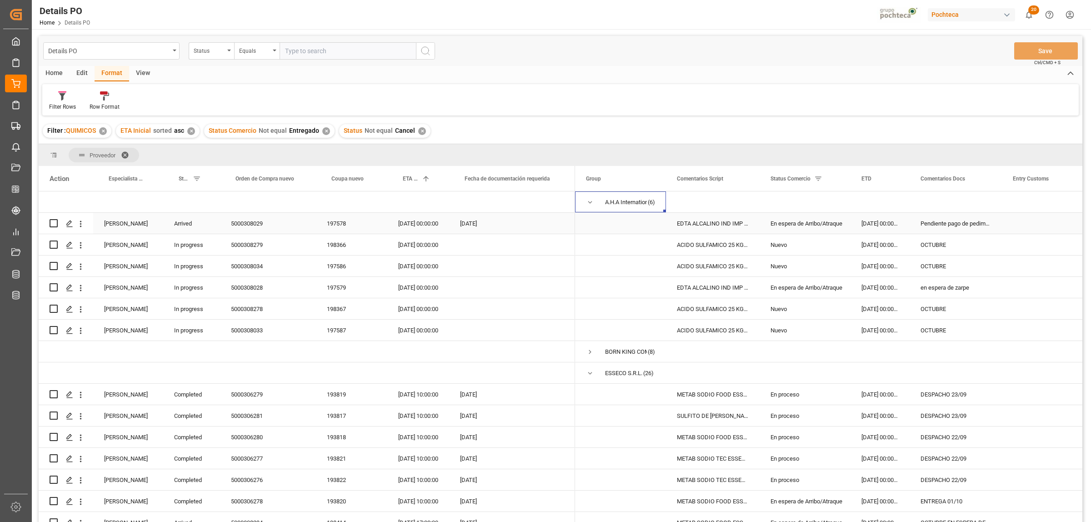
click at [245, 227] on div "5000308029" at bounding box center [268, 223] width 96 height 21
click at [341, 221] on div "197578" at bounding box center [351, 223] width 71 height 21
click at [262, 221] on div "5000308029" at bounding box center [268, 223] width 96 height 21
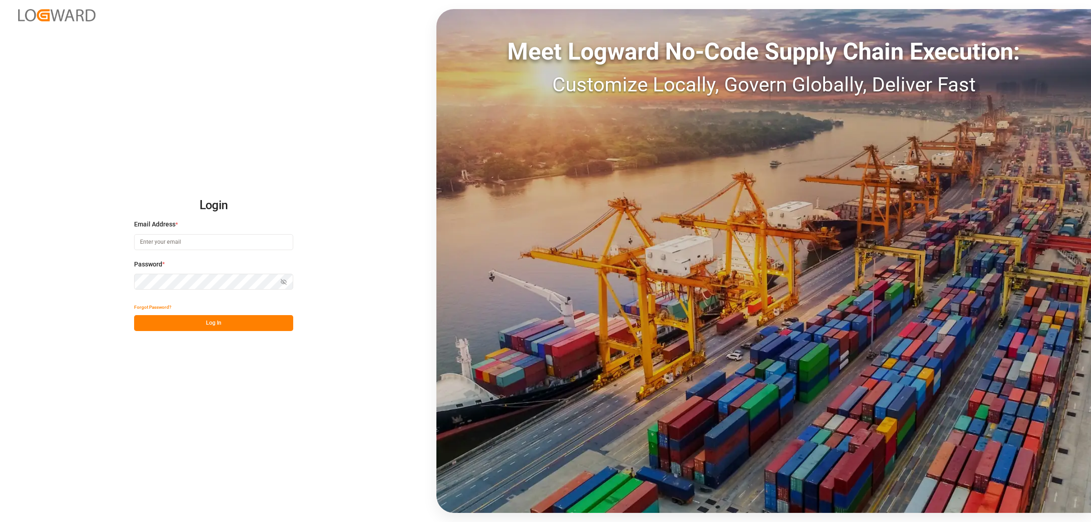
type input "[PERSON_NAME][EMAIL_ADDRESS][PERSON_NAME][DOMAIN_NAME]"
click at [244, 330] on button "Log In" at bounding box center [213, 323] width 159 height 16
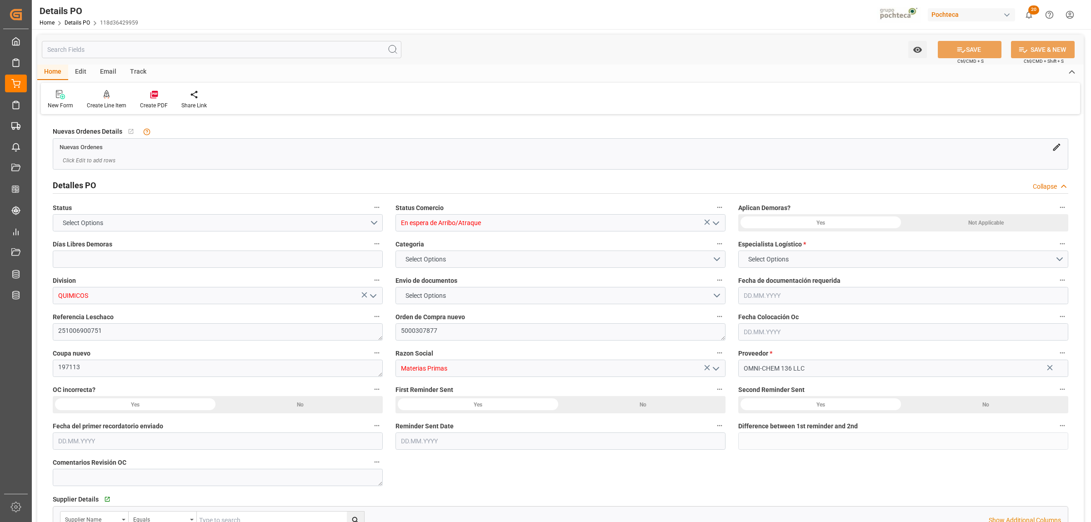
type input "12"
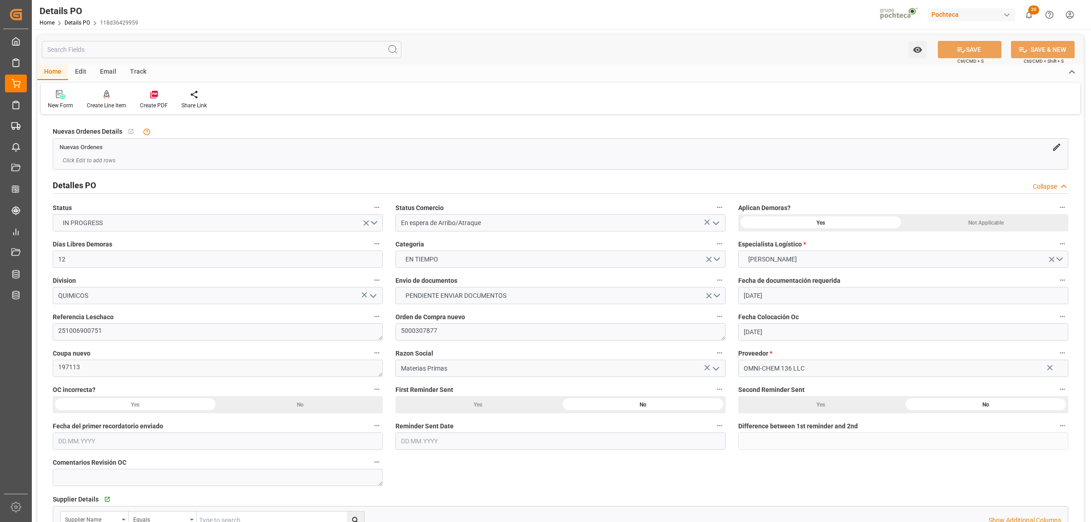
type input "[DATE]"
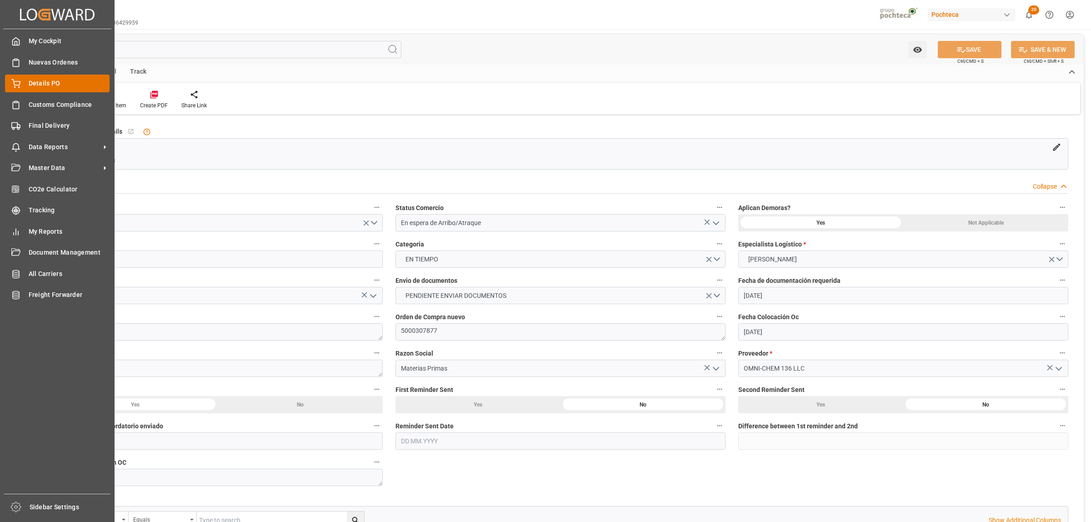
click at [42, 83] on span "Details PO" at bounding box center [69, 84] width 81 height 10
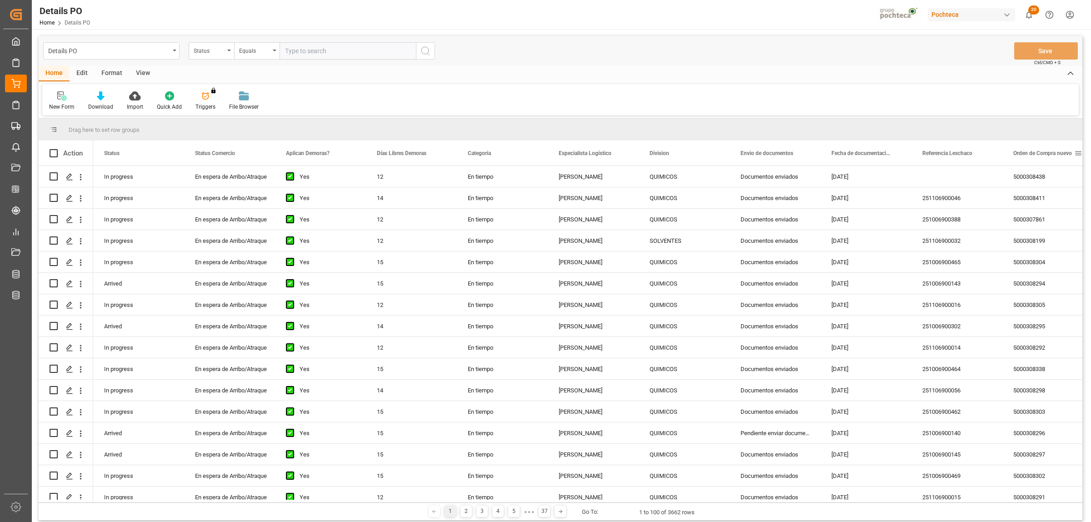
click at [1079, 153] on span at bounding box center [1079, 153] width 8 height 8
click at [1049, 154] on span "filter" at bounding box center [1048, 155] width 8 height 8
type input "5000308295"
click at [1037, 237] on div "Apply Clear" at bounding box center [1033, 231] width 100 height 24
click at [1038, 236] on div "Apply Clear" at bounding box center [1033, 231] width 100 height 24
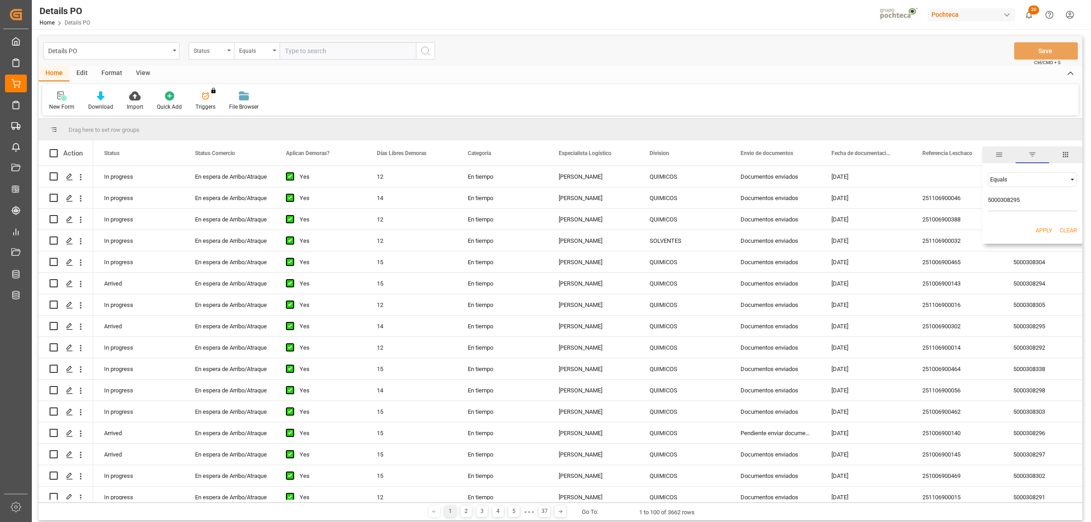
click at [1041, 232] on button "Apply" at bounding box center [1044, 230] width 17 height 9
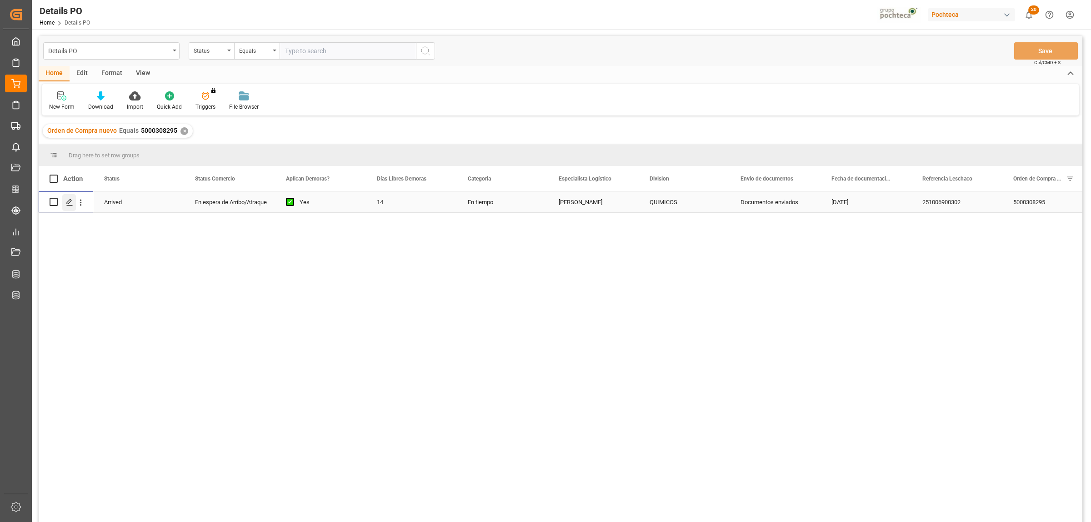
click at [68, 203] on icon "Press SPACE to select this row." at bounding box center [69, 202] width 7 height 7
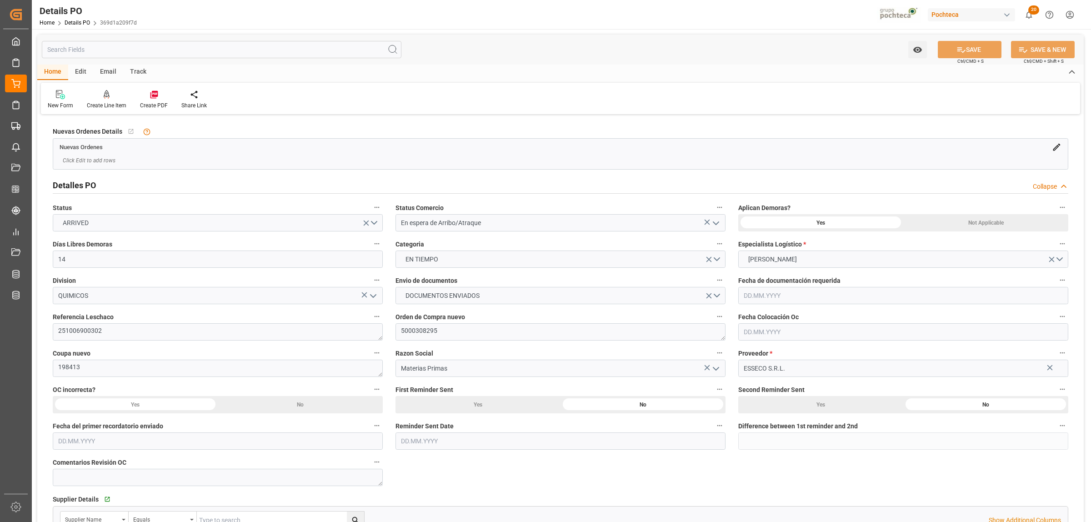
type input "14"
type input "[DATE]"
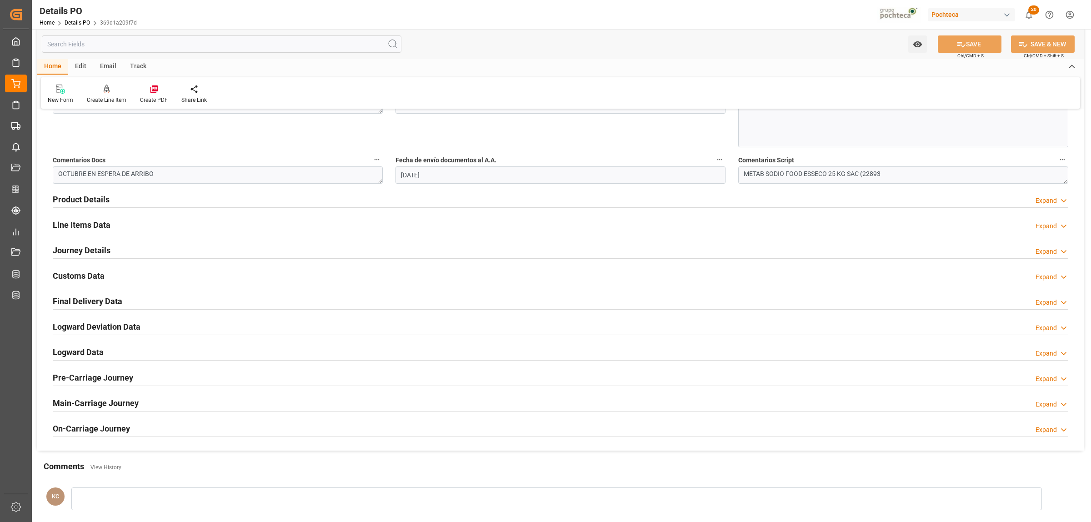
scroll to position [505, 0]
click at [94, 274] on h2 "Customs Data" at bounding box center [79, 277] width 52 height 12
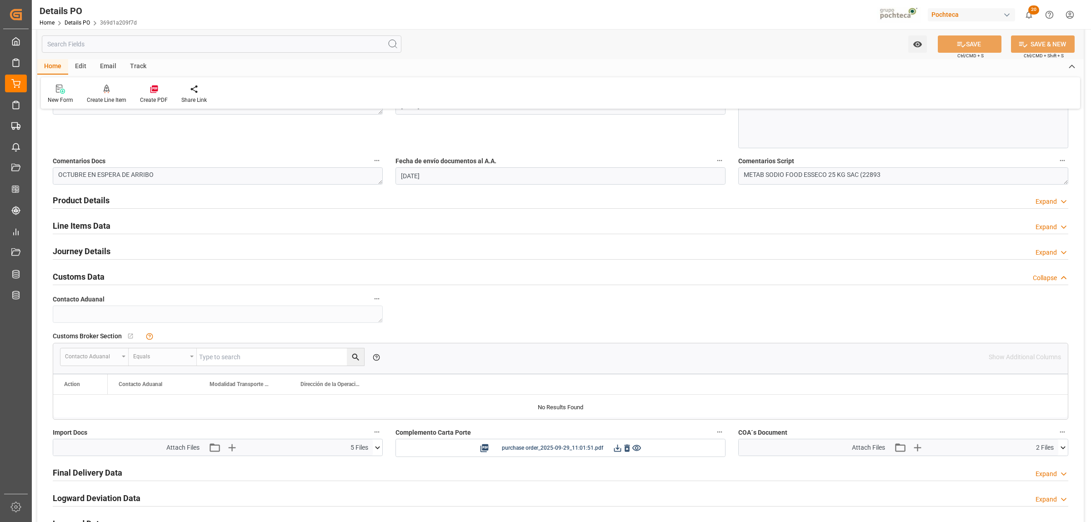
click at [377, 447] on icon at bounding box center [378, 448] width 10 height 10
click at [353, 467] on icon at bounding box center [353, 464] width 7 height 7
click at [353, 478] on icon at bounding box center [354, 474] width 10 height 10
